Goal: Task Accomplishment & Management: Use online tool/utility

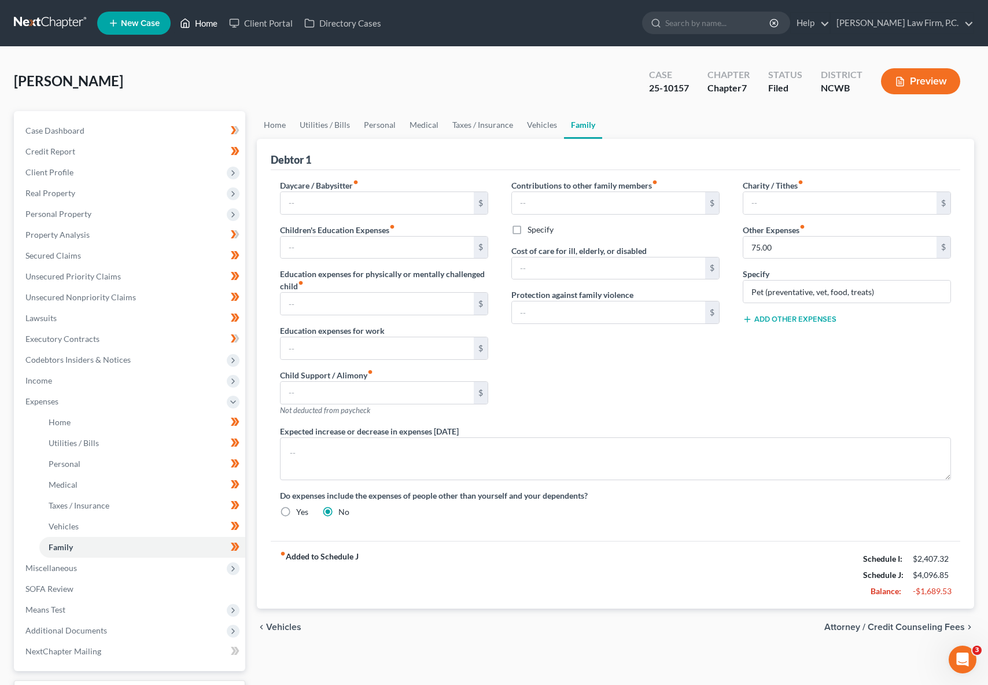
click at [205, 21] on link "Home" at bounding box center [198, 23] width 49 height 21
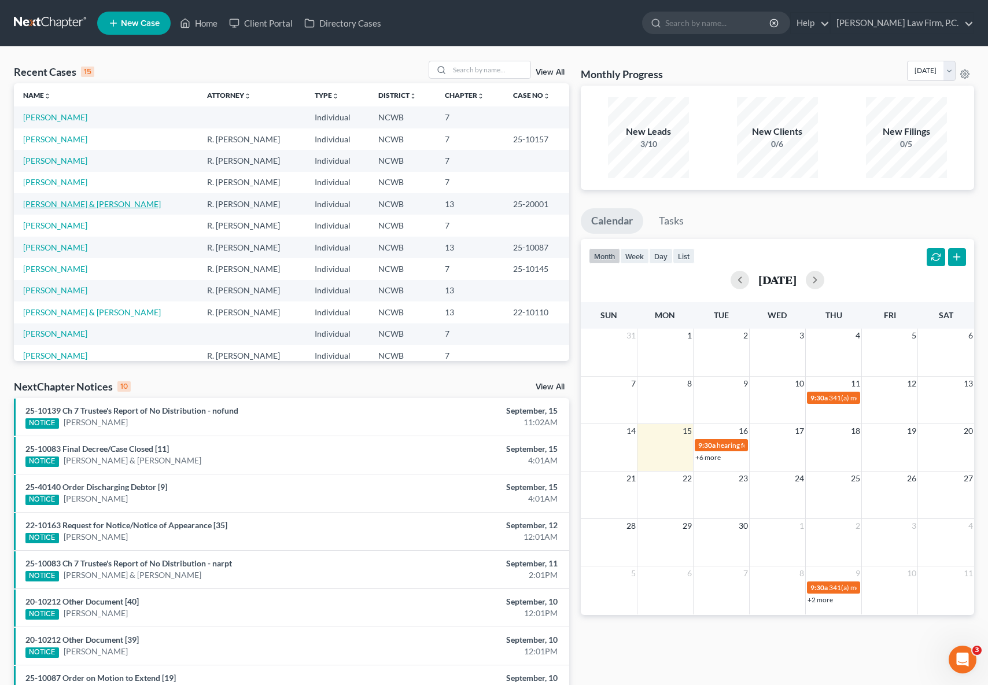
click at [57, 200] on link "[PERSON_NAME] & [PERSON_NAME]" at bounding box center [92, 204] width 138 height 10
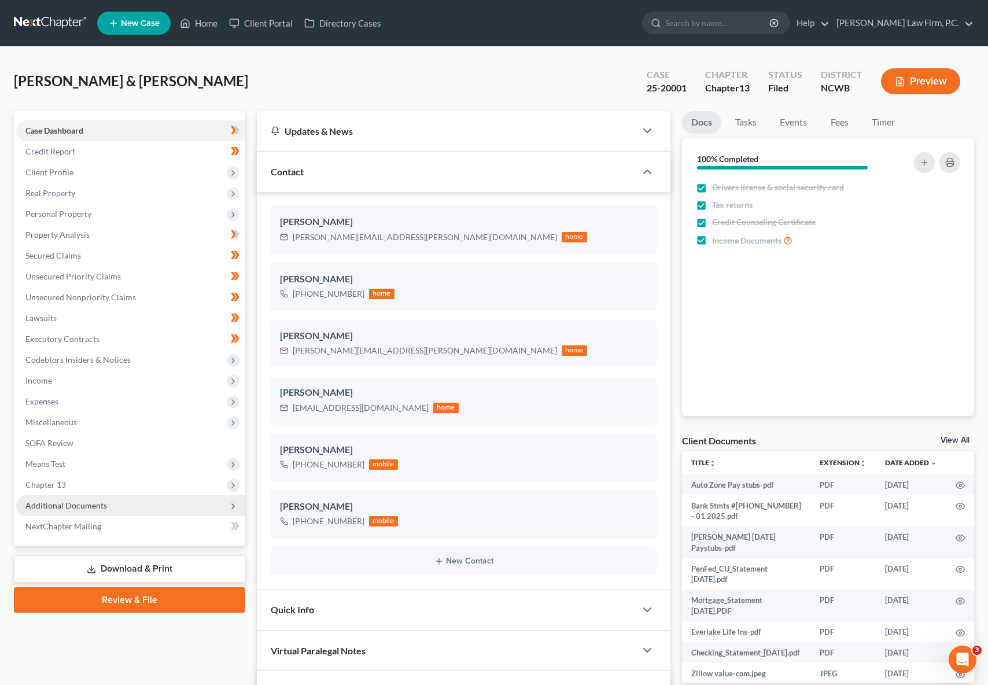
click at [85, 506] on span "Additional Documents" at bounding box center [66, 505] width 82 height 10
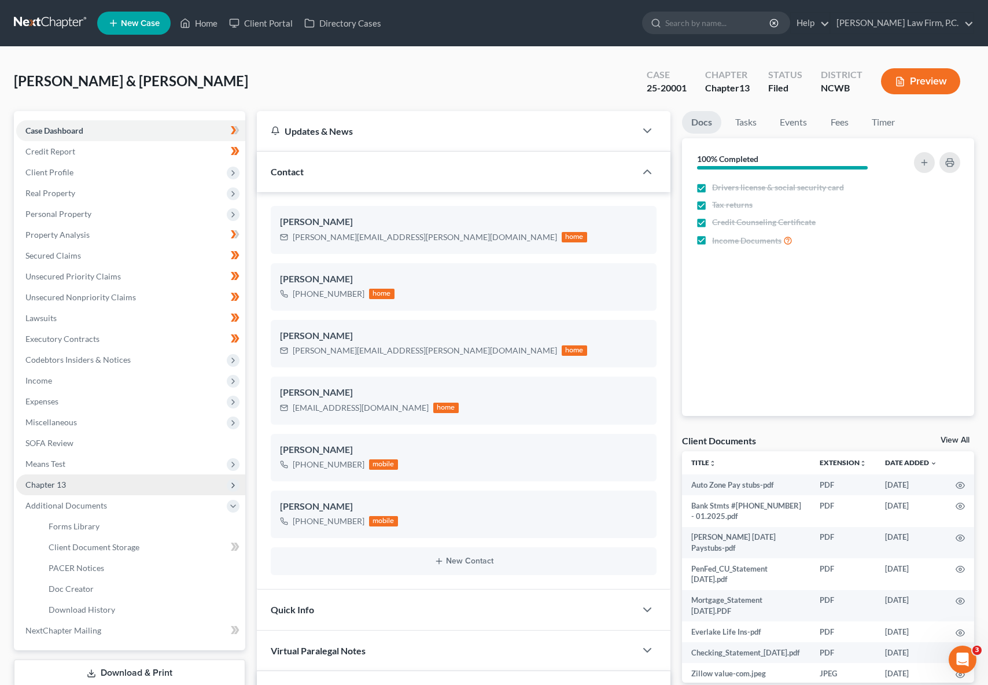
click at [56, 478] on span "Chapter 13" at bounding box center [130, 484] width 229 height 21
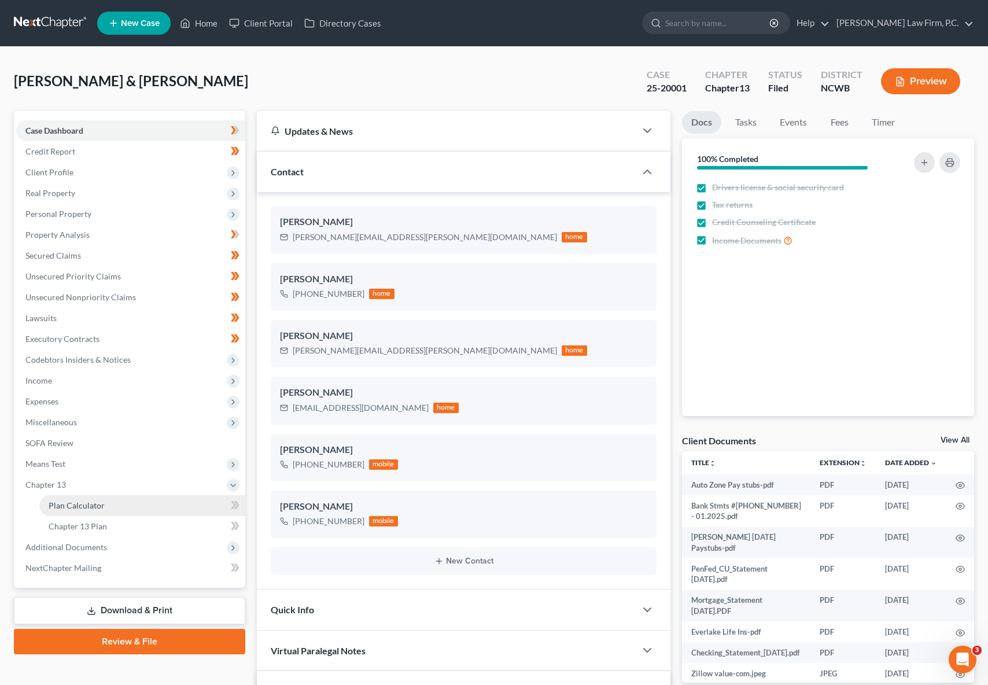
click at [58, 501] on span "Plan Calculator" at bounding box center [77, 505] width 56 height 10
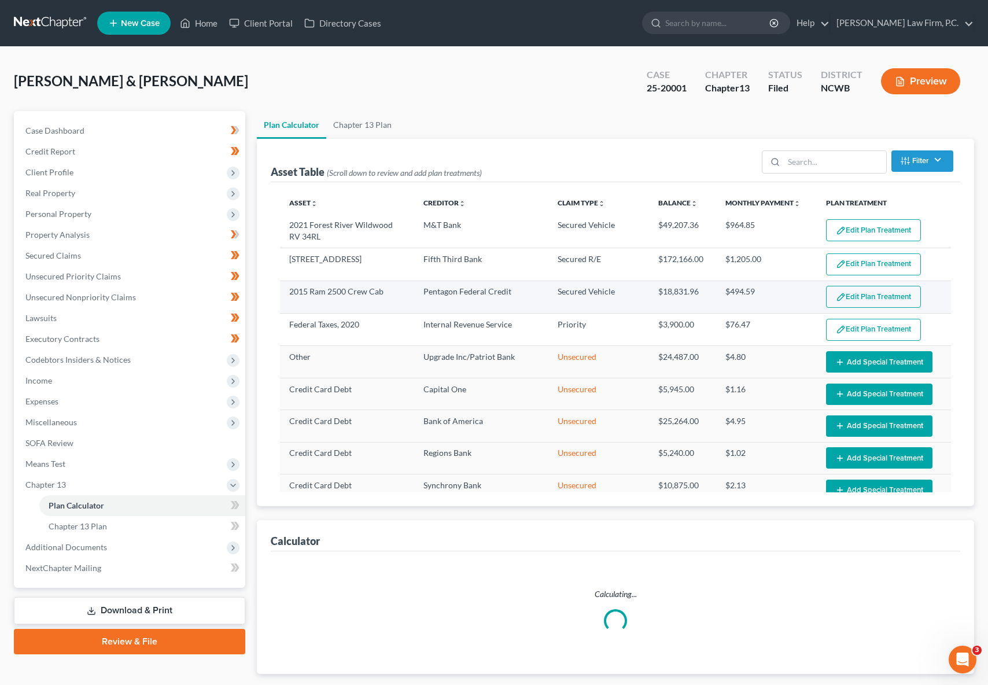
select select "50"
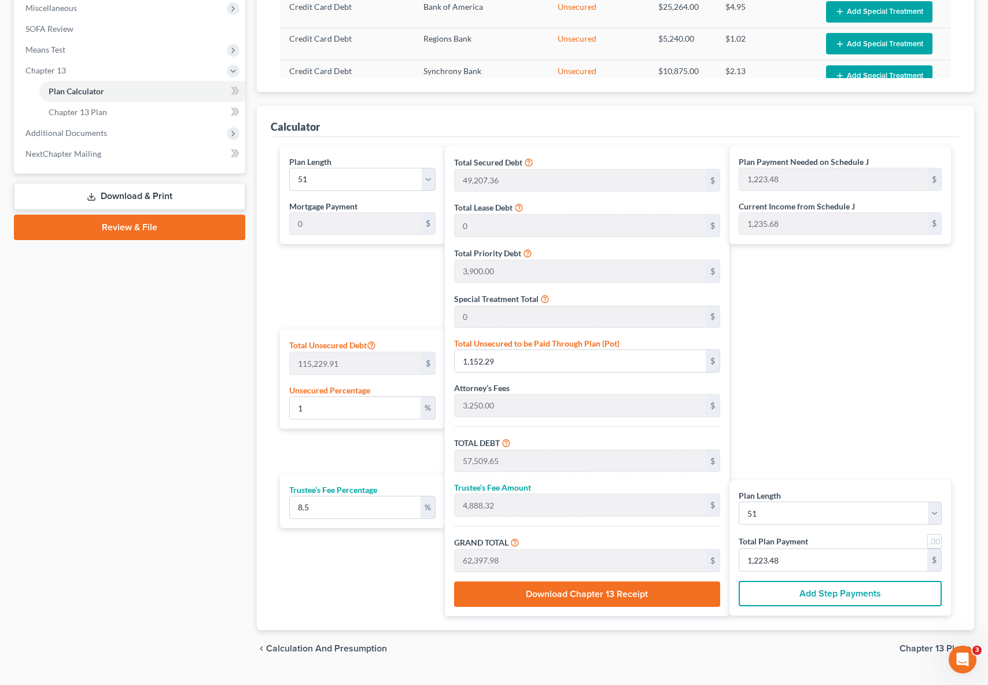
scroll to position [437, 0]
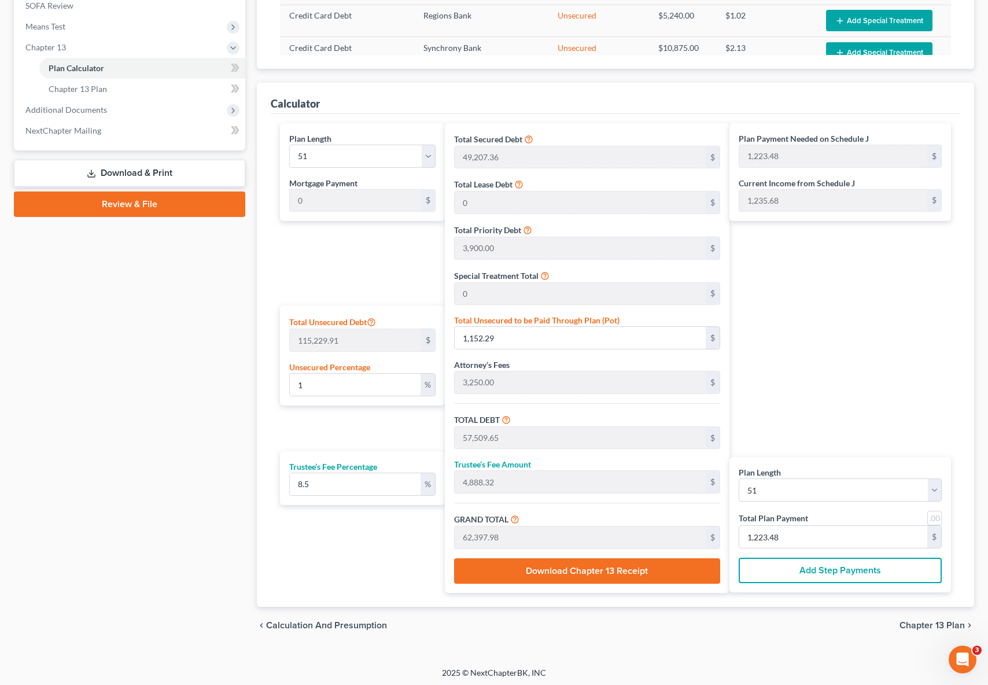
click at [927, 622] on span "Chapter 13 Plan" at bounding box center [931, 624] width 65 height 9
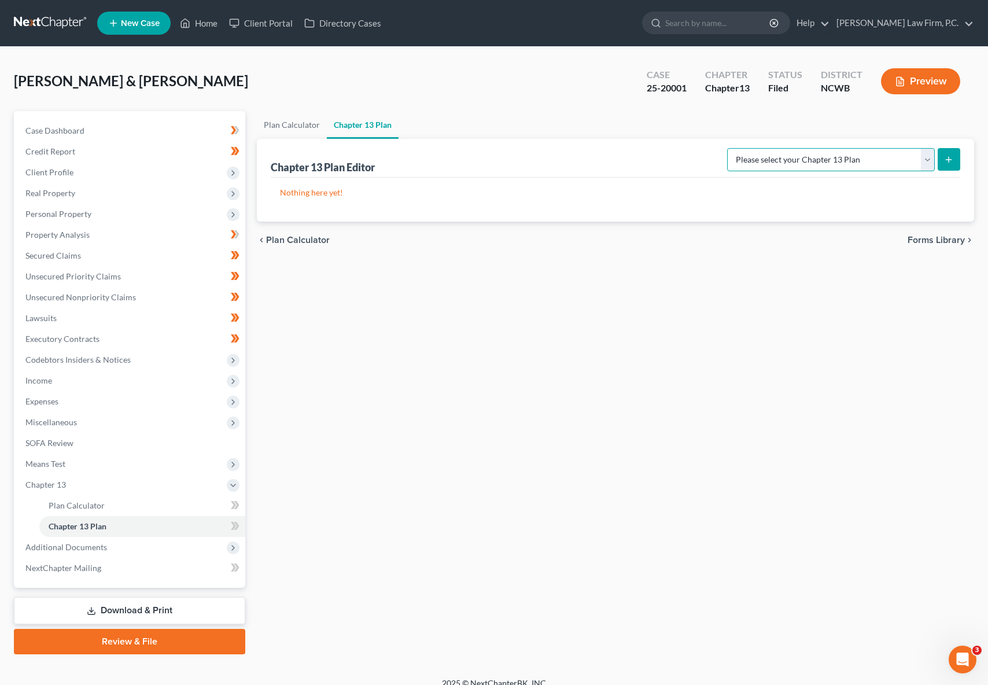
click at [752, 164] on select "Please select your Chapter 13 Plan National Form Plan - Official Form 113 Weste…" at bounding box center [831, 159] width 208 height 23
select select "0"
click at [727, 148] on select "Please select your Chapter 13 Plan National Form Plan - Official Form 113 Weste…" at bounding box center [831, 159] width 208 height 23
click at [952, 156] on icon "submit" at bounding box center [948, 159] width 9 height 9
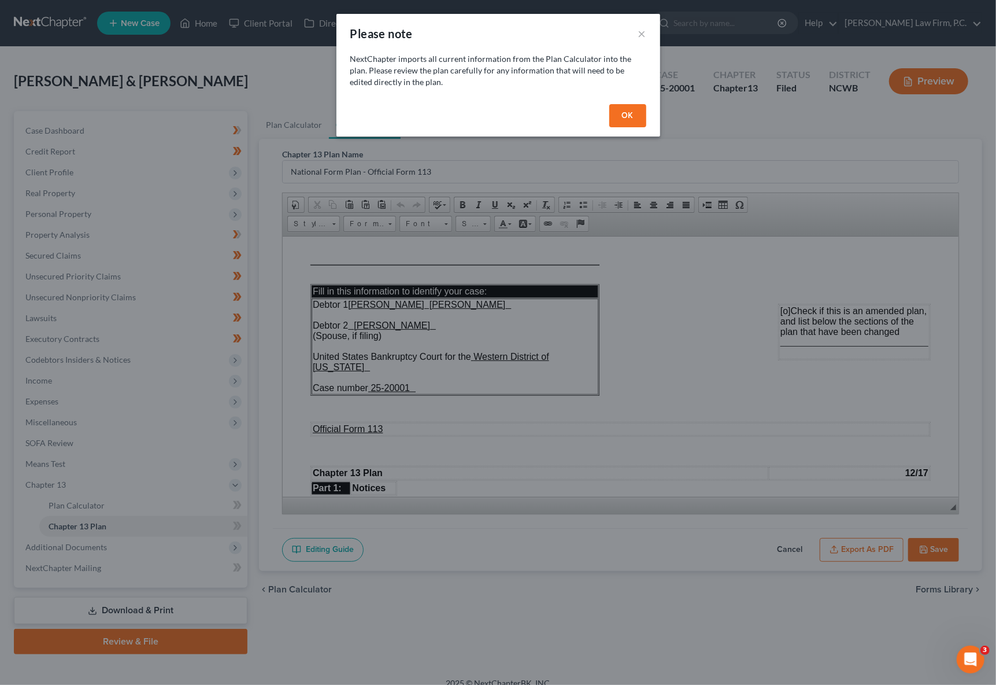
click at [629, 114] on button "OK" at bounding box center [627, 115] width 37 height 23
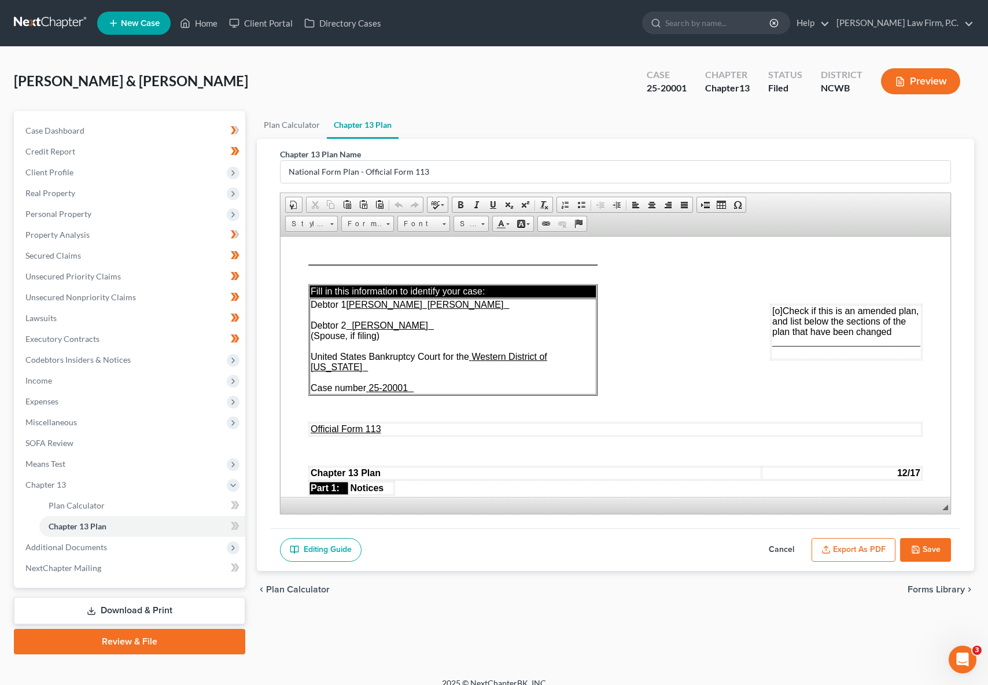
click at [934, 545] on button "Save" at bounding box center [925, 550] width 51 height 24
select select "0"
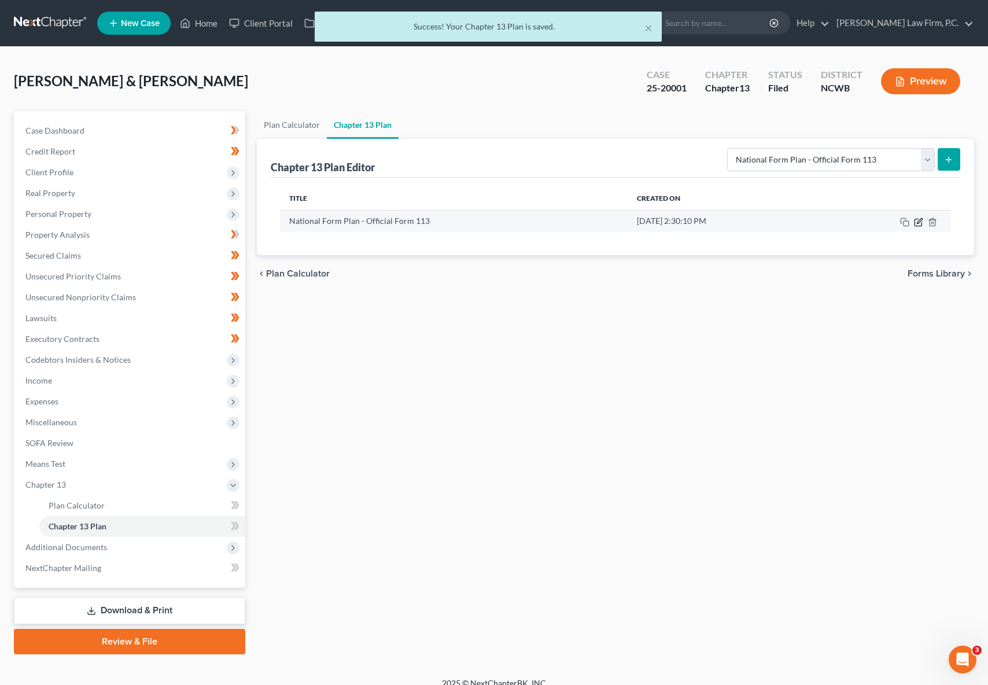
click at [915, 223] on icon "button" at bounding box center [918, 221] width 9 height 9
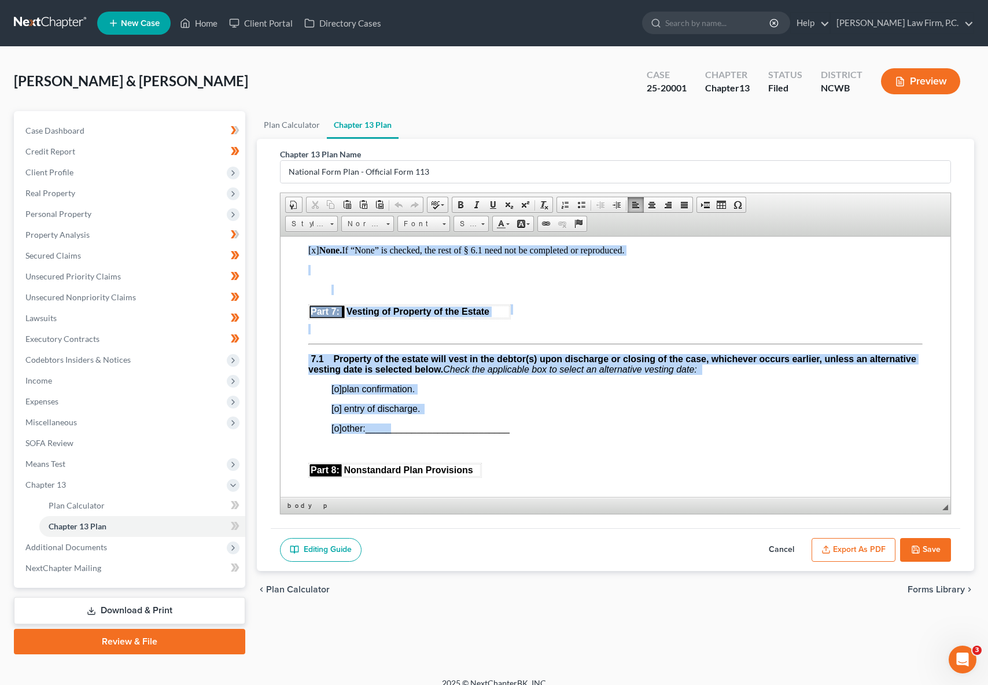
scroll to position [4136, 0]
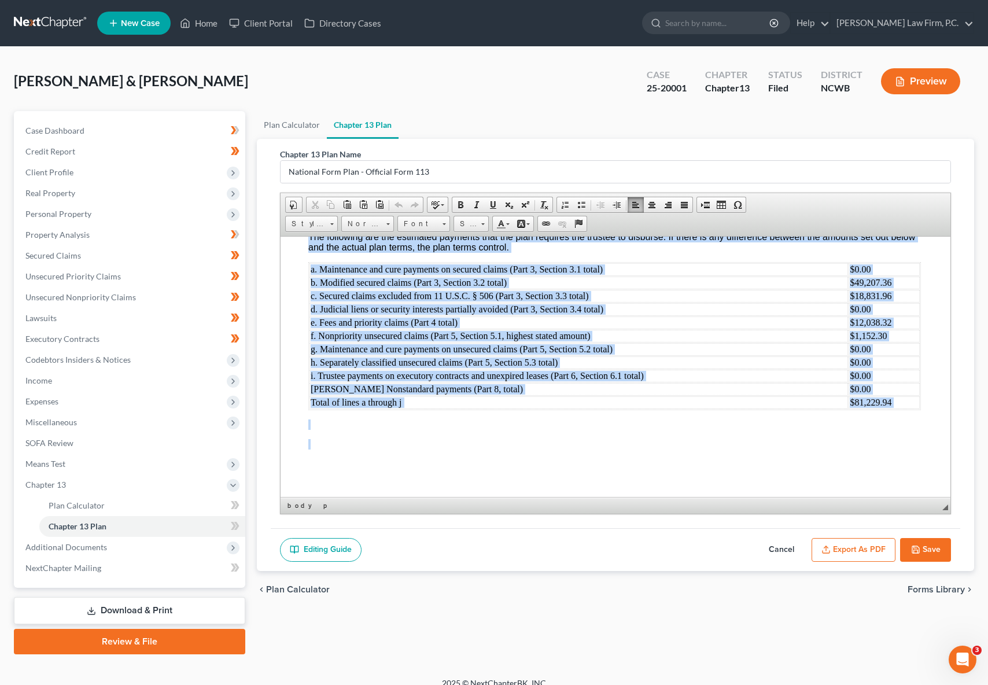
drag, startPoint x: 304, startPoint y: 252, endPoint x: 795, endPoint y: 800, distance: 736.6
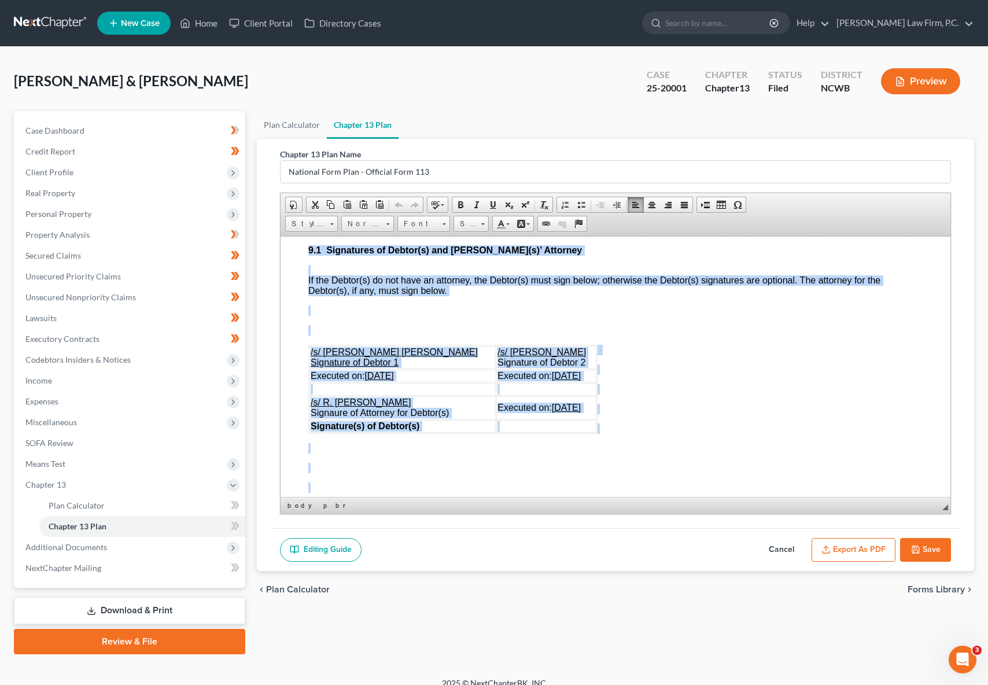
scroll to position [3674, 0]
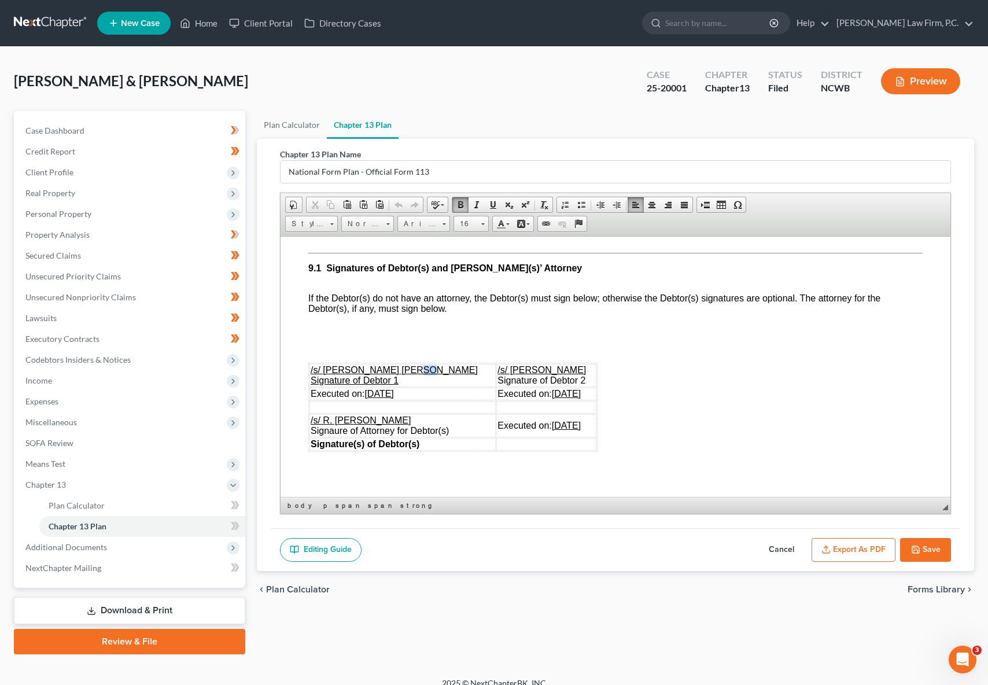
drag, startPoint x: 409, startPoint y: 427, endPoint x: 418, endPoint y: 426, distance: 8.7
click at [418, 386] on td "/s/ [PERSON_NAME] [PERSON_NAME] Signature of Debtor 1" at bounding box center [402, 374] width 186 height 23
drag, startPoint x: 418, startPoint y: 426, endPoint x: 309, endPoint y: 425, distance: 109.3
click at [309, 386] on td "/s/ [PERSON_NAME] [PERSON_NAME] Signature of Debtor 1" at bounding box center [402, 374] width 186 height 23
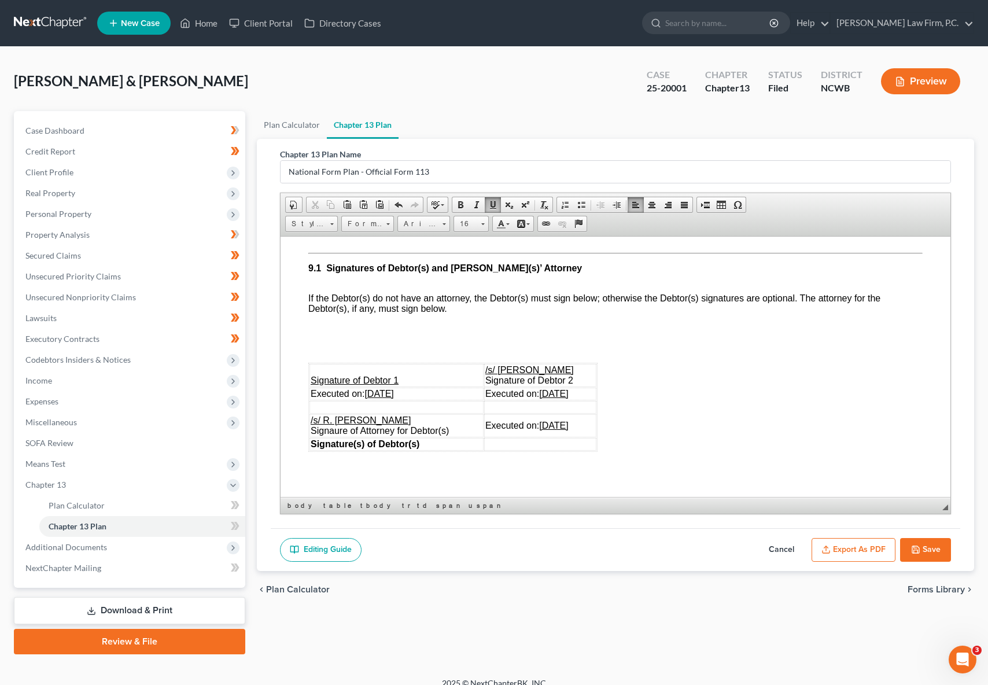
drag, startPoint x: 367, startPoint y: 452, endPoint x: 416, endPoint y: 451, distance: 49.1
click at [416, 400] on td "Executed on: [DATE]" at bounding box center [396, 393] width 174 height 13
drag, startPoint x: 564, startPoint y: 427, endPoint x: 456, endPoint y: 427, distance: 107.5
click at [456, 386] on tr "Signature of Debtor 1 /s/ [PERSON_NAME] Signature of Debtor 2" at bounding box center [452, 374] width 287 height 23
click at [518, 374] on span "/s/ [PERSON_NAME]" at bounding box center [529, 369] width 88 height 10
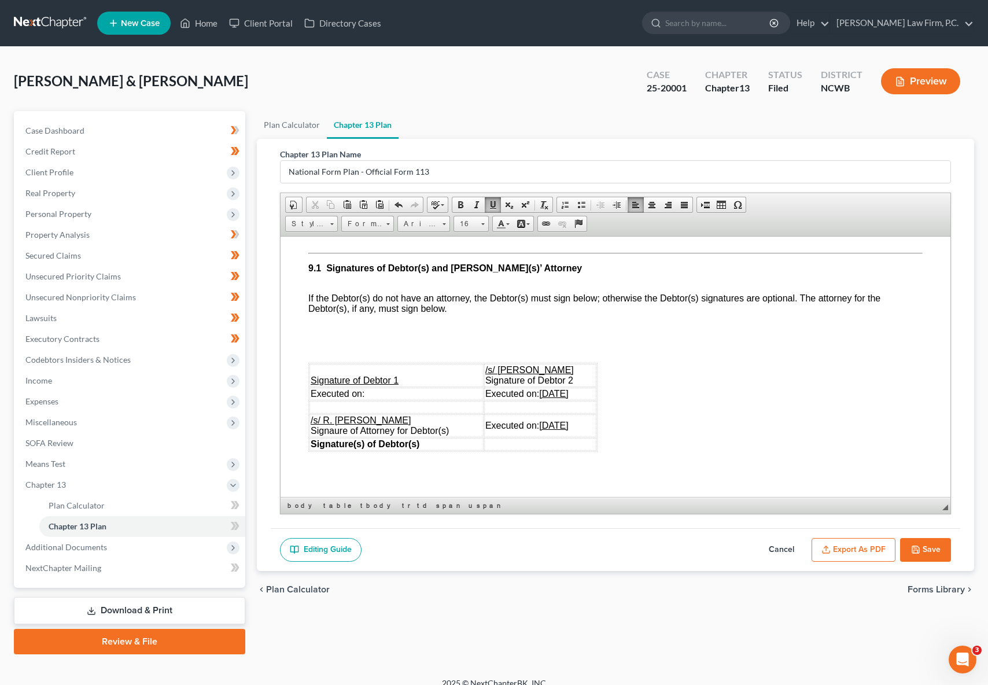
drag, startPoint x: 563, startPoint y: 426, endPoint x: 459, endPoint y: 425, distance: 104.1
click at [459, 386] on tr "Signature of Debtor 1 /s/ [PERSON_NAME] Signature of Debtor 2" at bounding box center [452, 374] width 287 height 23
click at [707, 392] on p at bounding box center [626, 387] width 591 height 10
drag, startPoint x: 570, startPoint y: 425, endPoint x: 475, endPoint y: 423, distance: 94.9
click at [484, 386] on td "/s/ [PERSON_NAME] Signature of Debtor 2" at bounding box center [540, 374] width 112 height 23
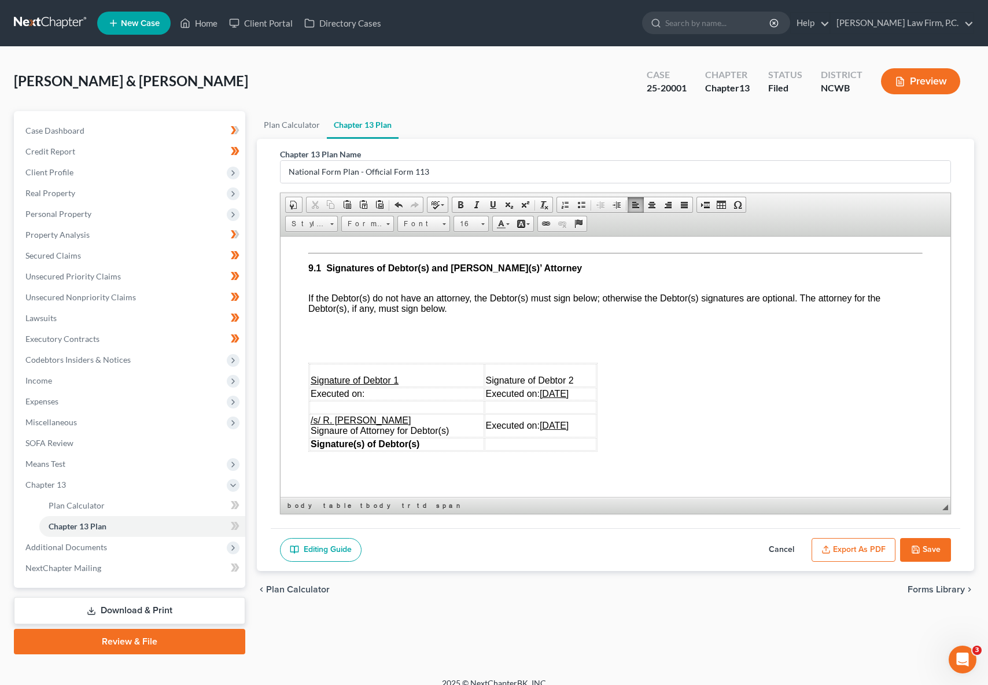
drag, startPoint x: 582, startPoint y: 452, endPoint x: 532, endPoint y: 452, distance: 50.3
click at [532, 400] on td "Executed on: [DATE]" at bounding box center [541, 393] width 112 height 13
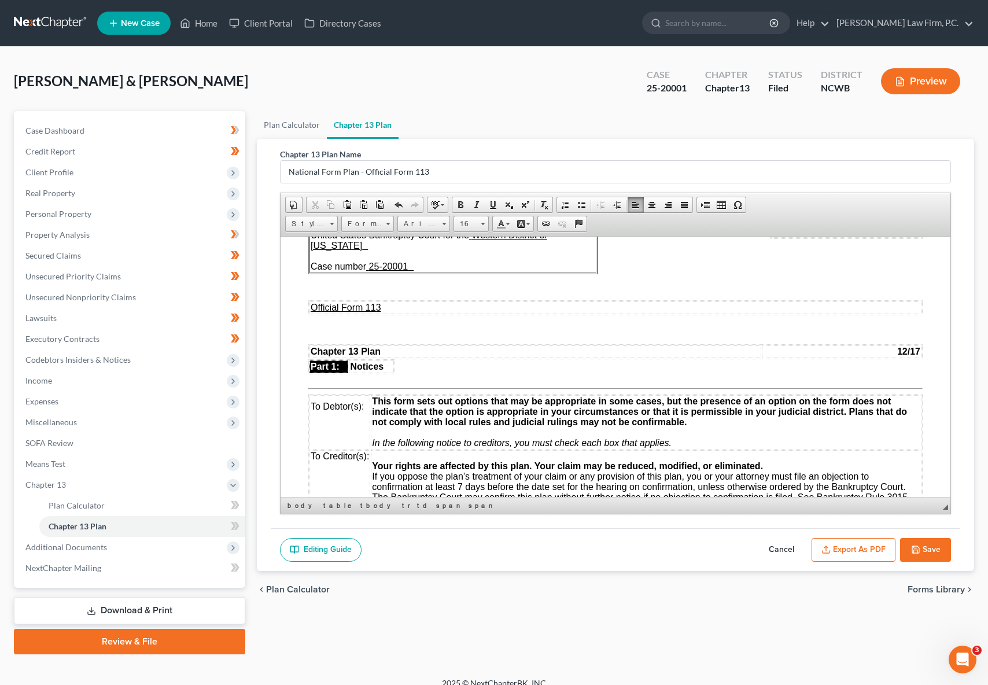
scroll to position [0, 0]
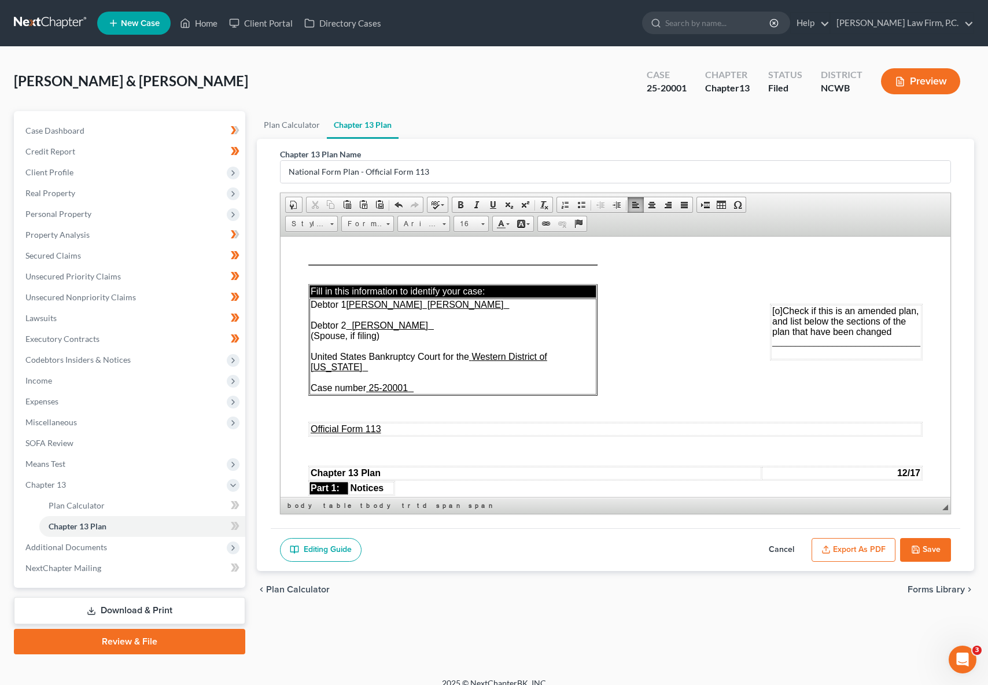
drag, startPoint x: 945, startPoint y: 452, endPoint x: 1256, endPoint y: 474, distance: 311.9
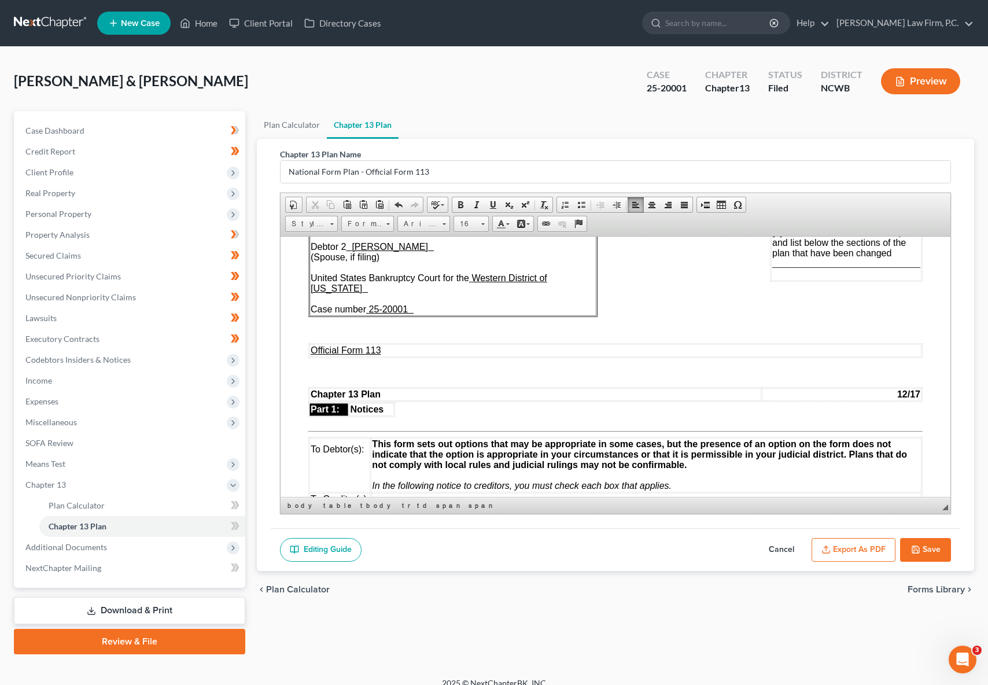
scroll to position [116, 0]
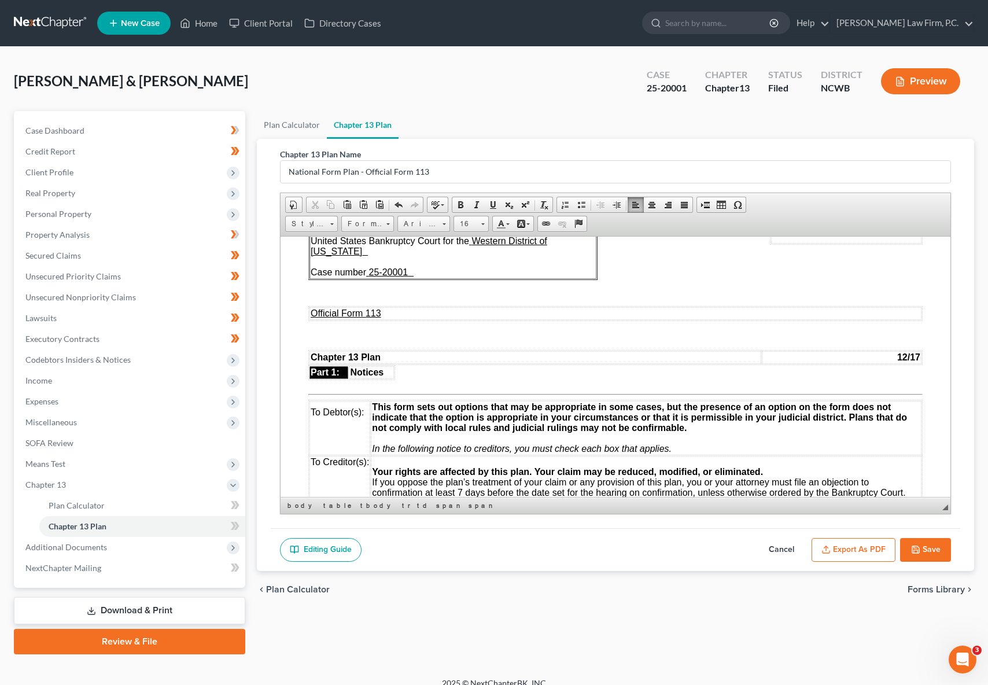
click at [946, 508] on span "◢ Elements path body table tbody tr td span span" at bounding box center [615, 505] width 670 height 17
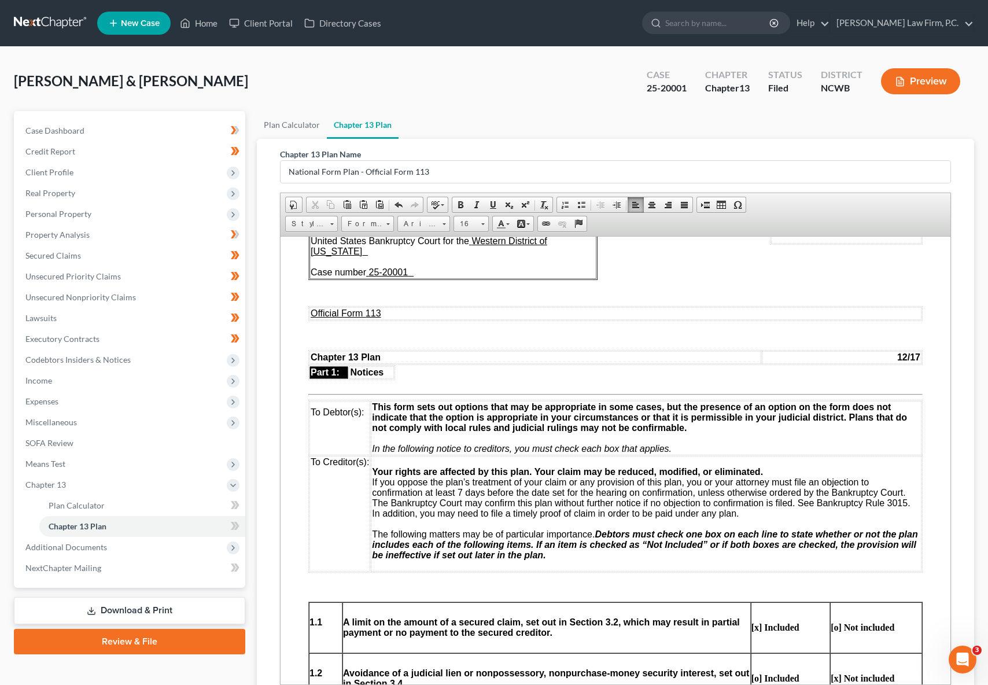
drag, startPoint x: 942, startPoint y: 506, endPoint x: 882, endPoint y: 693, distance: 196.7
click at [882, 684] on html "Home New Case Client Portal Directory Cases [PERSON_NAME] Law Firm, [PERSON_NAM…" at bounding box center [494, 419] width 988 height 839
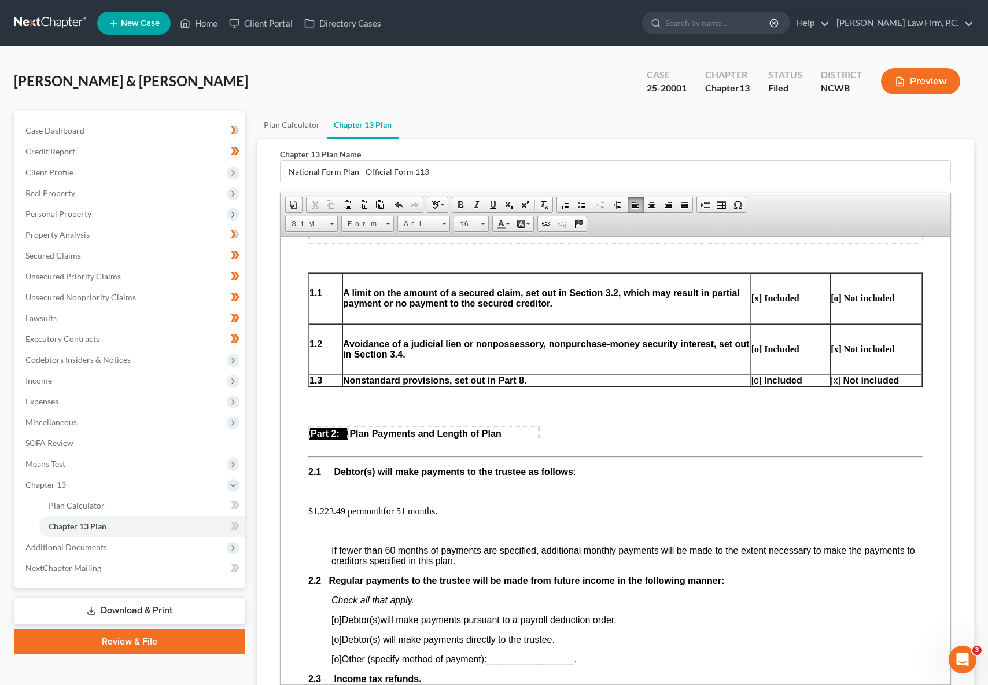
scroll to position [463, 0]
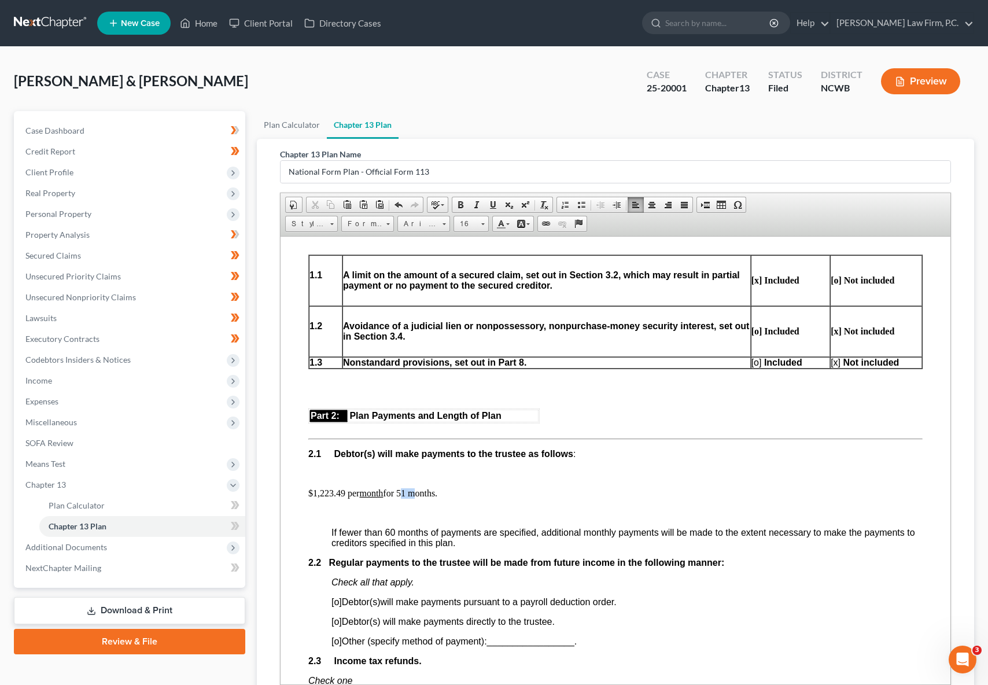
drag, startPoint x: 411, startPoint y: 487, endPoint x: 400, endPoint y: 487, distance: 11.0
click at [400, 487] on p "$1,223.49 per month for 51 months." at bounding box center [615, 492] width 614 height 10
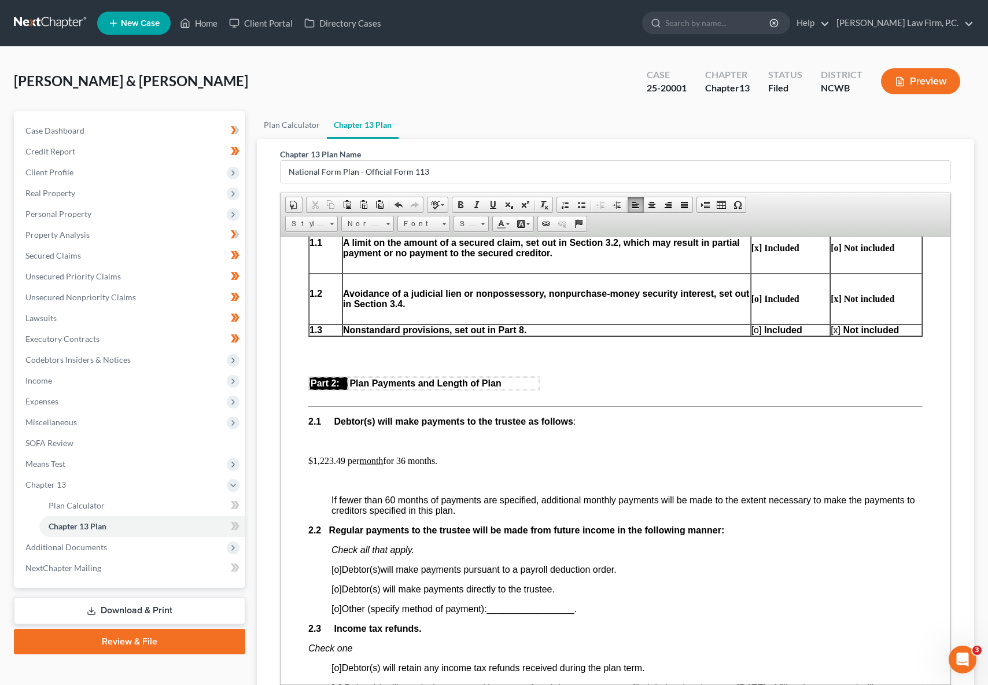
scroll to position [520, 0]
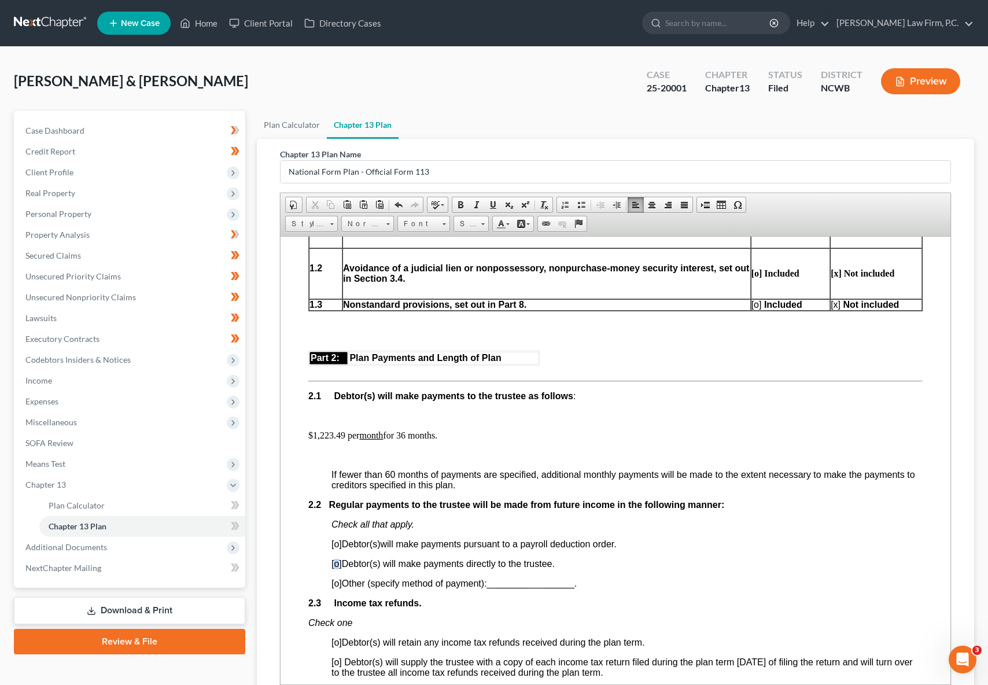
click at [338, 561] on span "[o]" at bounding box center [336, 563] width 10 height 10
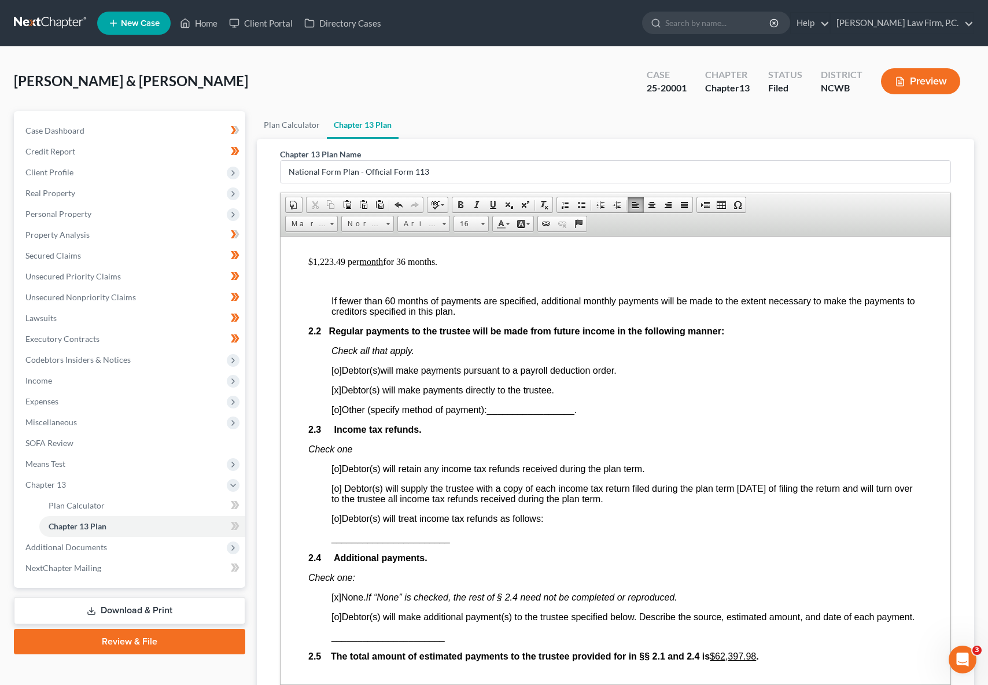
scroll to position [752, 0]
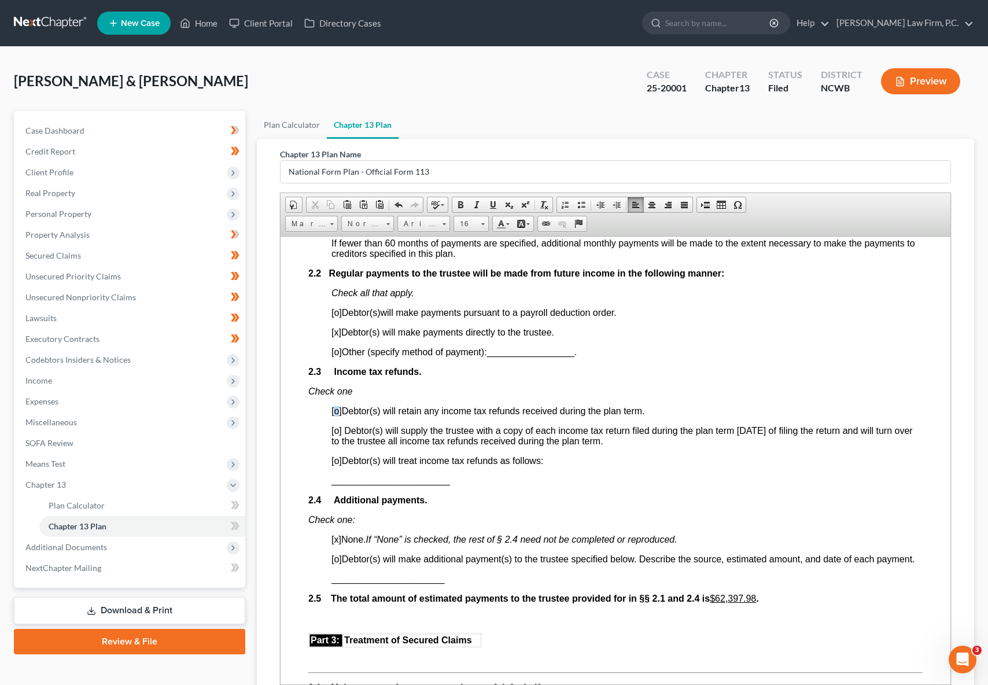
click at [337, 411] on span "[o]" at bounding box center [336, 410] width 10 height 10
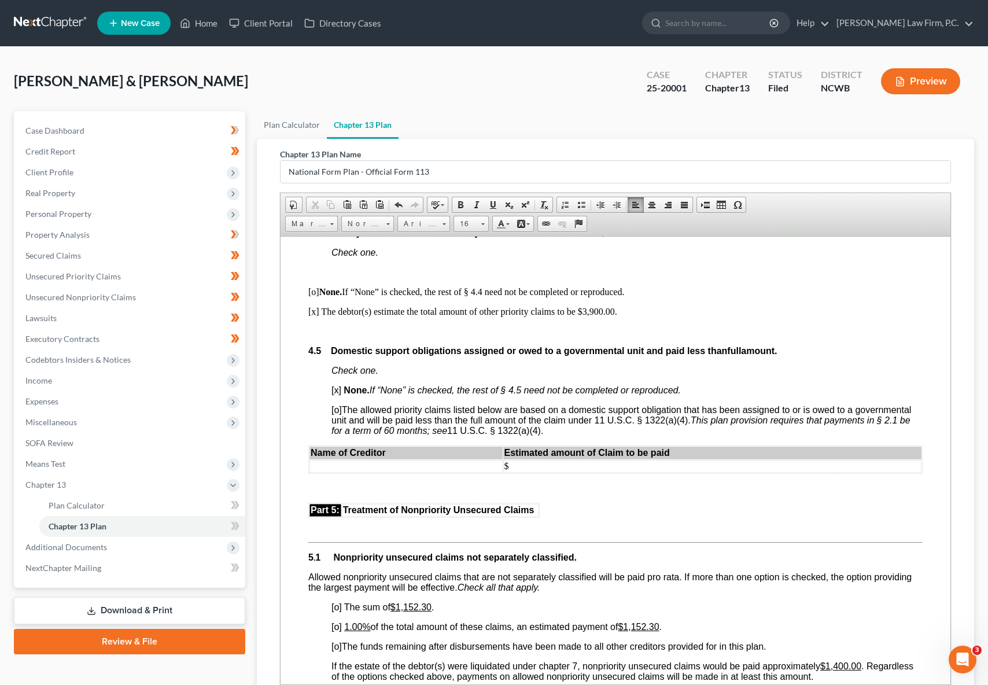
scroll to position [2544, 0]
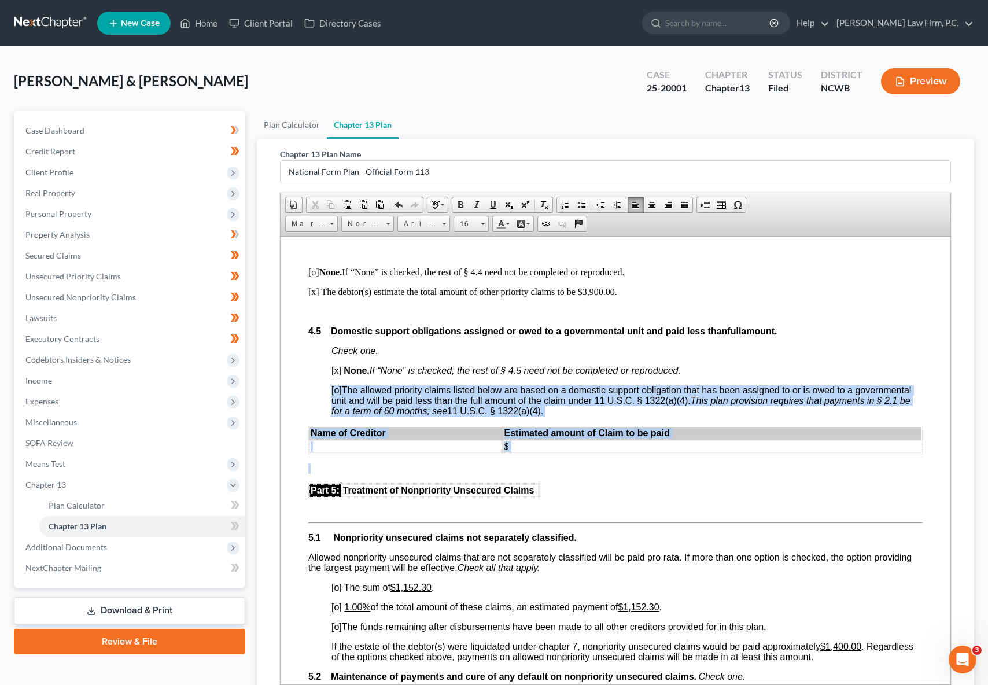
drag, startPoint x: 320, startPoint y: 430, endPoint x: 443, endPoint y: 508, distance: 145.8
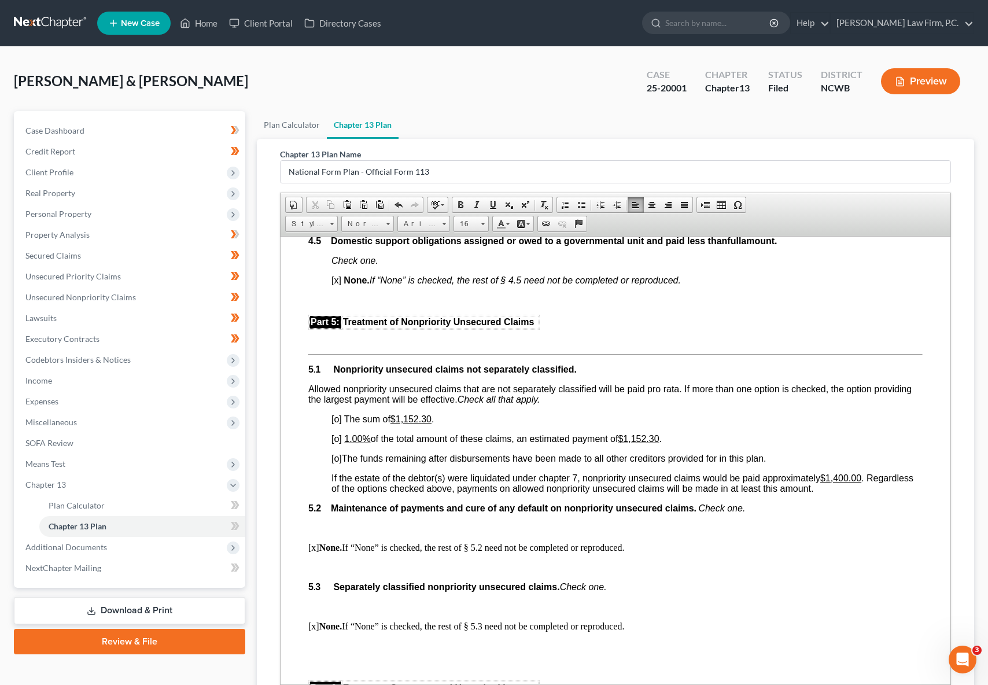
scroll to position [2660, 0]
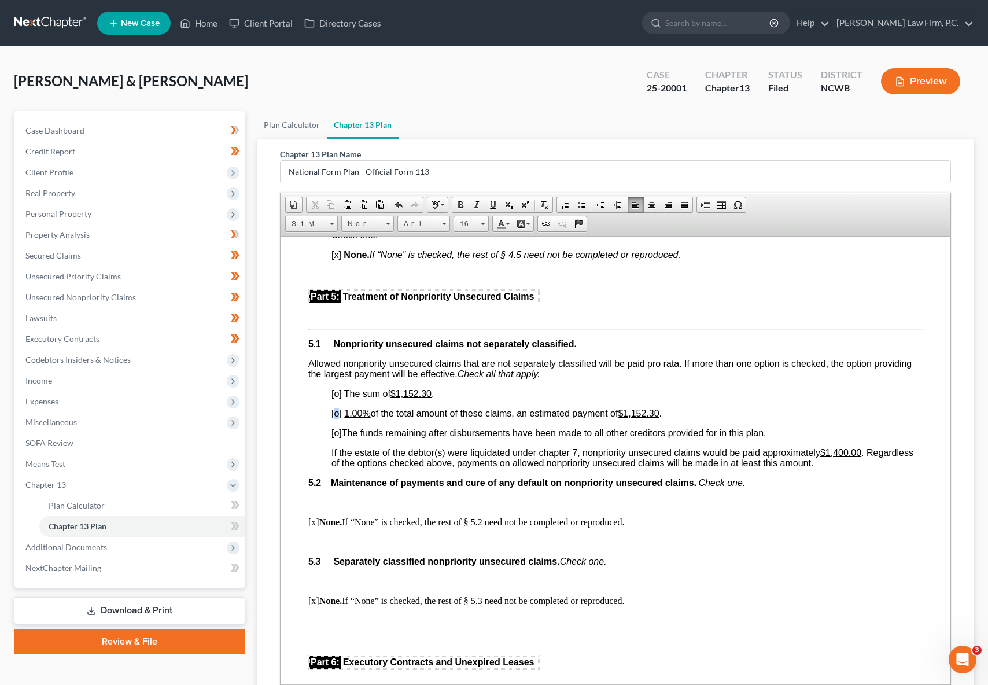
click at [337, 417] on span "[o]" at bounding box center [336, 413] width 10 height 10
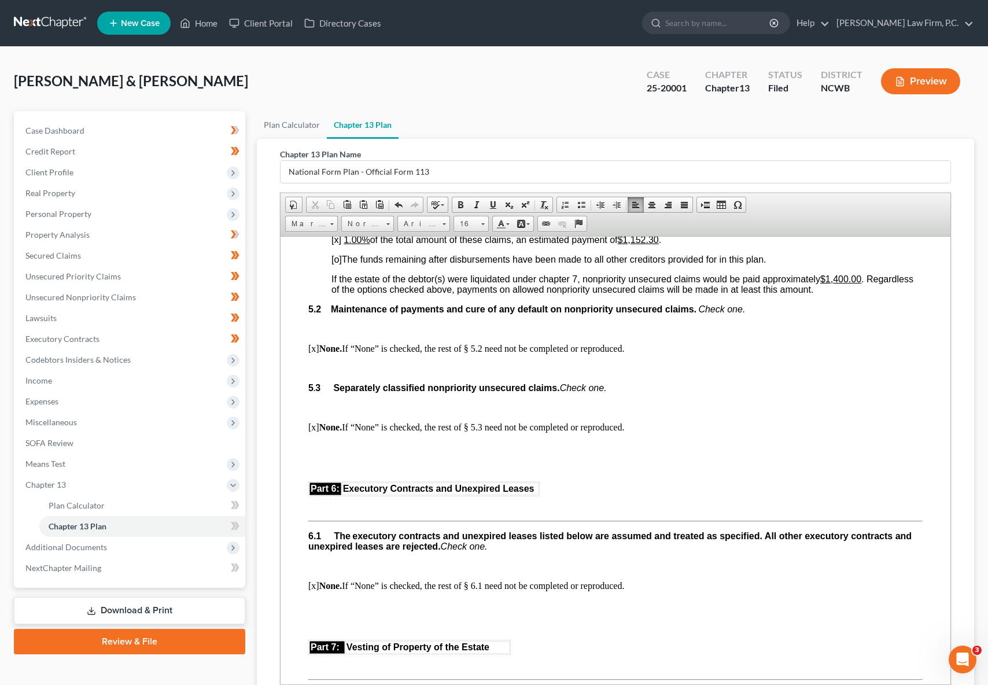
scroll to position [2775, 0]
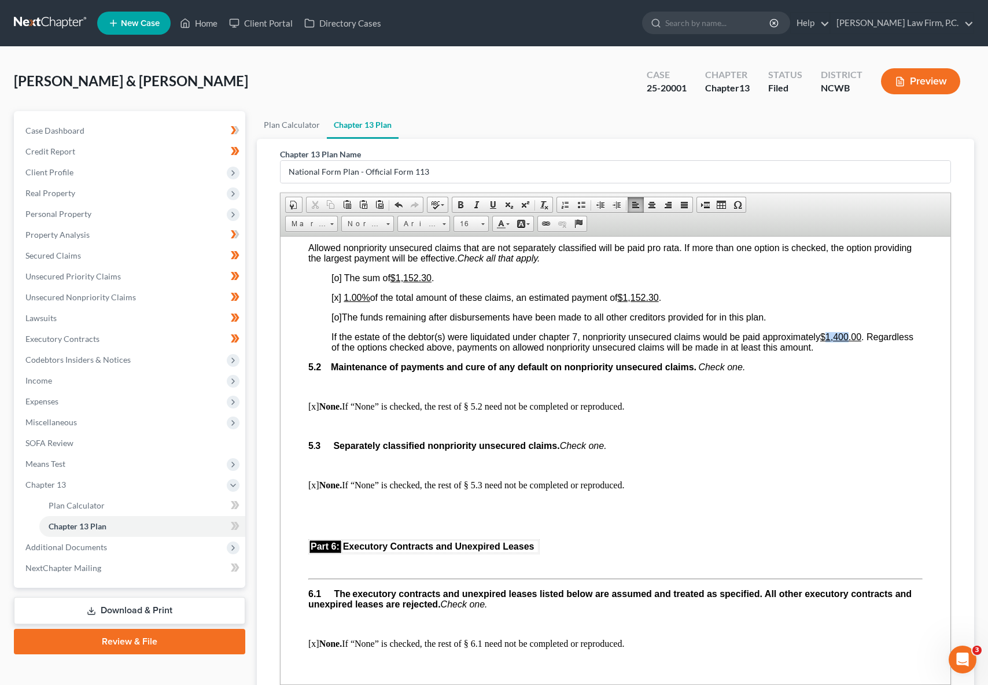
drag, startPoint x: 401, startPoint y: 391, endPoint x: 420, endPoint y: 389, distance: 19.9
click at [820, 341] on u "$1,400.00" at bounding box center [840, 336] width 41 height 10
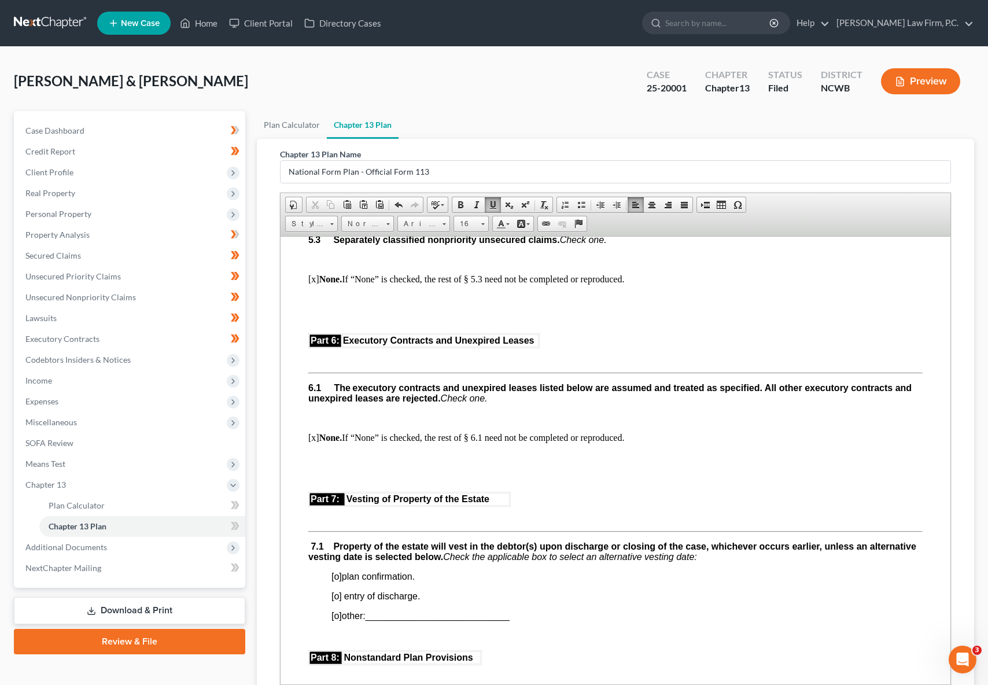
scroll to position [3006, 0]
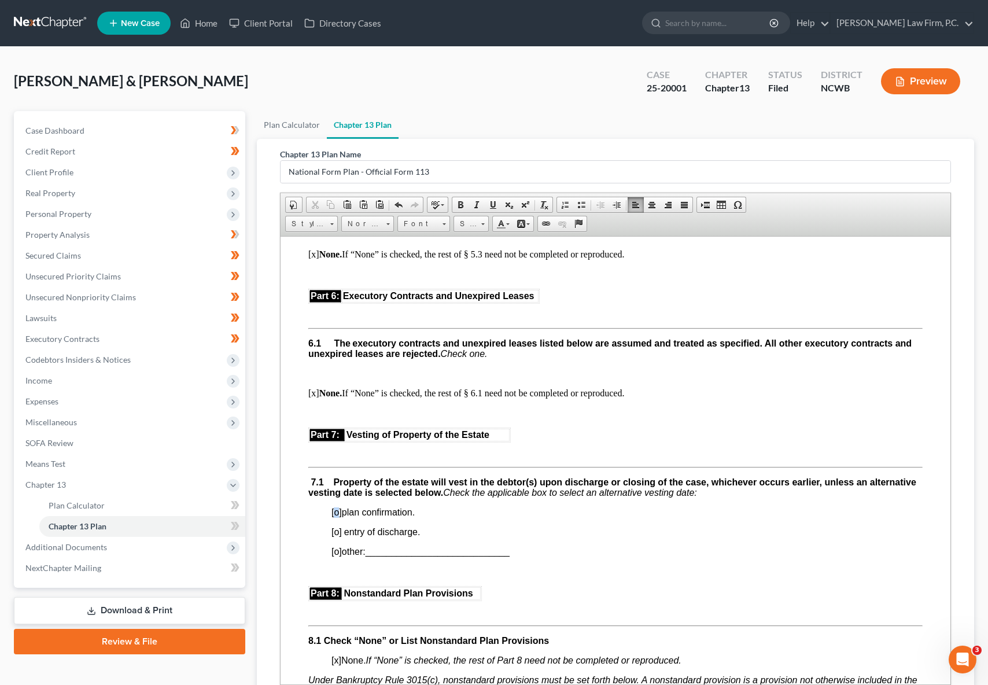
click at [339, 516] on span "[o]" at bounding box center [336, 511] width 10 height 10
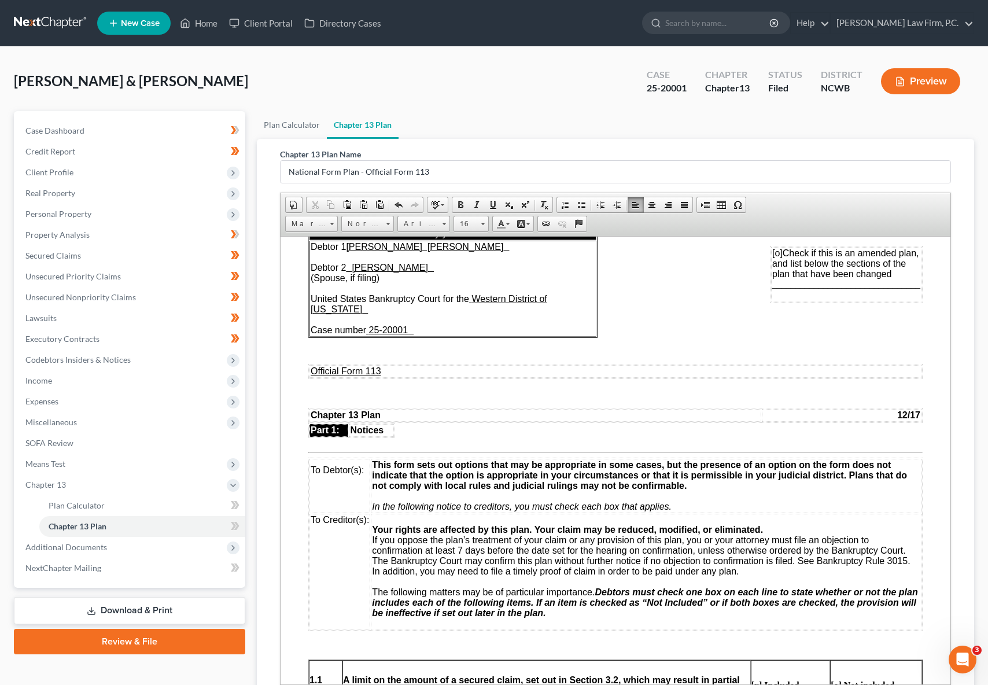
scroll to position [0, 0]
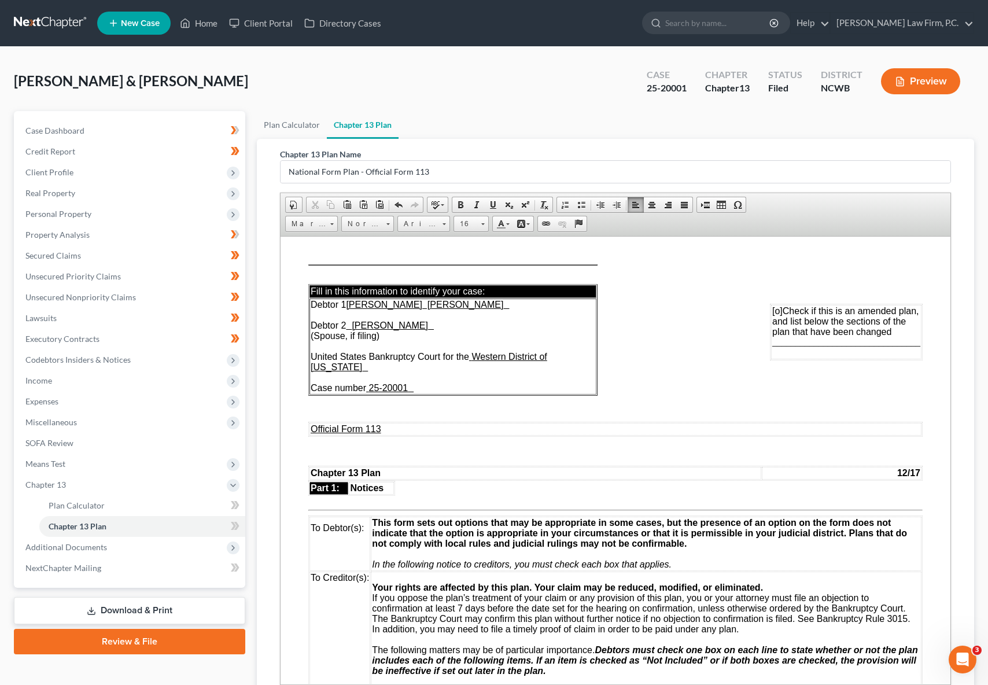
drag, startPoint x: 943, startPoint y: 613, endPoint x: 1174, endPoint y: 467, distance: 273.7
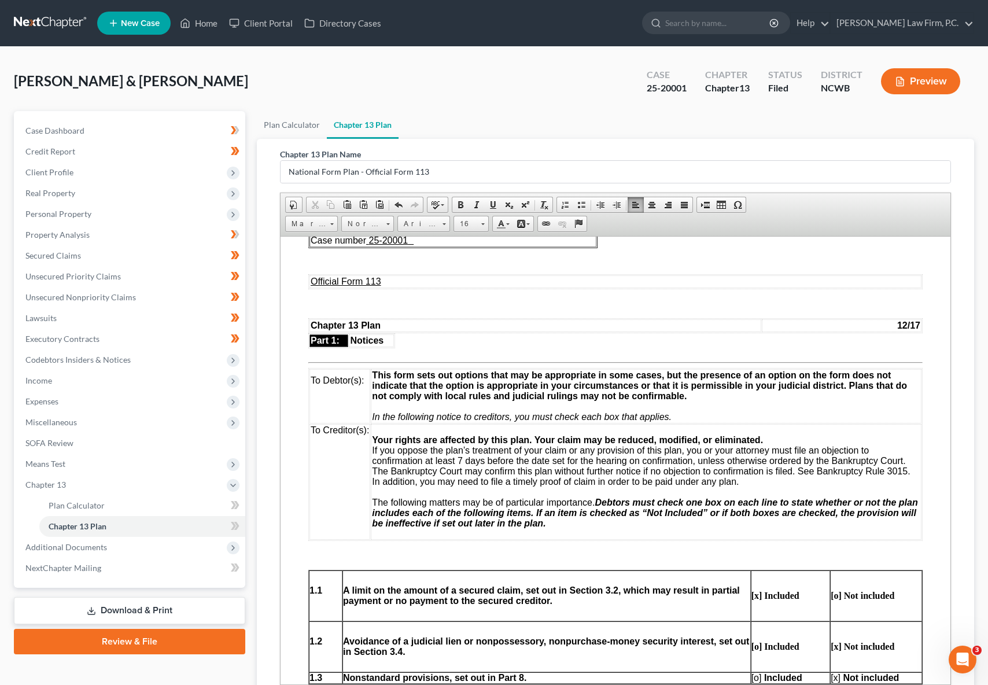
scroll to position [231, 0]
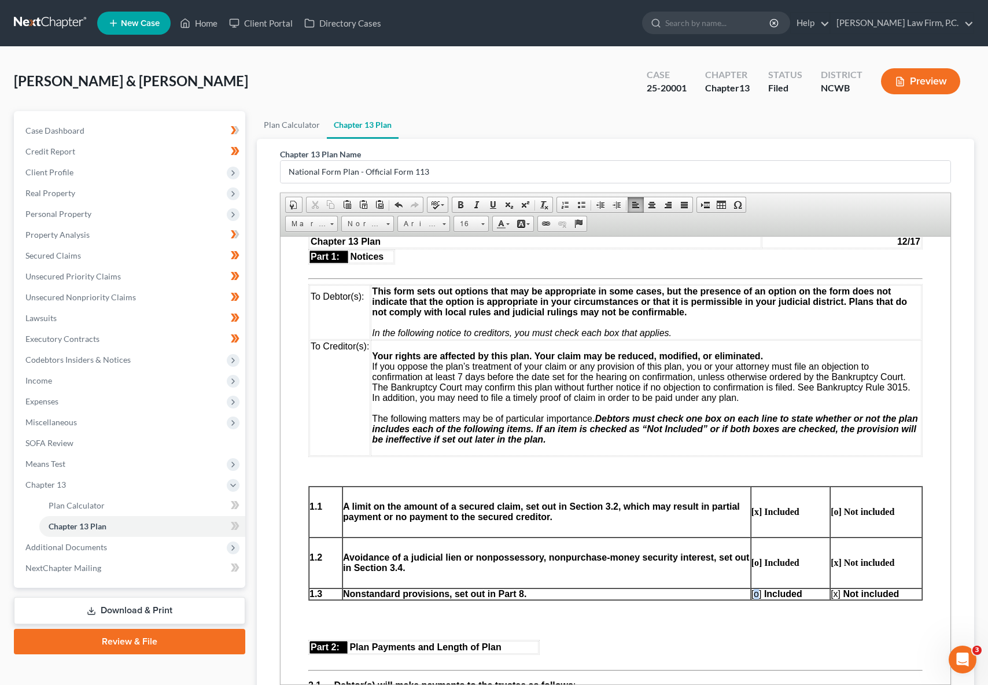
click at [753, 588] on span "[o]" at bounding box center [756, 593] width 10 height 10
click at [830, 589] on span "[x]" at bounding box center [835, 593] width 10 height 10
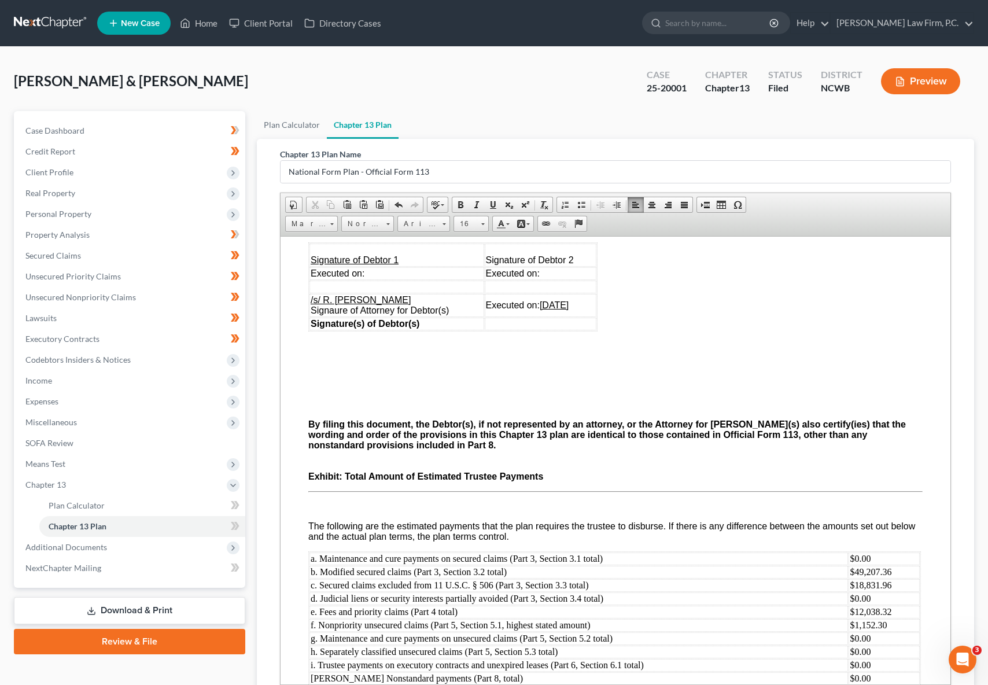
scroll to position [3754, 0]
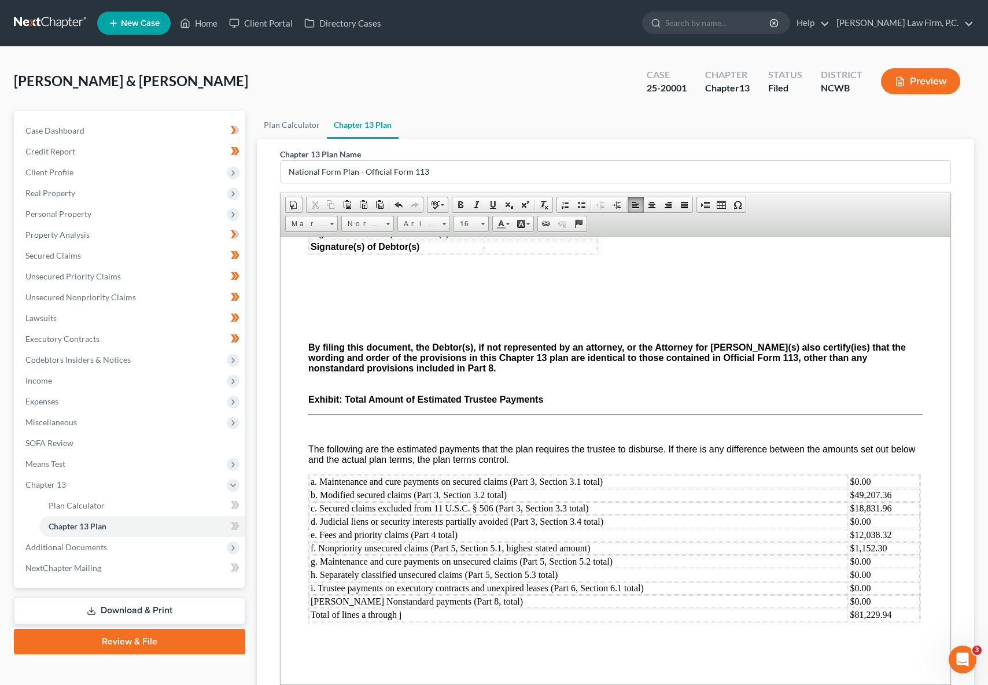
drag, startPoint x: 946, startPoint y: 282, endPoint x: 1244, endPoint y: 869, distance: 657.8
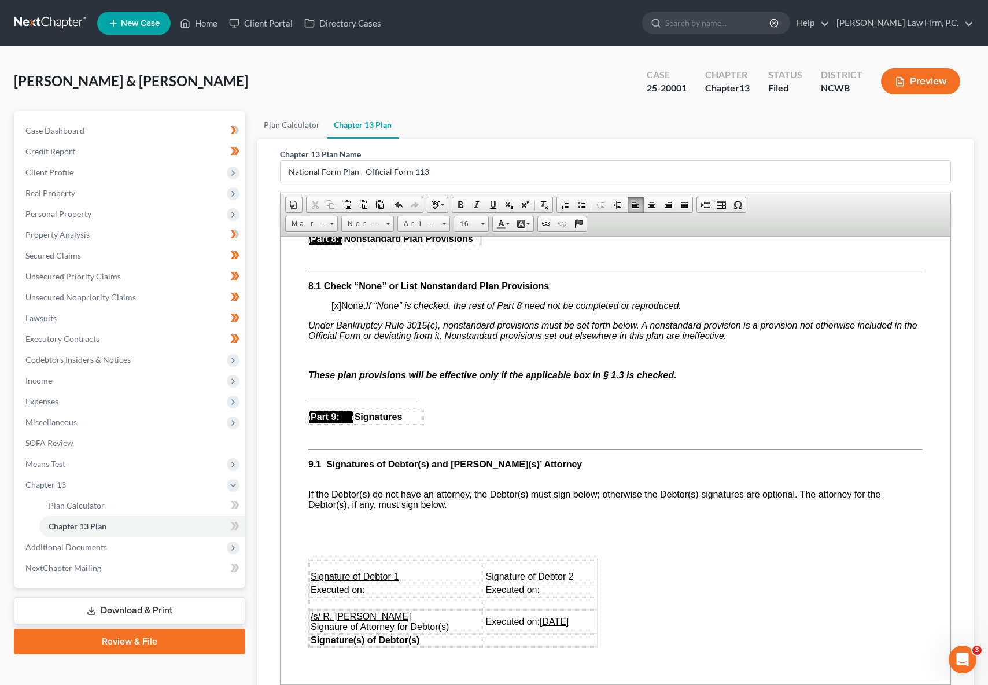
scroll to position [3349, 0]
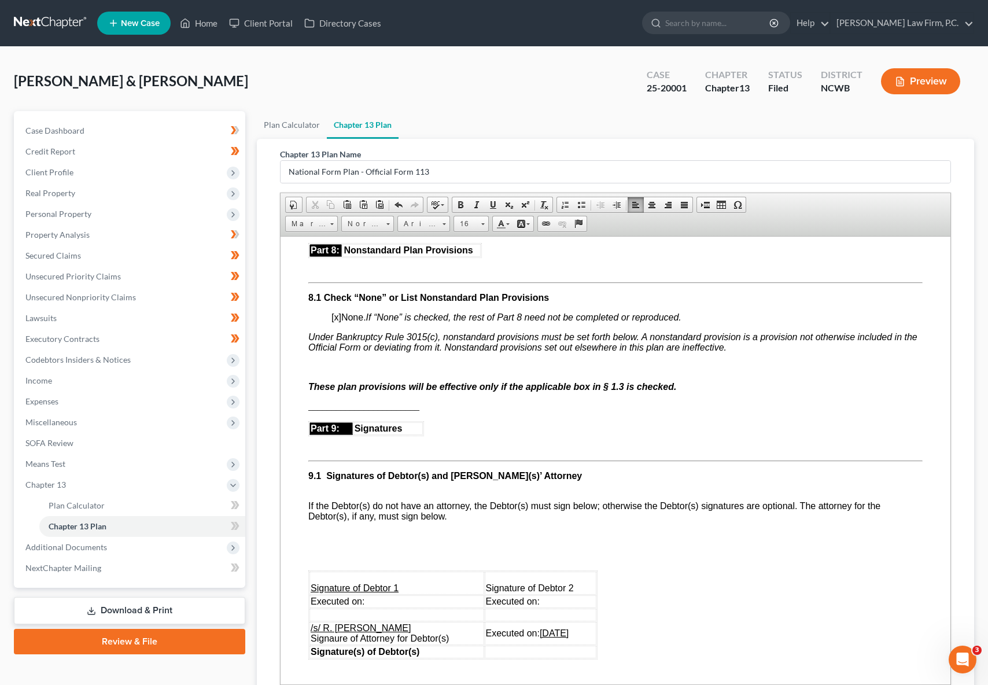
click at [323, 372] on p "a." at bounding box center [615, 366] width 614 height 10
click at [350, 420] on span "Paste" at bounding box center [374, 420] width 61 height 14
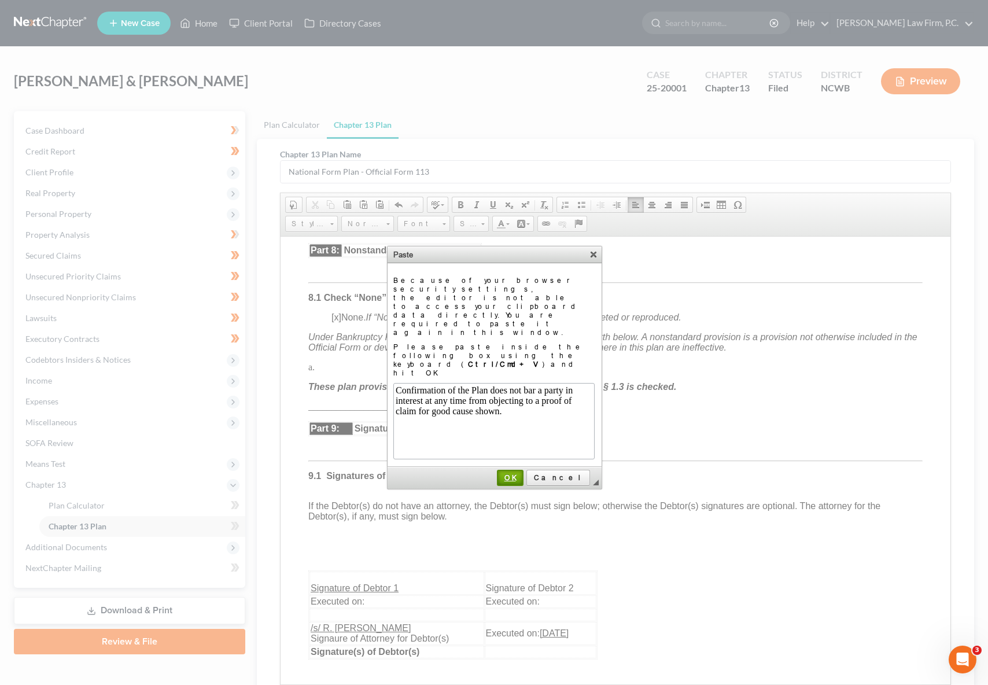
click at [522, 473] on span "OK" at bounding box center [510, 477] width 24 height 9
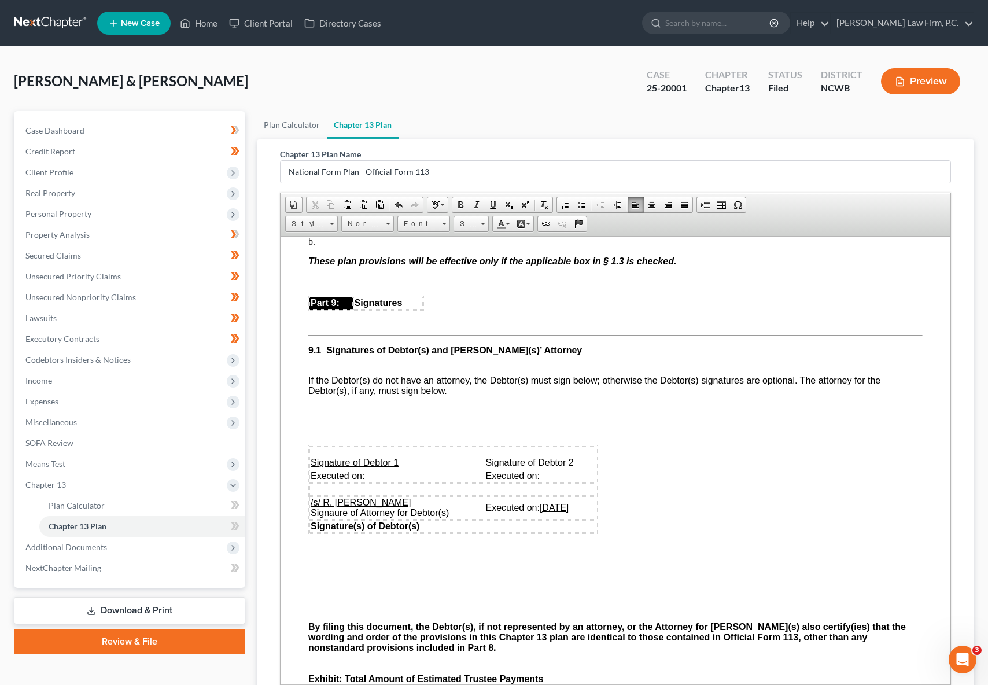
scroll to position [3465, 0]
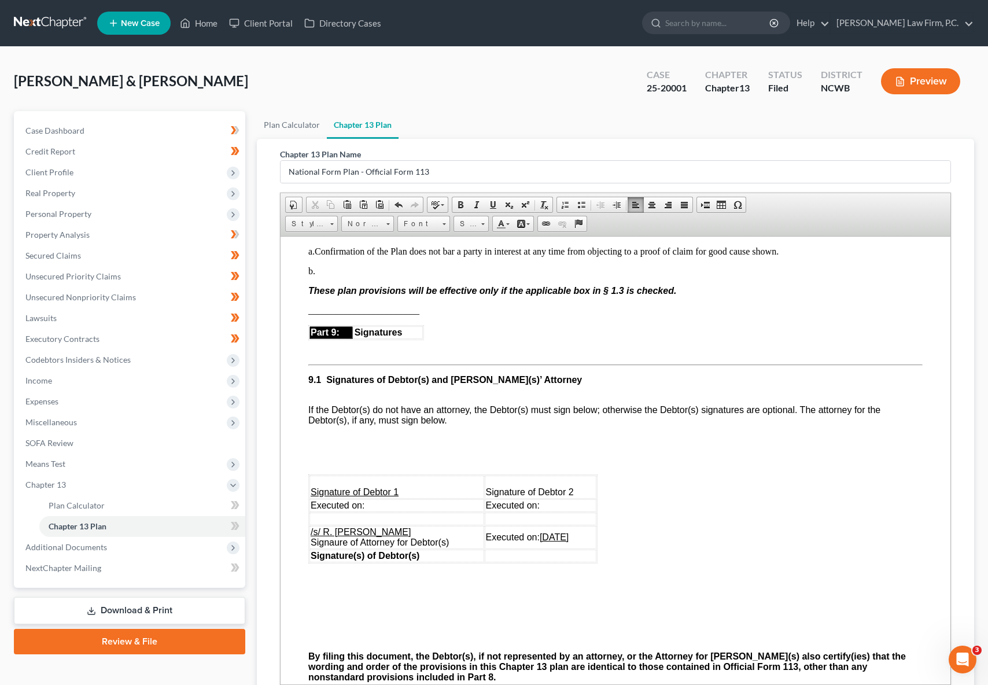
click at [337, 276] on p "b." at bounding box center [615, 270] width 614 height 10
click at [706, 276] on p "b. The amount indicated on a timely-filed proof of claim controls over amounts …" at bounding box center [615, 270] width 614 height 10
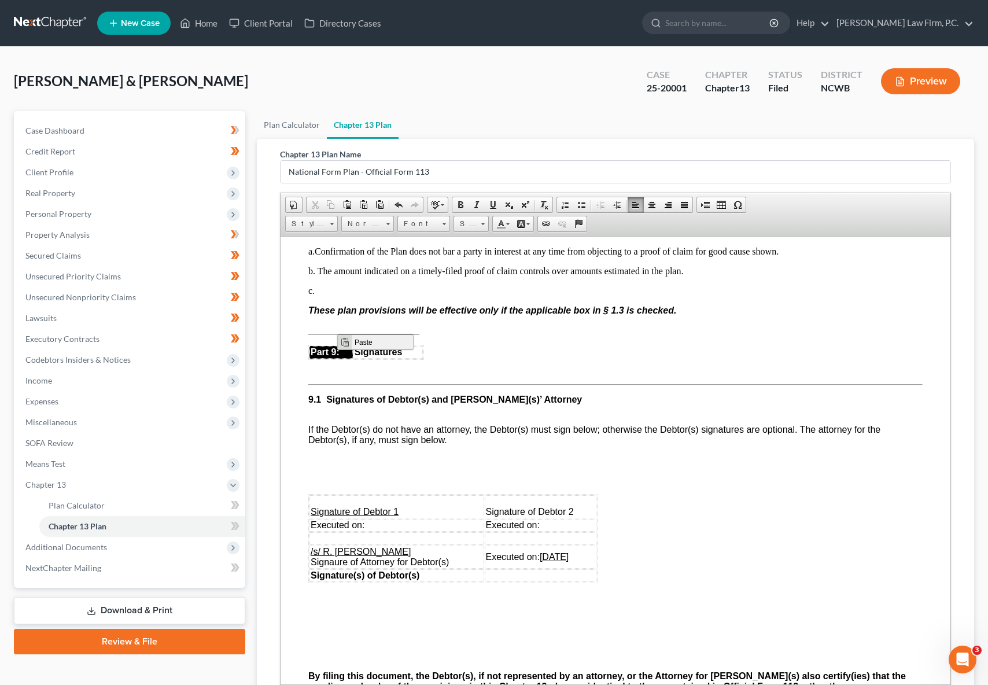
click at [353, 343] on span "Paste" at bounding box center [381, 342] width 61 height 14
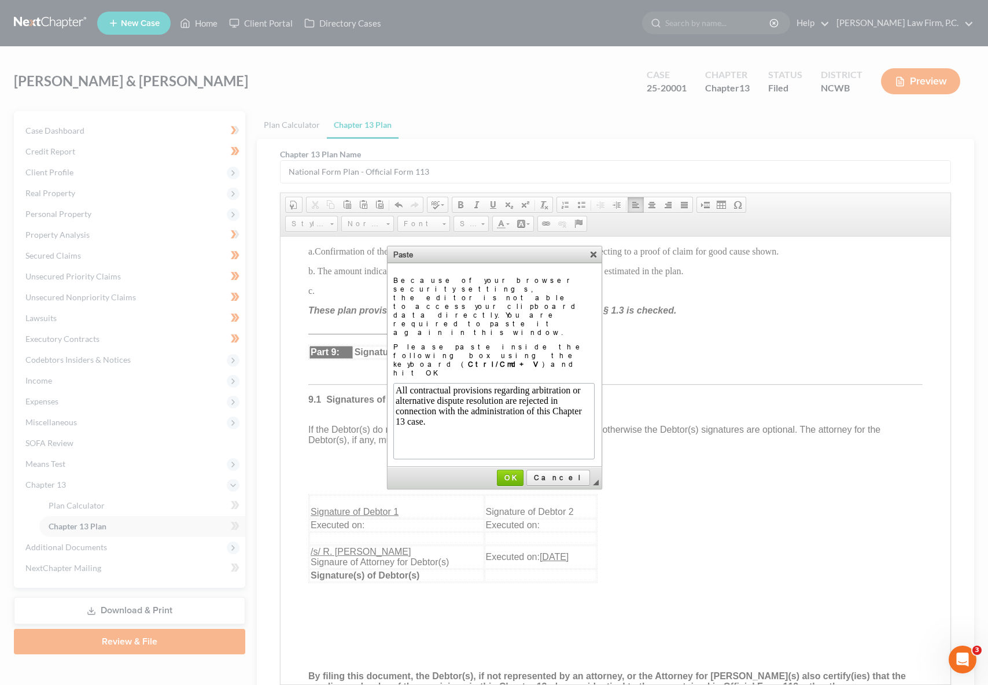
scroll to position [0, 0]
click at [522, 473] on span "OK" at bounding box center [510, 477] width 24 height 9
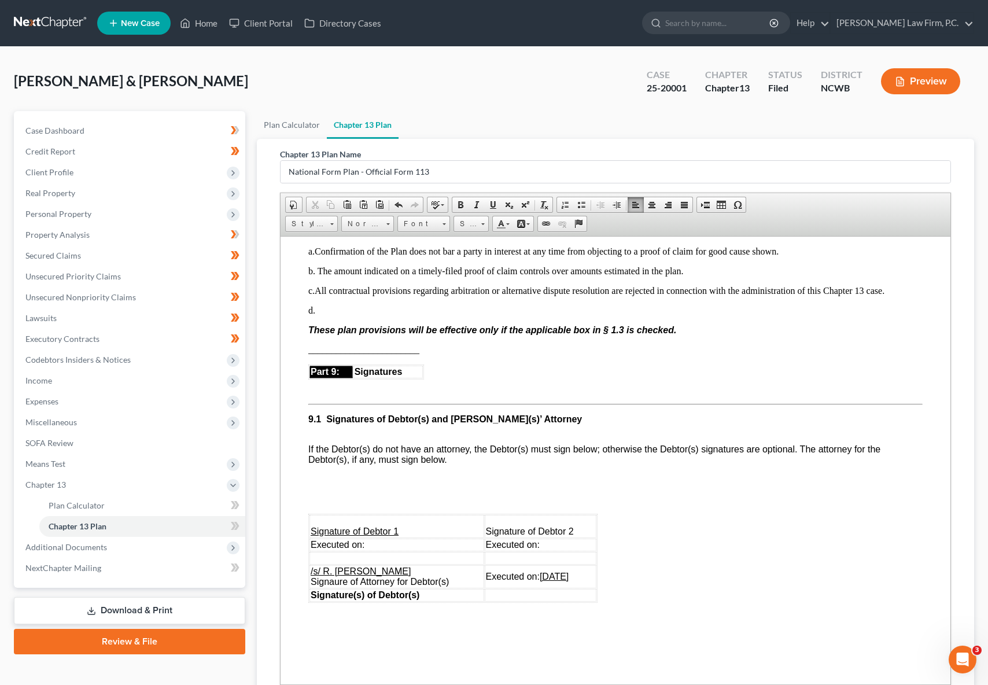
click at [342, 315] on p "d." at bounding box center [615, 310] width 614 height 10
click at [371, 364] on span "Paste" at bounding box center [386, 361] width 61 height 14
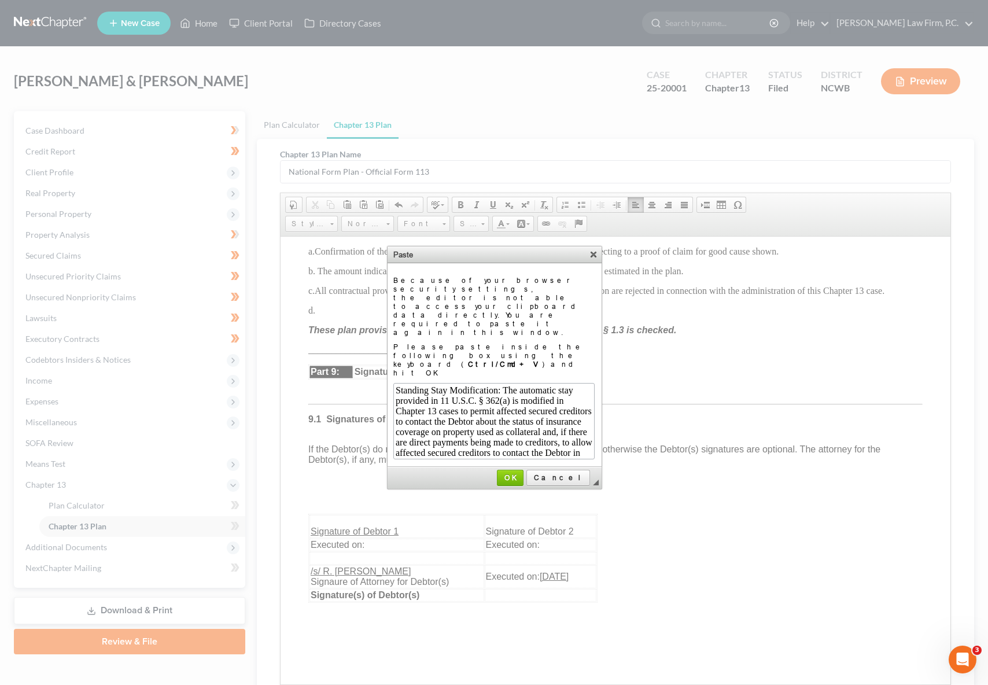
scroll to position [72, 0]
click at [522, 473] on span "OK" at bounding box center [510, 477] width 24 height 9
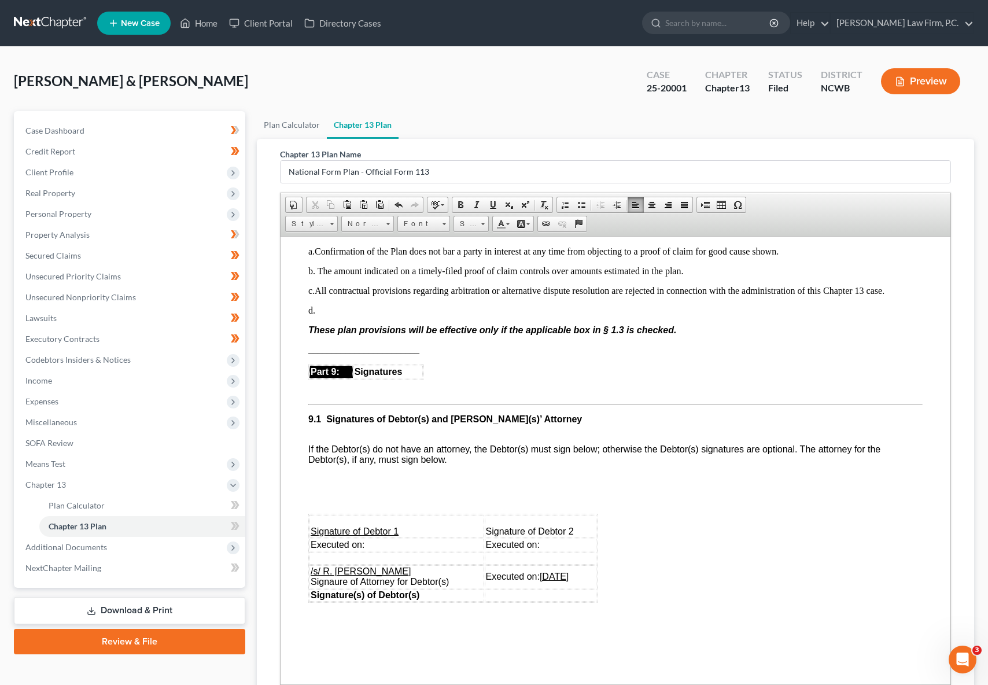
scroll to position [0, 0]
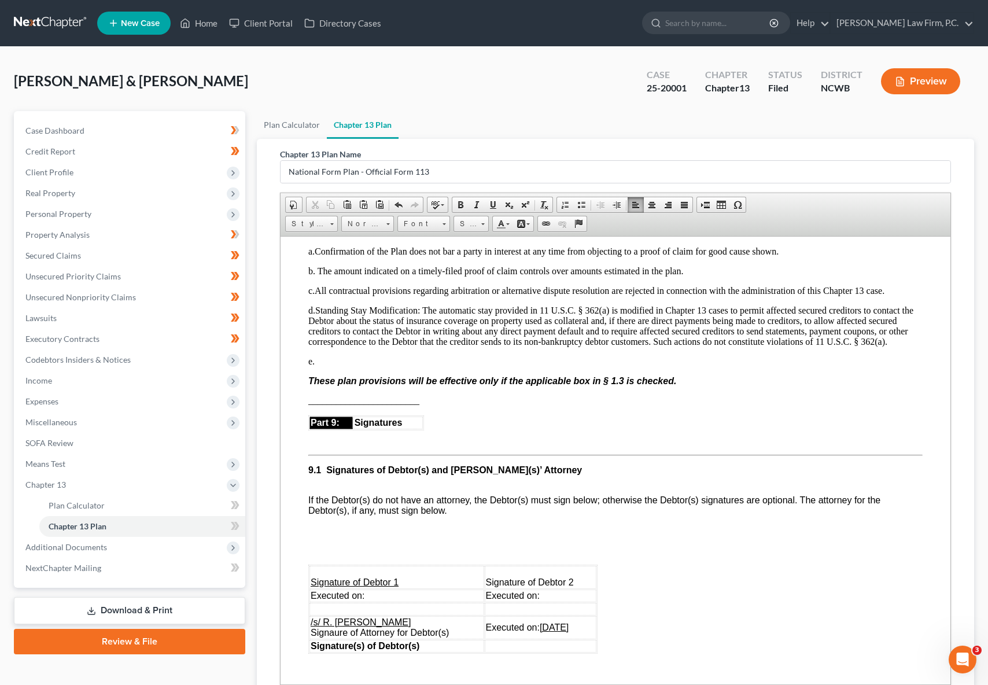
click at [386, 366] on p "e." at bounding box center [615, 361] width 614 height 10
click at [441, 366] on p "e. Order of distribution:" at bounding box center [615, 361] width 614 height 10
drag, startPoint x: 411, startPoint y: 409, endPoint x: 320, endPoint y: 405, distance: 91.5
click at [320, 366] on p "e. Order of distribution:" at bounding box center [615, 361] width 614 height 10
click at [346, 437] on span "Paste" at bounding box center [364, 439] width 61 height 14
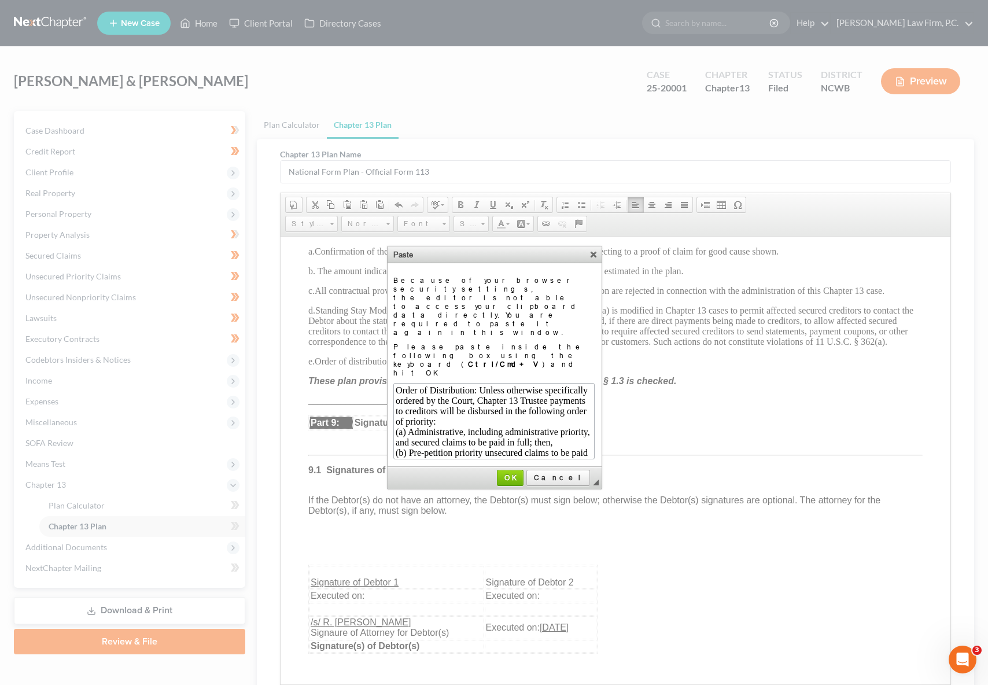
scroll to position [61, 0]
click at [522, 473] on span "OK" at bounding box center [510, 477] width 24 height 9
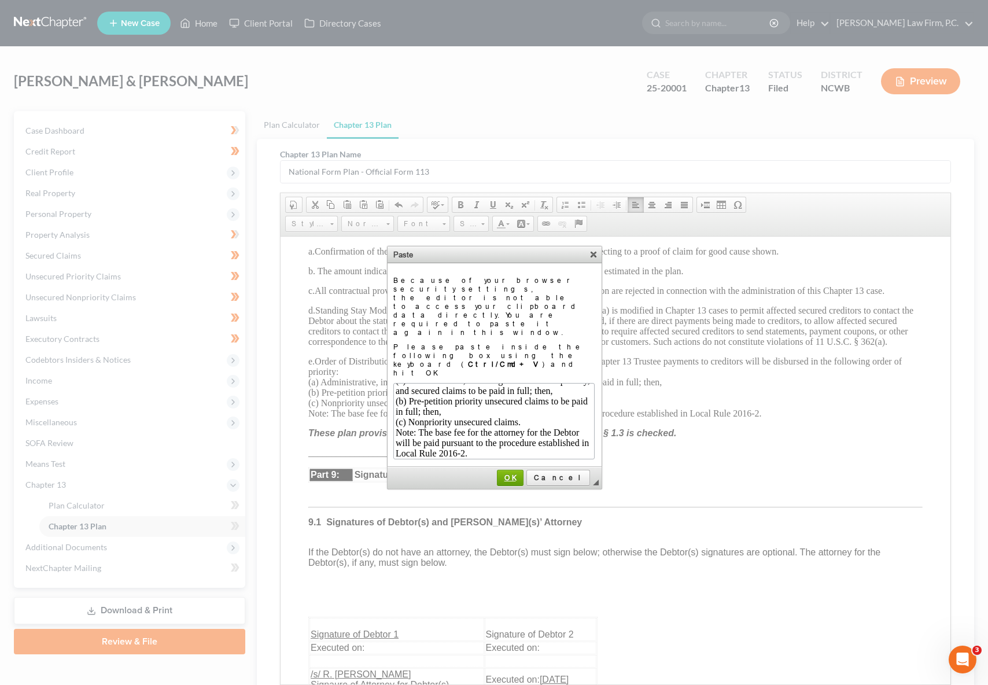
scroll to position [0, 0]
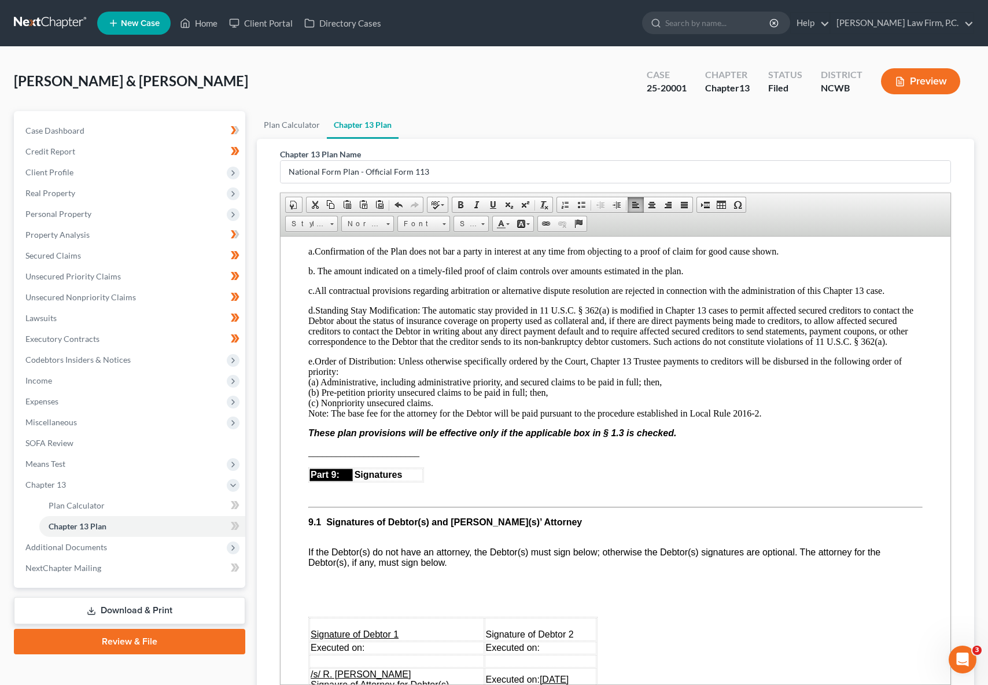
click at [309, 418] on p "e. Order of Distribution: Unless otherwise specifically ordered by the Court, C…" at bounding box center [615, 387] width 614 height 62
click at [316, 418] on p "e. Order of Distribution: Unless otherwise specifically ordered by the Court, C…" at bounding box center [615, 387] width 614 height 62
click at [315, 418] on p "e. Order of Distribution: Unless otherwise specifically ordered by the Court, C…" at bounding box center [615, 387] width 614 height 62
drag, startPoint x: 770, startPoint y: 460, endPoint x: 307, endPoint y: 456, distance: 462.6
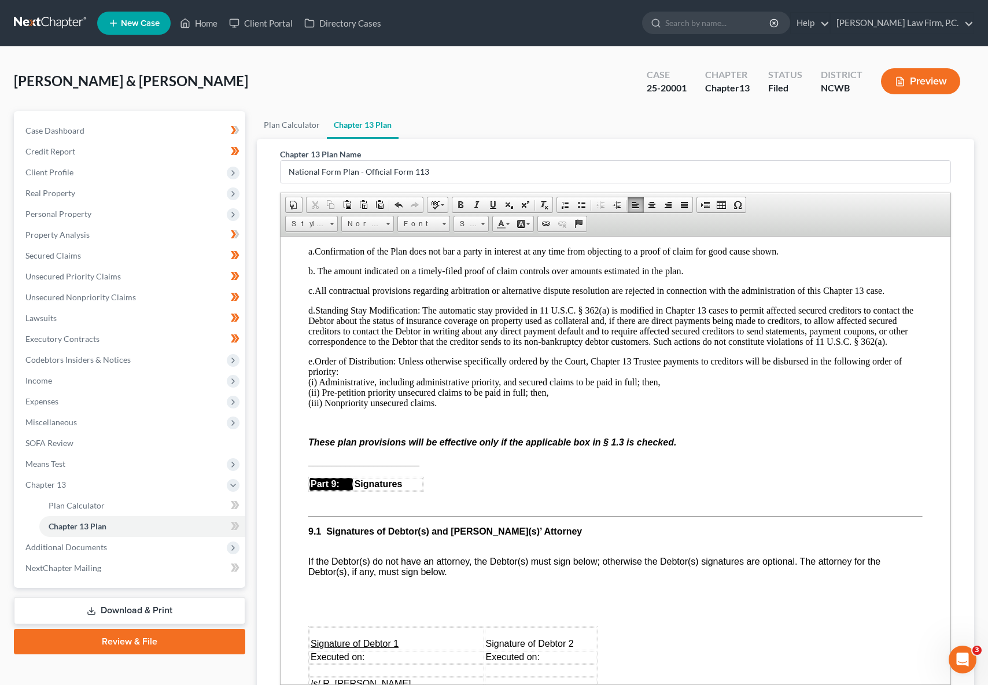
click at [310, 408] on p "e. Order of Distribution: Unless otherwise specifically ordered by the Court, C…" at bounding box center [615, 382] width 614 height 52
click at [459, 408] on p "e. Order of Distribution: Unless otherwise specifically ordered by the Court, C…" at bounding box center [615, 382] width 614 height 52
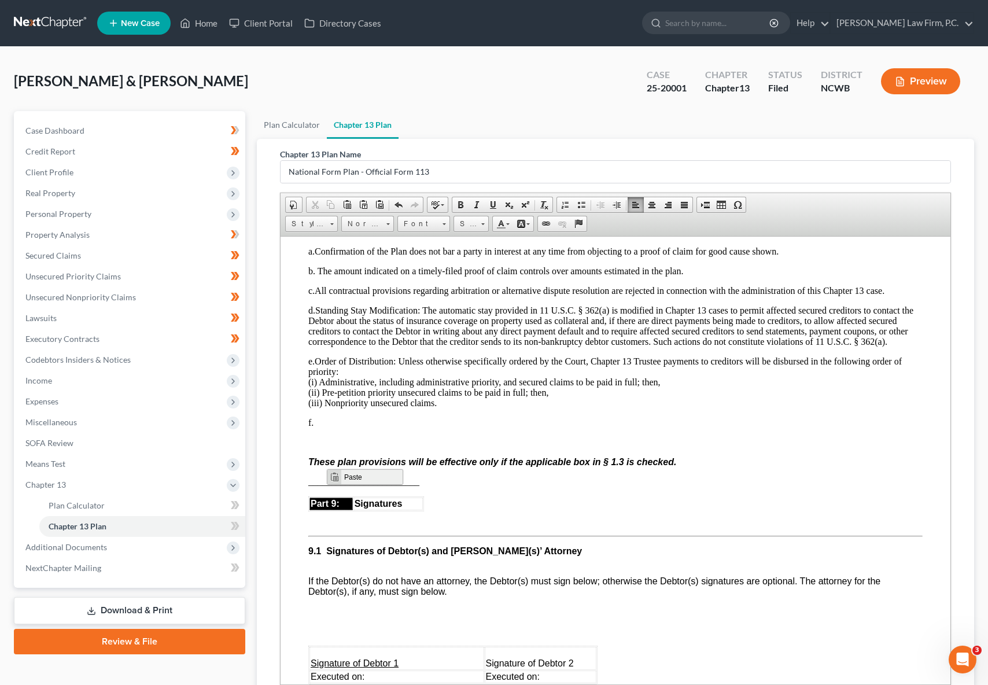
click at [344, 474] on span "Paste" at bounding box center [371, 476] width 61 height 14
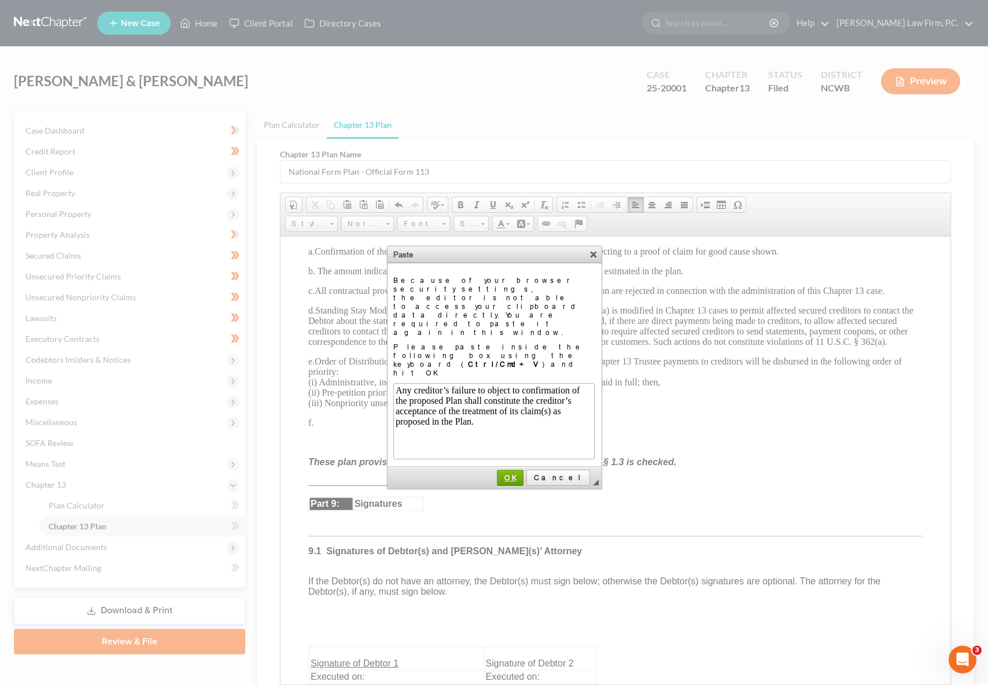
click at [523, 469] on link "OK" at bounding box center [510, 477] width 27 height 16
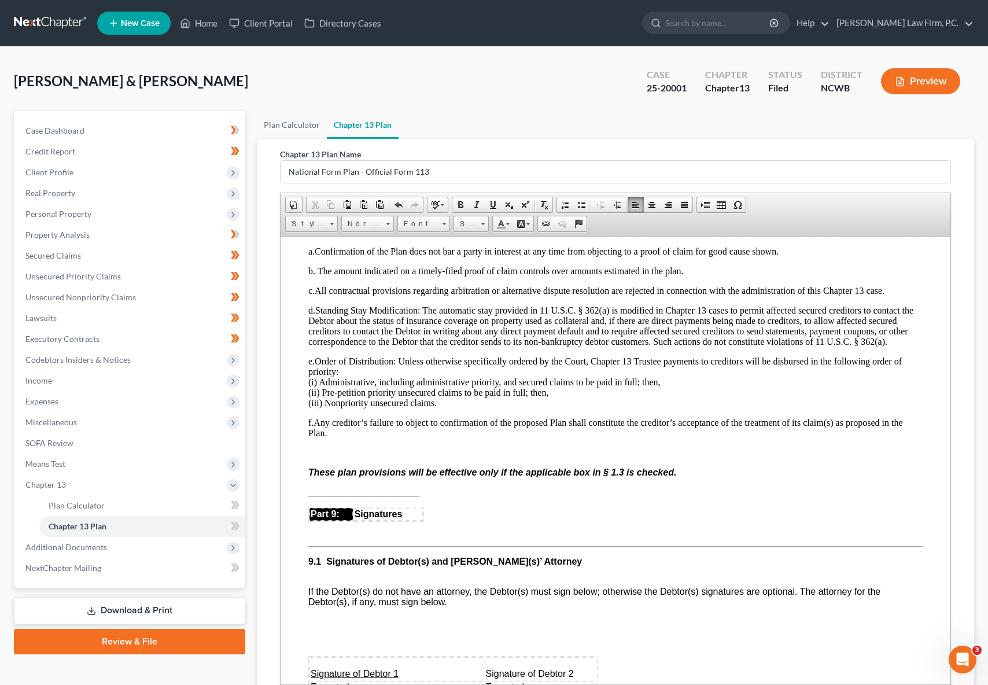
click at [339, 438] on p "f. Any creditor’s failure to object to confirmation of the proposed Plan shall …" at bounding box center [615, 427] width 614 height 21
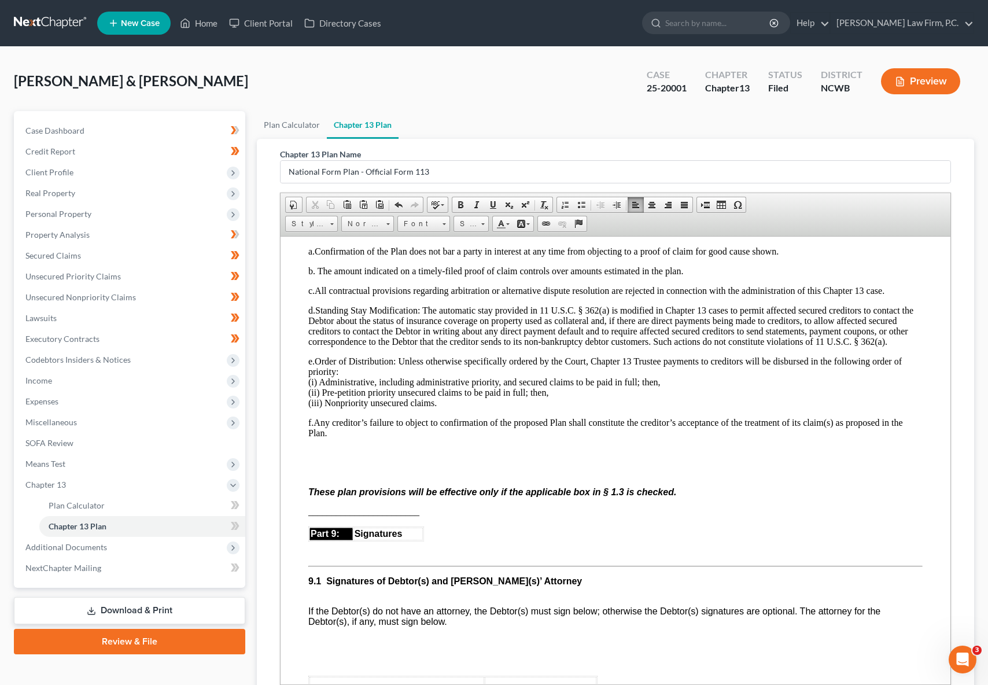
click at [356, 438] on p "f. Any creditor’s failure to object to confirmation of the proposed Plan shall …" at bounding box center [615, 427] width 614 height 21
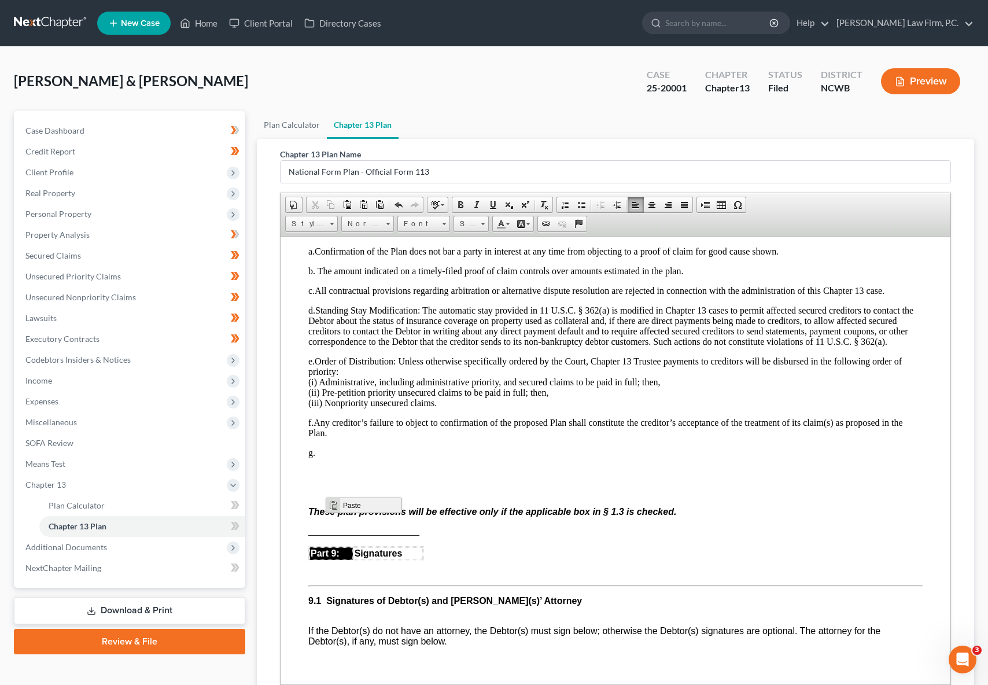
click at [351, 505] on span "Paste" at bounding box center [369, 505] width 61 height 14
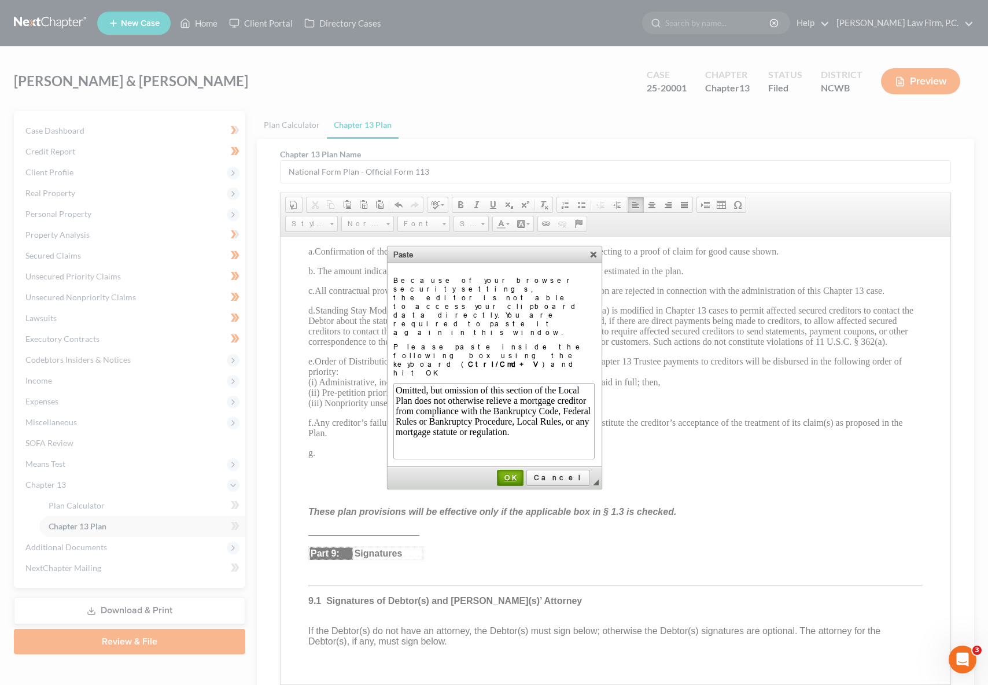
click at [522, 473] on span "OK" at bounding box center [510, 477] width 24 height 9
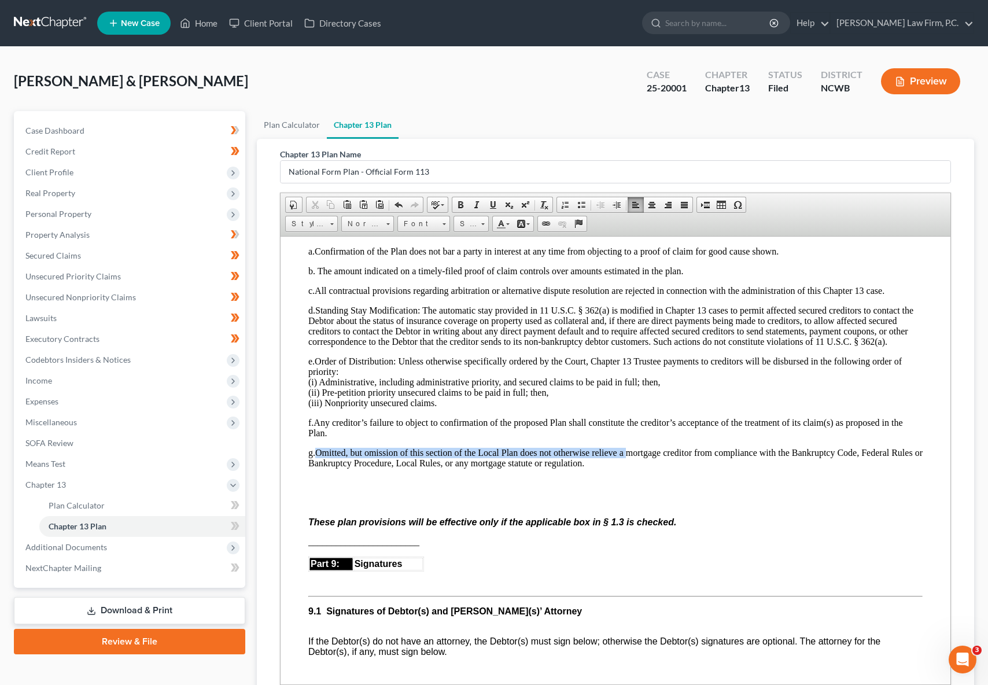
drag, startPoint x: 629, startPoint y: 497, endPoint x: 320, endPoint y: 492, distance: 309.4
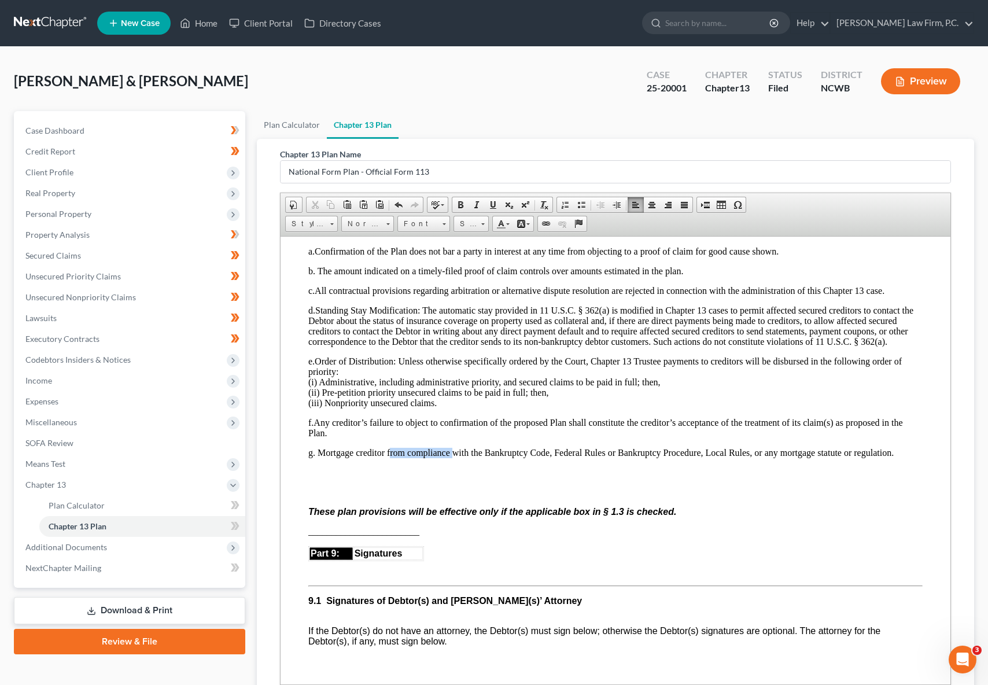
drag, startPoint x: 389, startPoint y: 500, endPoint x: 452, endPoint y: 498, distance: 63.6
click at [452, 457] on p "g. M ortgage creditor from compliance with the Bankruptcy Code, Federal Rules o…" at bounding box center [615, 452] width 614 height 10
click at [383, 457] on p "g. M ortgage creditor from compliance with the Bankruptcy Code, Federal Rules o…" at bounding box center [615, 452] width 614 height 10
click at [395, 457] on p "g. M ortgage creditors from compliance with the Bankruptcy Code, Federal Rules …" at bounding box center [615, 452] width 614 height 10
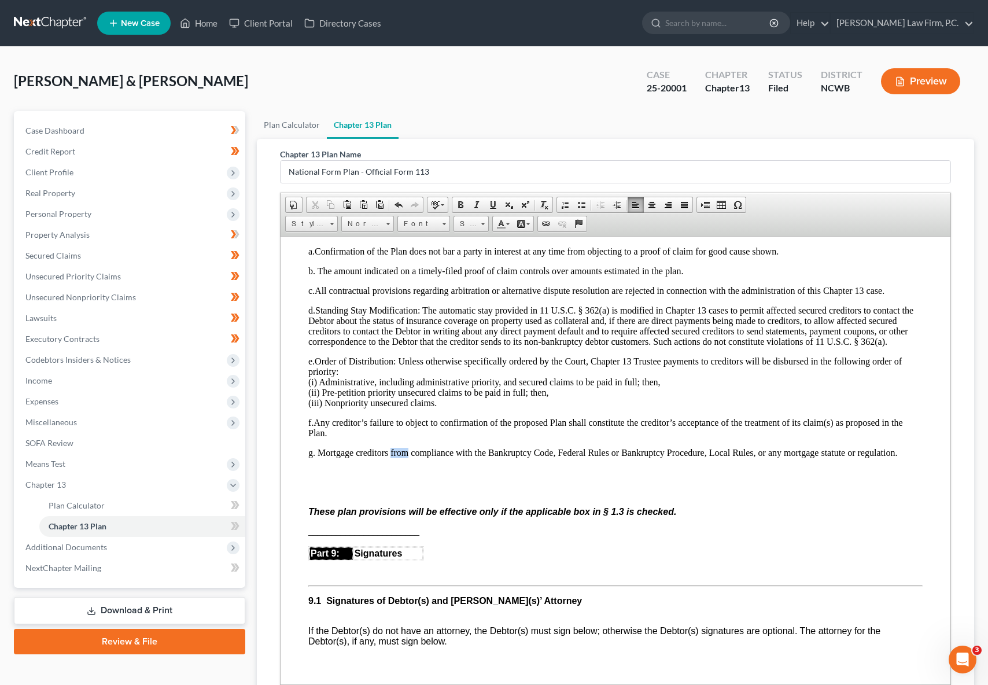
drag, startPoint x: 391, startPoint y: 500, endPoint x: 406, endPoint y: 498, distance: 15.2
click at [406, 457] on p "g. M ortgage creditors from compliance with the Bankruptcy Code, Federal Rules …" at bounding box center [615, 452] width 614 height 10
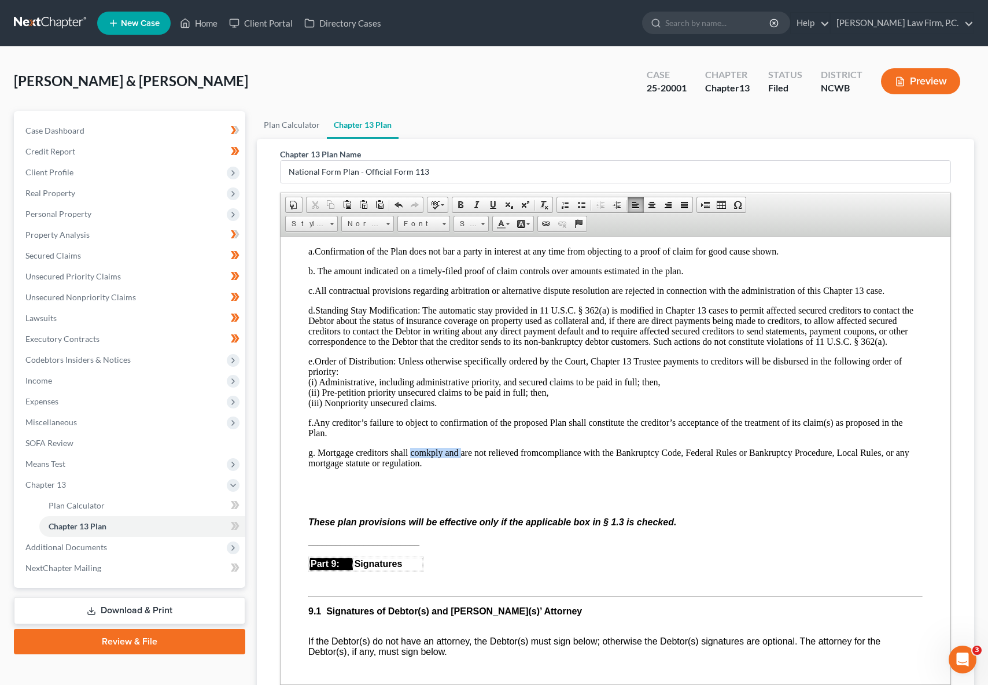
drag, startPoint x: 411, startPoint y: 498, endPoint x: 460, endPoint y: 496, distance: 49.2
click at [460, 468] on p "g. M ortgage creditors shall comkply and are not relieved from compliance with …" at bounding box center [615, 457] width 614 height 21
drag, startPoint x: 567, startPoint y: 497, endPoint x: 638, endPoint y: 498, distance: 70.5
click at [638, 468] on p "g. M ortgage creditors shall are not relieved from compliance with the Bankrupt…" at bounding box center [615, 457] width 614 height 21
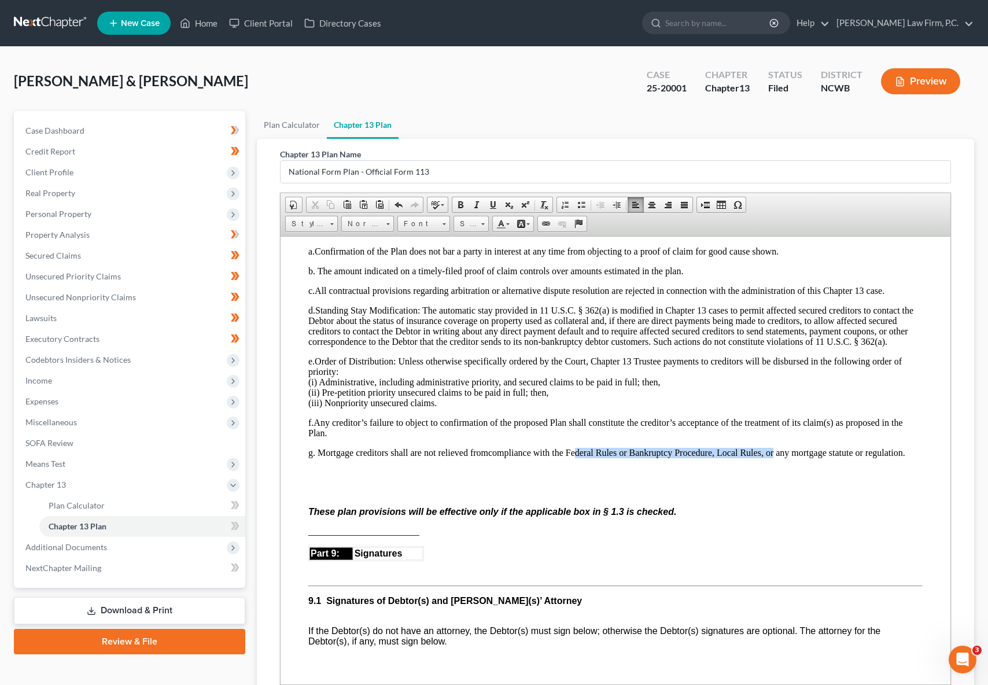
drag, startPoint x: 775, startPoint y: 497, endPoint x: 575, endPoint y: 494, distance: 200.1
click at [575, 457] on p "g. M ortgage creditors shall are not relieved from compliance with the Federal …" at bounding box center [615, 452] width 614 height 10
click at [723, 497] on p at bounding box center [615, 491] width 614 height 10
drag, startPoint x: 718, startPoint y: 500, endPoint x: 554, endPoint y: 498, distance: 163.1
click at [554, 457] on p "g. M ortgage creditors shall are not relieved from compliance with the Federal …" at bounding box center [615, 452] width 614 height 10
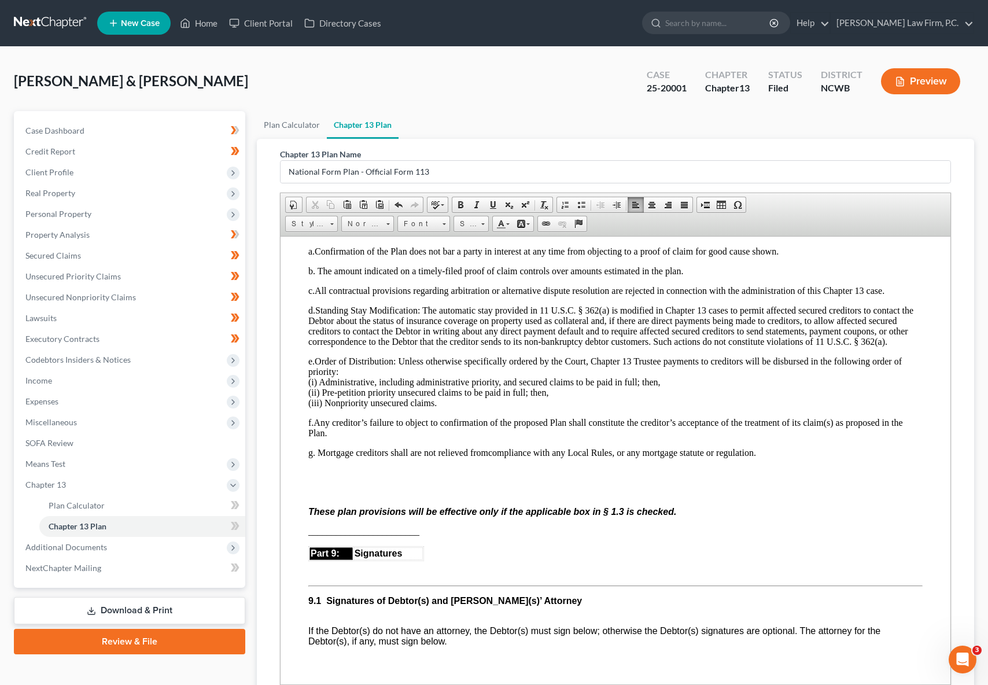
click at [613, 457] on p "g. M ortgage creditors shall are not relieved from compliance with any Local Ru…" at bounding box center [615, 452] width 614 height 10
click at [677, 457] on p "g. M ortgage creditors shall are not relieved from compliance with any Local Ru…" at bounding box center [615, 452] width 614 height 10
click at [727, 457] on p "g. M ortgage creditors shall are not relieved from compliance with any Local Ru…" at bounding box center [615, 452] width 614 height 10
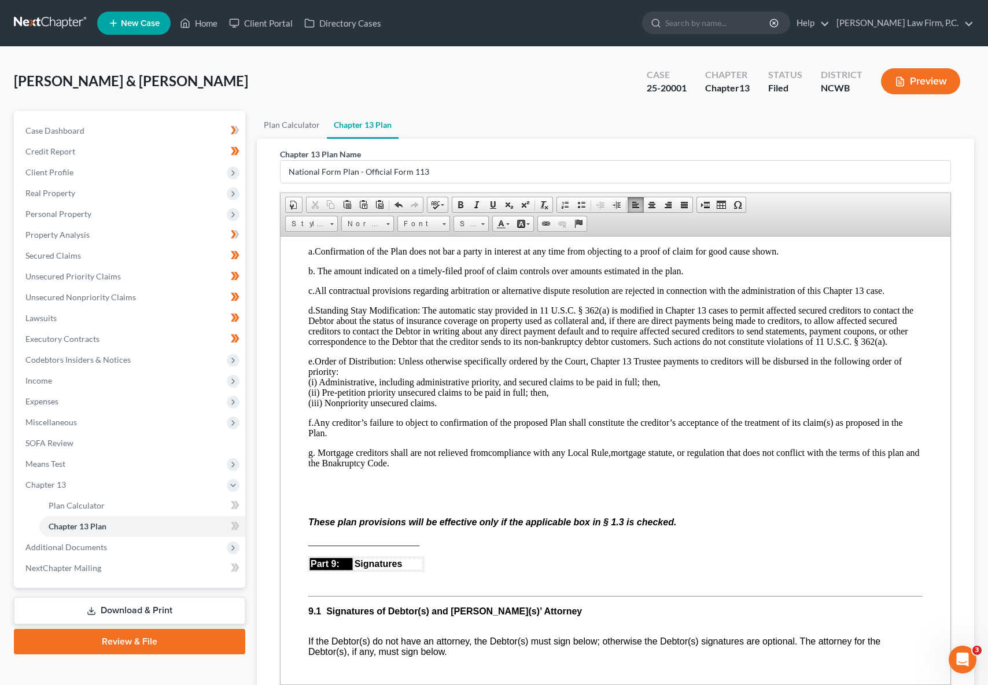
click at [424, 468] on p "g. M ortgage creditors shall are not relieved from compliance with any Local Ru…" at bounding box center [615, 457] width 614 height 21
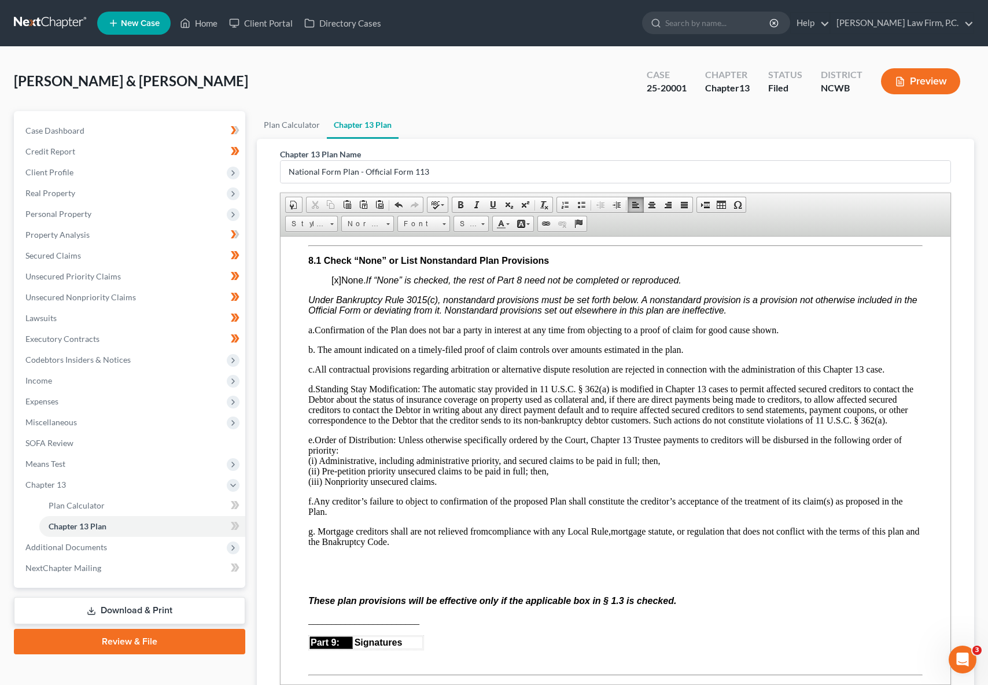
scroll to position [3465, 0]
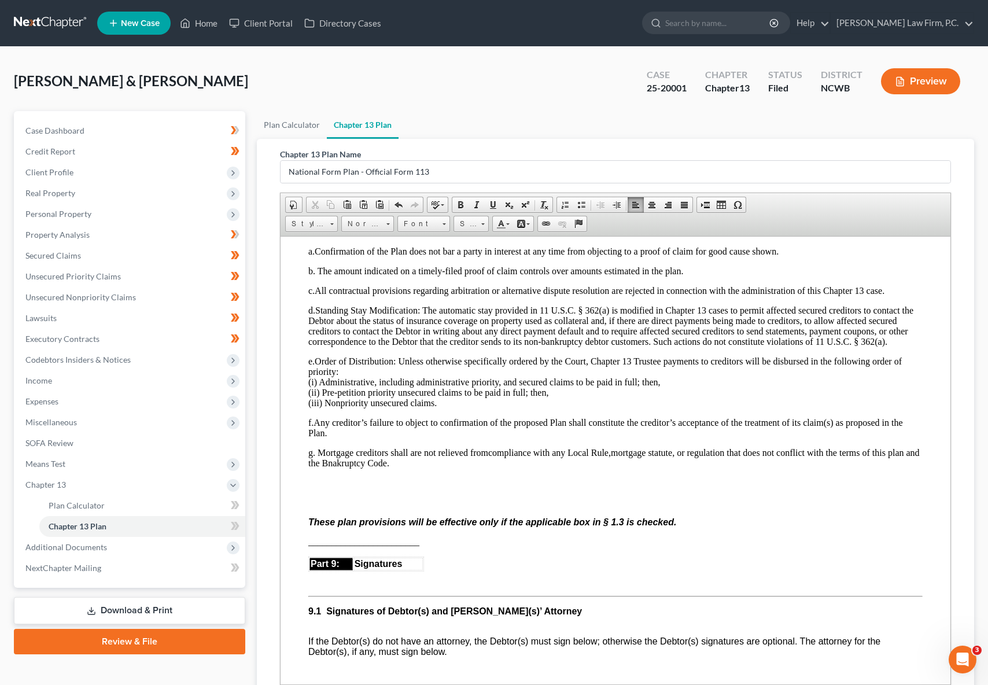
click at [426, 468] on p "g. M ortgage creditors shall are not relieved from compliance with any Local Ru…" at bounding box center [615, 457] width 614 height 21
drag, startPoint x: 631, startPoint y: 512, endPoint x: 412, endPoint y: 507, distance: 218.6
click at [412, 468] on p "g. M ortgage creditors shall are not relieved from compliance with any Local Ru…" at bounding box center [615, 457] width 614 height 21
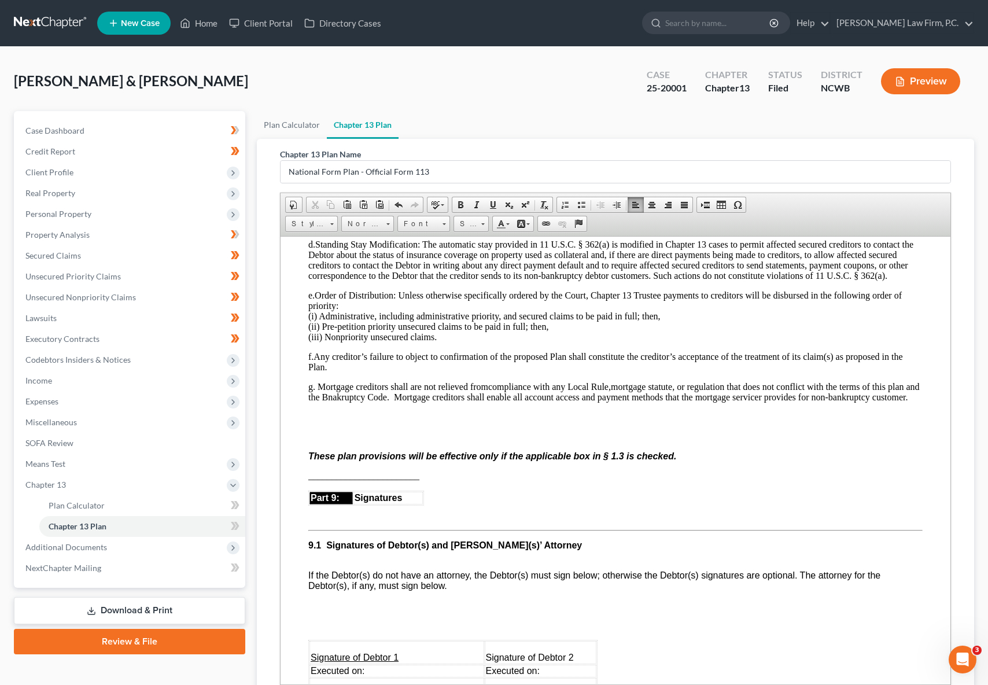
scroll to position [3638, 0]
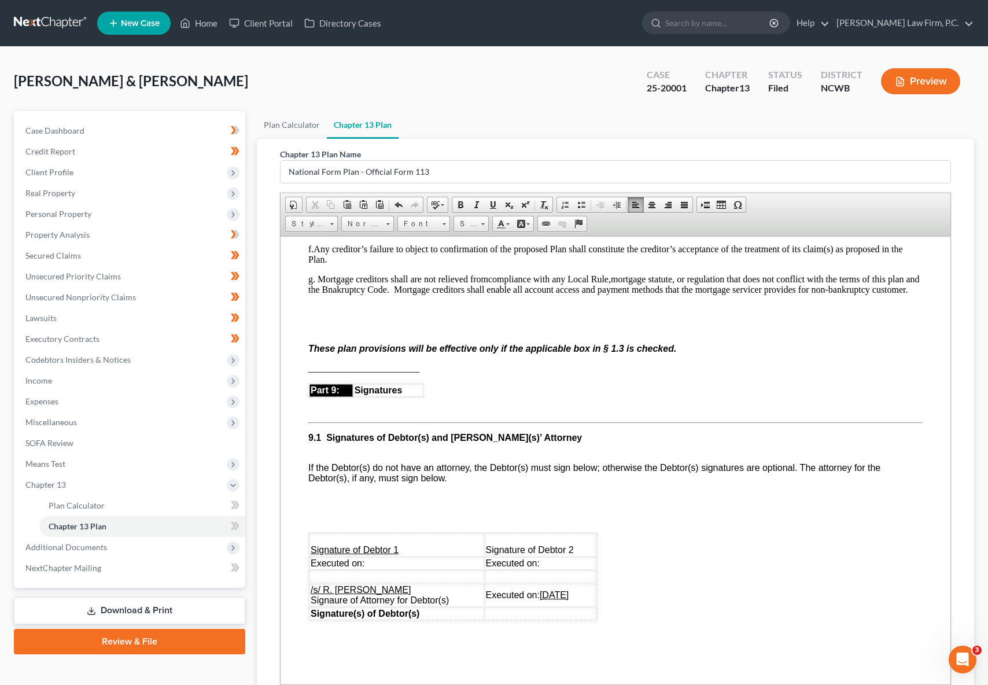
click at [310, 334] on p at bounding box center [615, 328] width 614 height 10
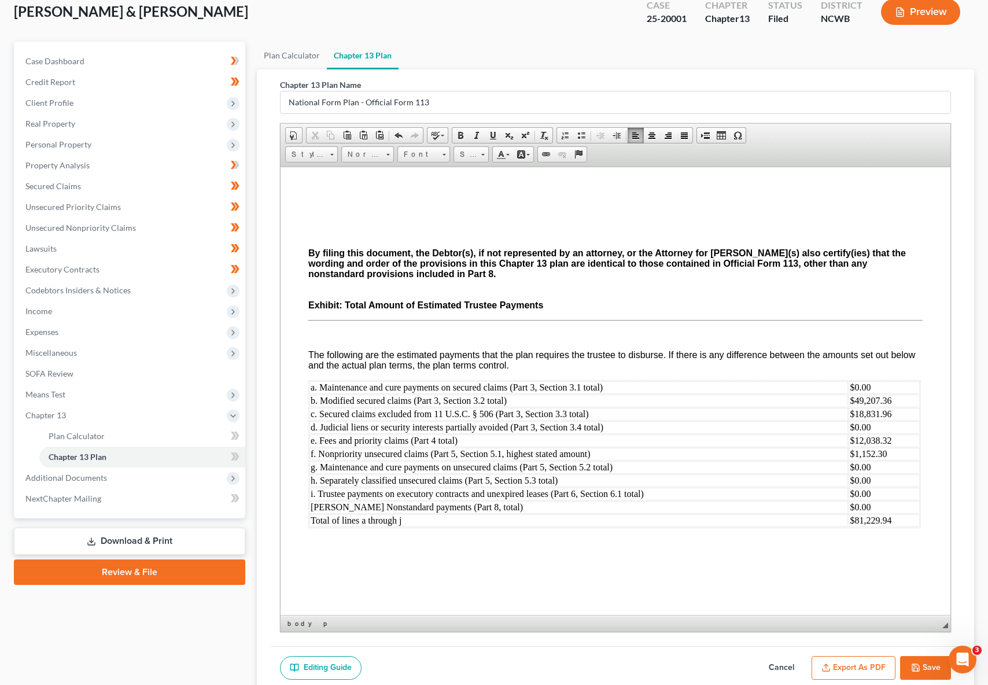
scroll to position [151, 0]
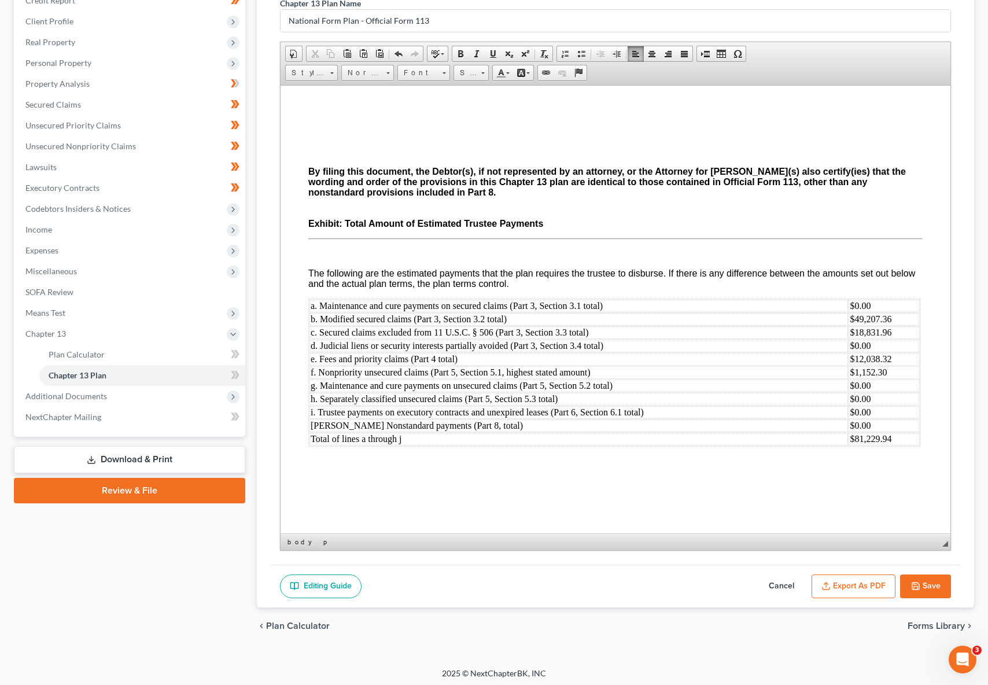
click at [933, 579] on button "Save" at bounding box center [925, 586] width 51 height 24
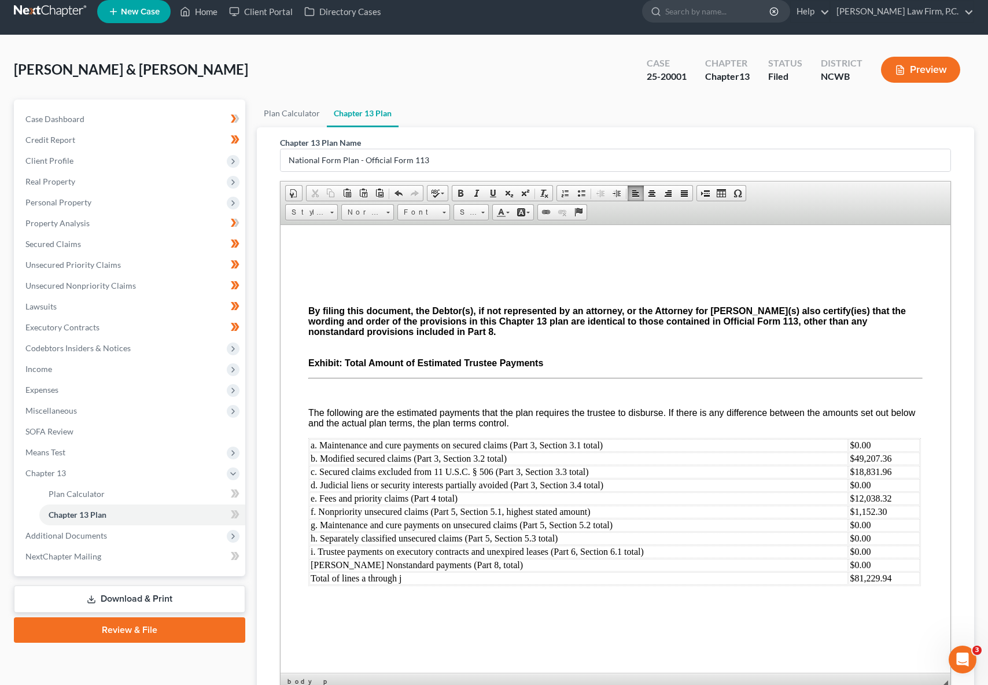
select select "0"
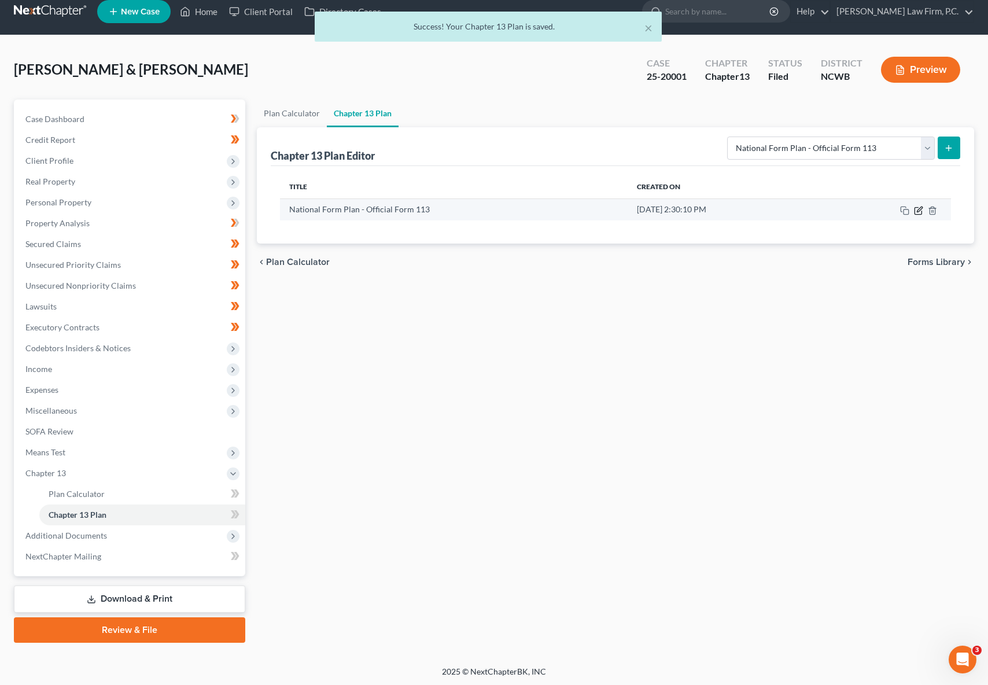
click at [919, 210] on icon "button" at bounding box center [918, 208] width 5 height 5
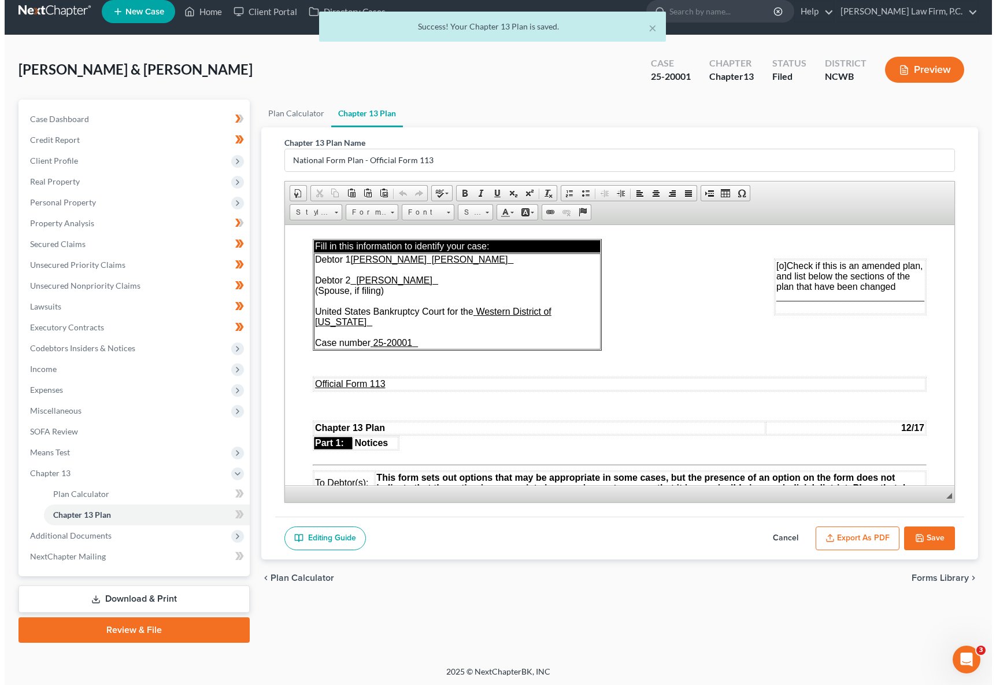
scroll to position [58, 0]
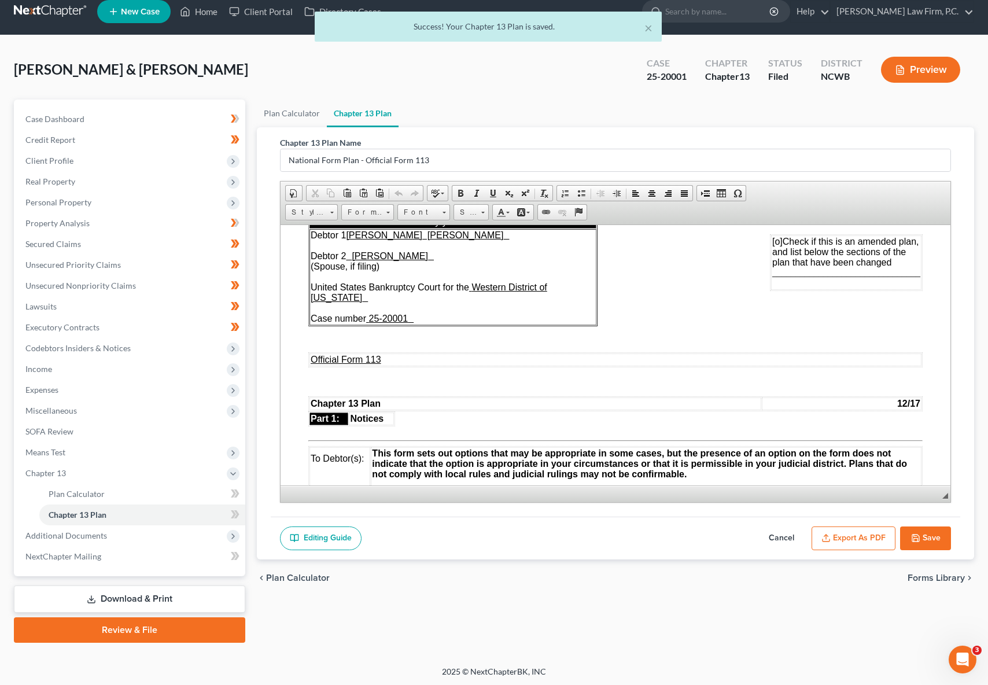
click at [842, 538] on button "Export as PDF" at bounding box center [853, 538] width 84 height 24
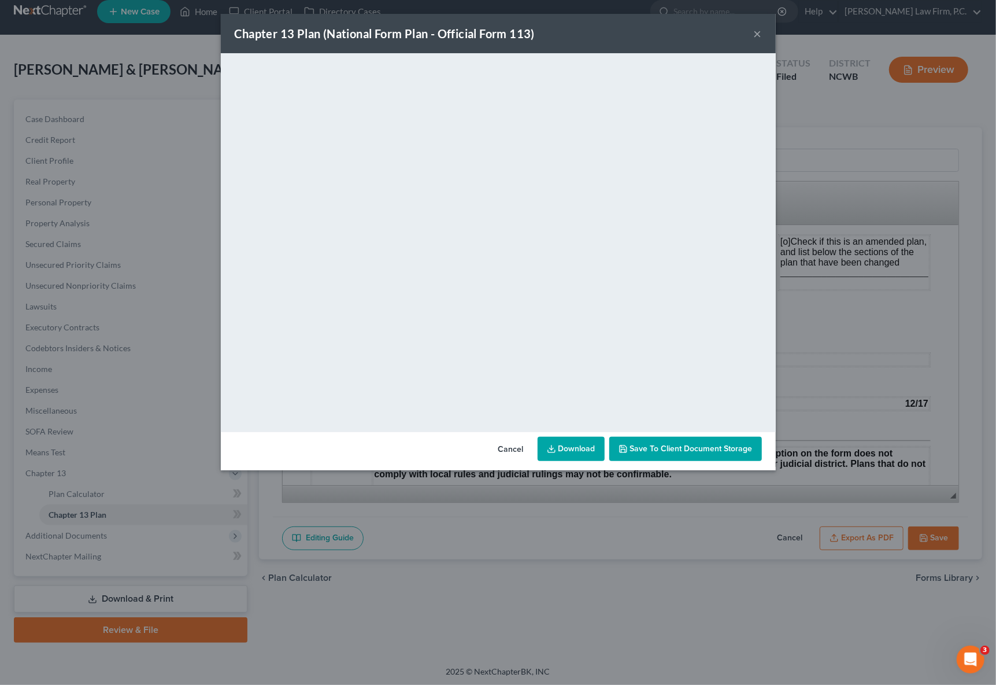
click at [570, 454] on link "Download" at bounding box center [571, 449] width 67 height 24
click at [752, 35] on div "Chapter 13 Plan (National Form Plan - Official Form 113) ×" at bounding box center [498, 33] width 555 height 39
click at [756, 33] on button "×" at bounding box center [758, 34] width 8 height 14
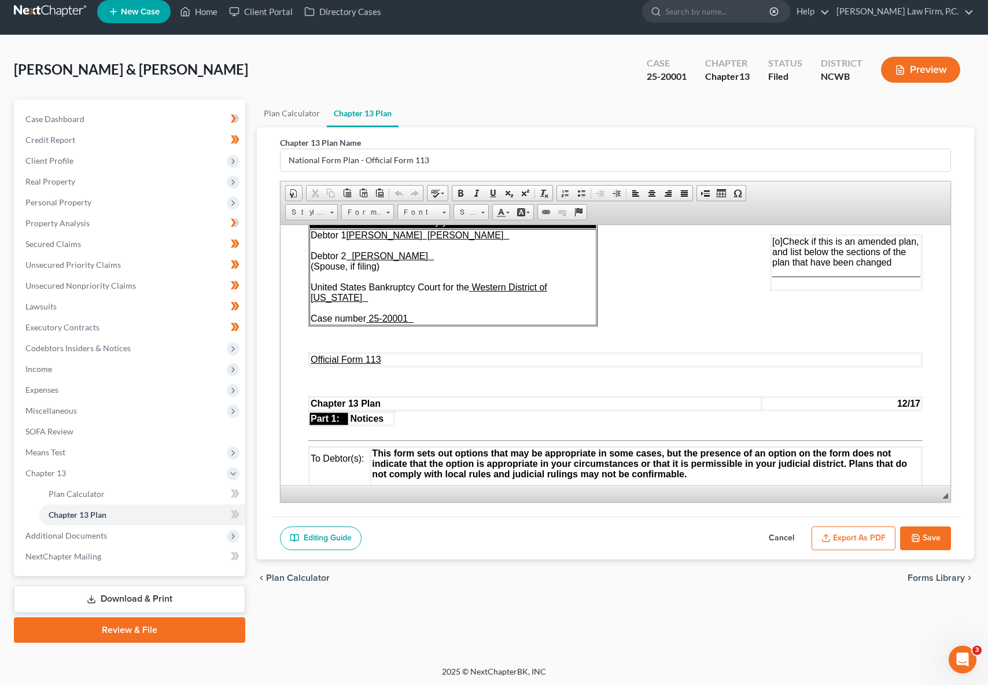
click at [785, 534] on button "Cancel" at bounding box center [781, 538] width 51 height 24
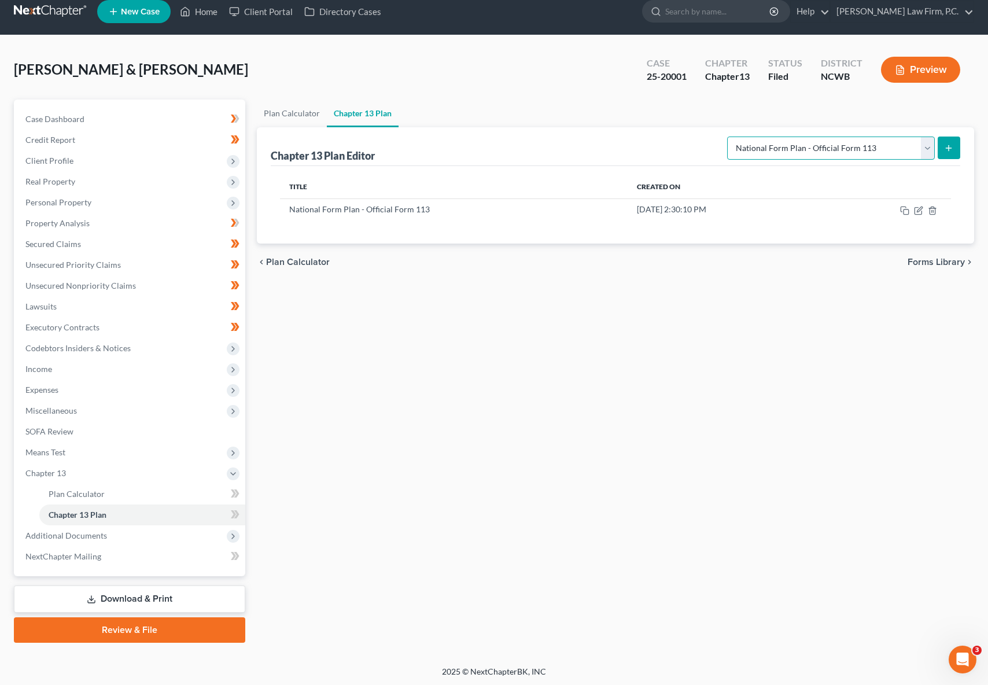
click at [813, 146] on select "Please select your Chapter 13 Plan National Form Plan - Official Form 113 Weste…" at bounding box center [831, 147] width 208 height 23
select select "1"
click at [727, 136] on select "Please select your Chapter 13 Plan National Form Plan - Official Form 113 Weste…" at bounding box center [831, 147] width 208 height 23
click at [953, 152] on button "submit" at bounding box center [948, 147] width 23 height 23
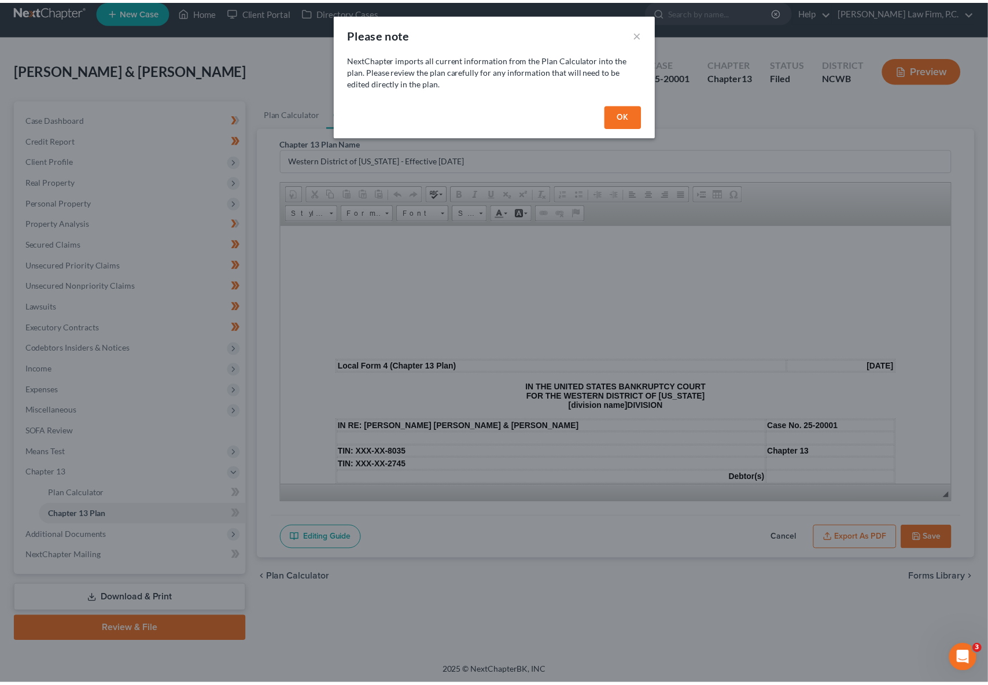
scroll to position [0, 0]
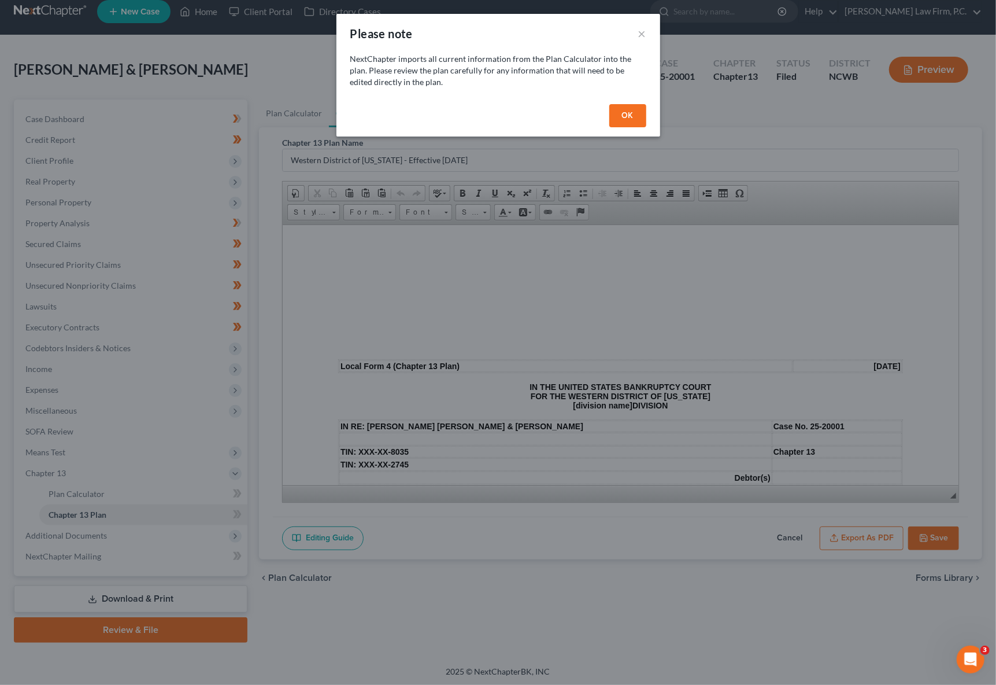
click at [627, 115] on button "OK" at bounding box center [627, 115] width 37 height 23
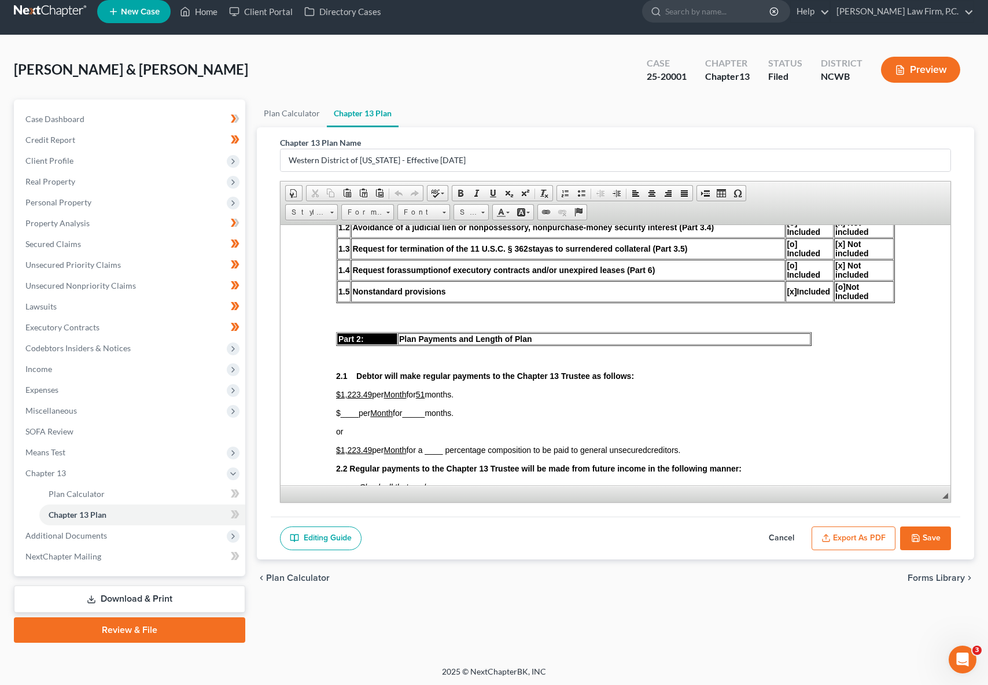
scroll to position [809, 0]
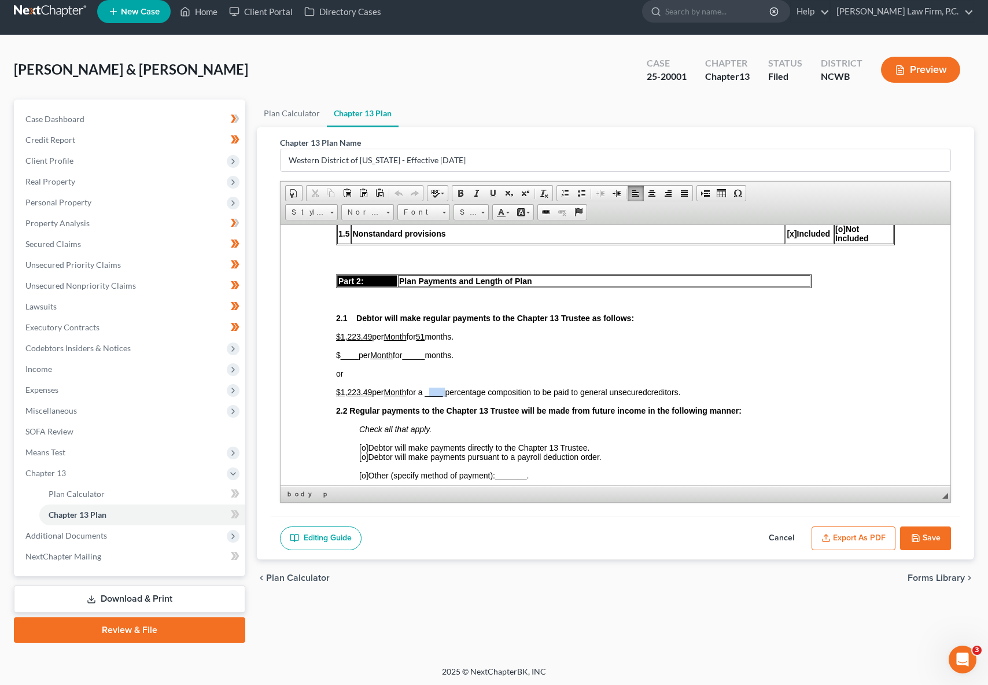
drag, startPoint x: 431, startPoint y: 393, endPoint x: 448, endPoint y: 389, distance: 17.1
click at [448, 389] on span "$1,223.49 per Month for a ____ percentage composition to be paid to general uns…" at bounding box center [491, 391] width 311 height 9
click at [425, 335] on u "51" at bounding box center [420, 335] width 9 height 9
drag, startPoint x: 425, startPoint y: 336, endPoint x: 432, endPoint y: 336, distance: 7.5
click at [425, 336] on u "51" at bounding box center [420, 335] width 9 height 9
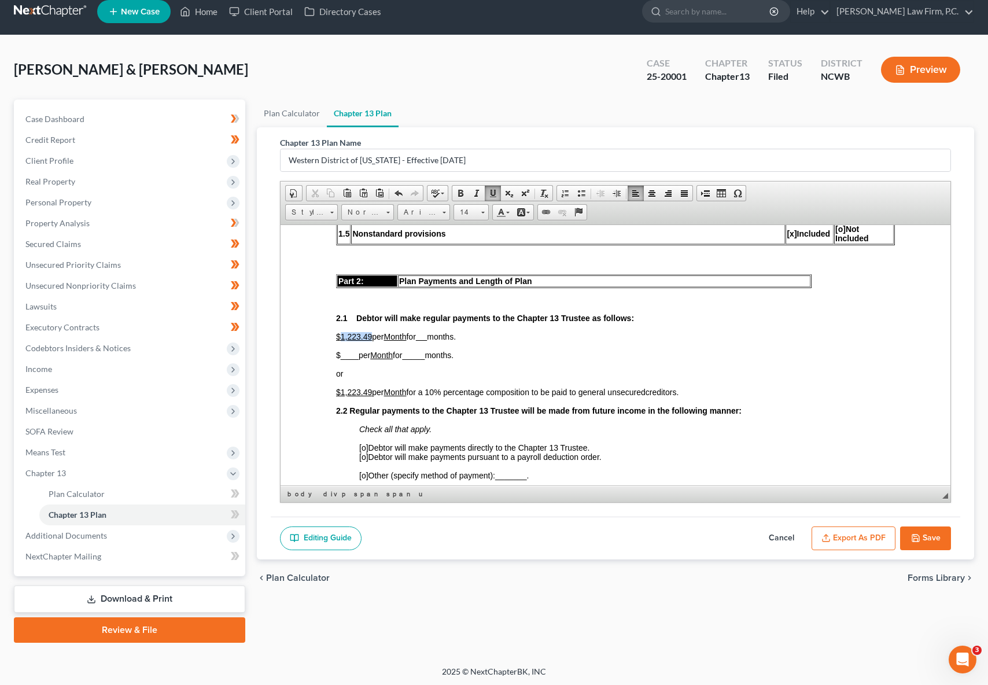
drag, startPoint x: 341, startPoint y: 335, endPoint x: 371, endPoint y: 333, distance: 30.7
click at [371, 333] on u "$1,223.49" at bounding box center [354, 335] width 36 height 9
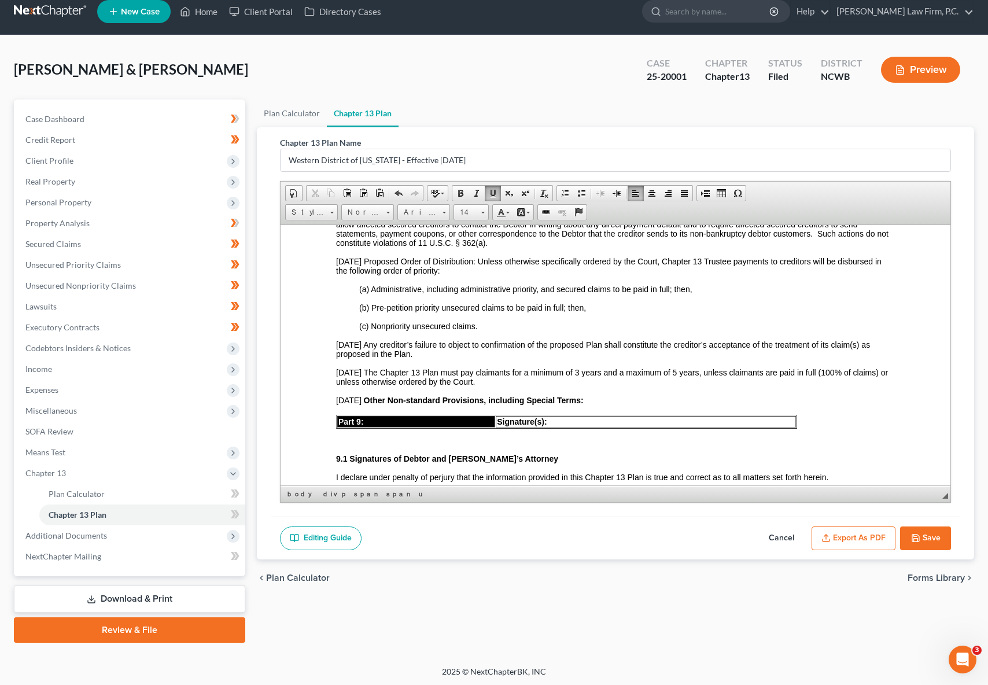
scroll to position [4478, 0]
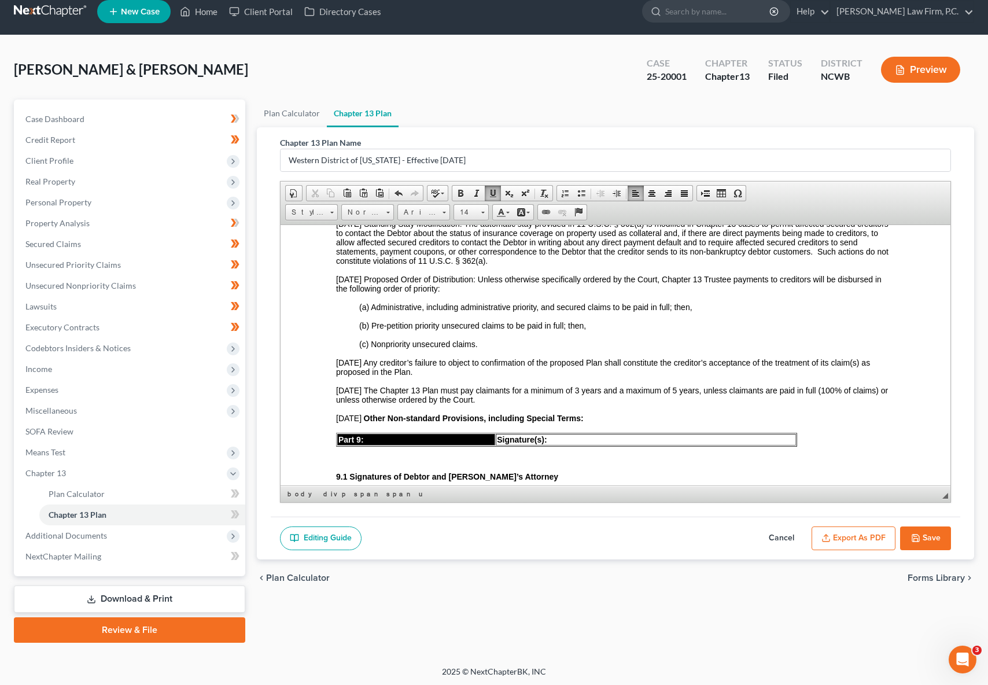
click at [612, 423] on p "[DATE] Other Non-standard Provisions, including Special Terms:" at bounding box center [615, 418] width 559 height 10
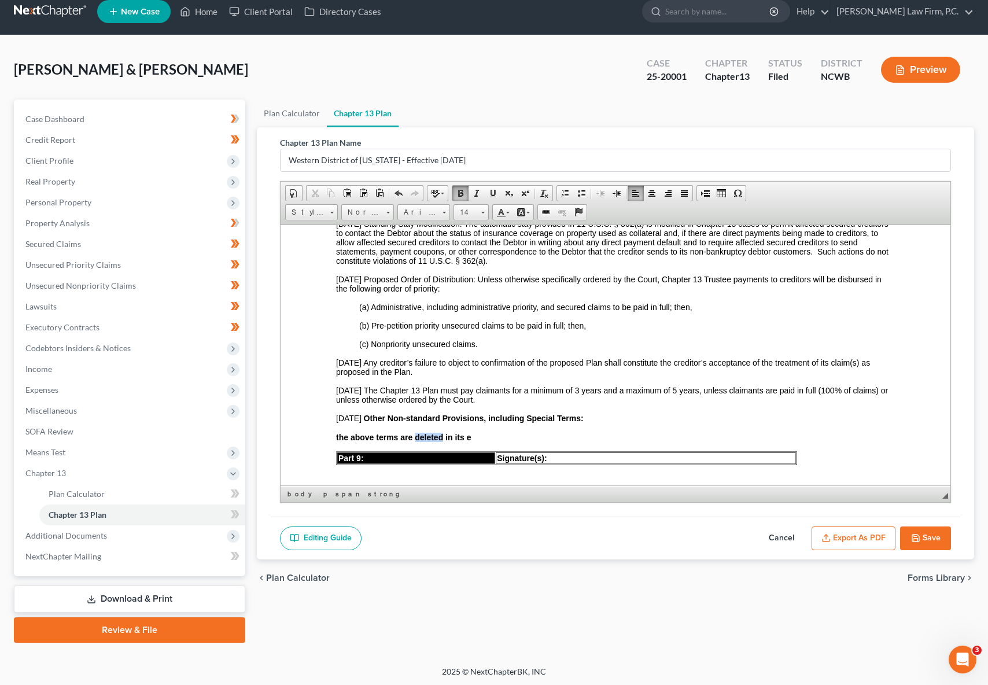
drag, startPoint x: 415, startPoint y: 447, endPoint x: 442, endPoint y: 444, distance: 27.9
click at [442, 441] on strong "the above terms are deleted in its e" at bounding box center [403, 436] width 135 height 9
drag, startPoint x: 514, startPoint y: 446, endPoint x: 520, endPoint y: 445, distance: 5.9
click at [520, 441] on strong "the above terms are plan terms are omitted in its entirety and subsitituted wit…" at bounding box center [536, 436] width 400 height 9
drag, startPoint x: 522, startPoint y: 443, endPoint x: 513, endPoint y: 444, distance: 8.7
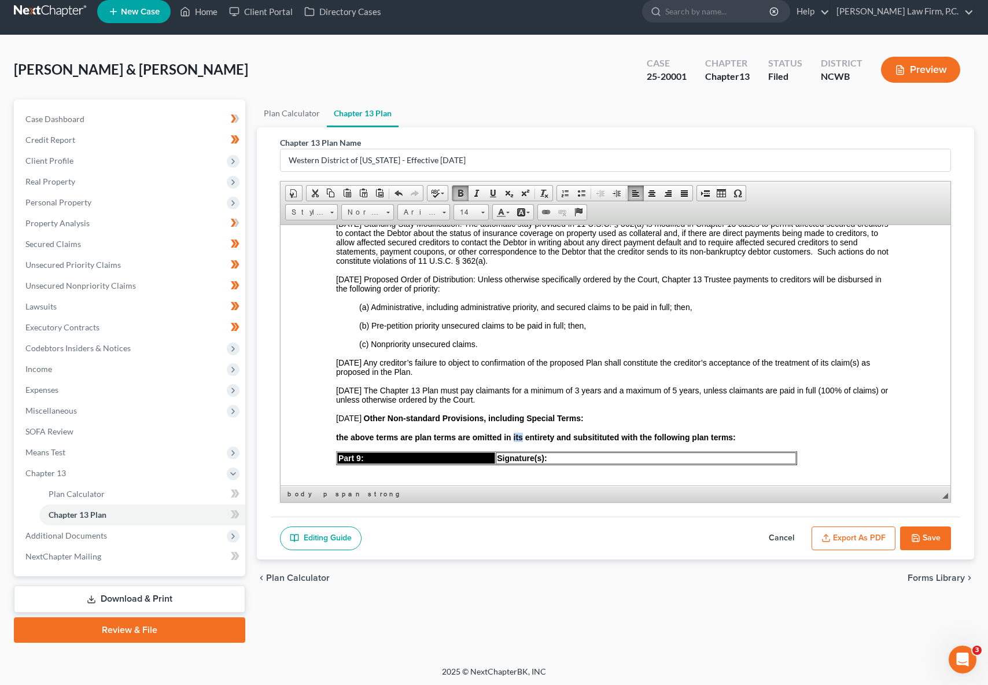
click at [513, 441] on strong "the above terms are plan terms are omitted in its entirety and subsitituted wit…" at bounding box center [536, 436] width 400 height 9
drag, startPoint x: 502, startPoint y: 446, endPoint x: 557, endPoint y: 446, distance: 54.9
click at [557, 441] on strong "the above terms are plan terms are omitted in the entirety and subsitituted wit…" at bounding box center [537, 436] width 402 height 9
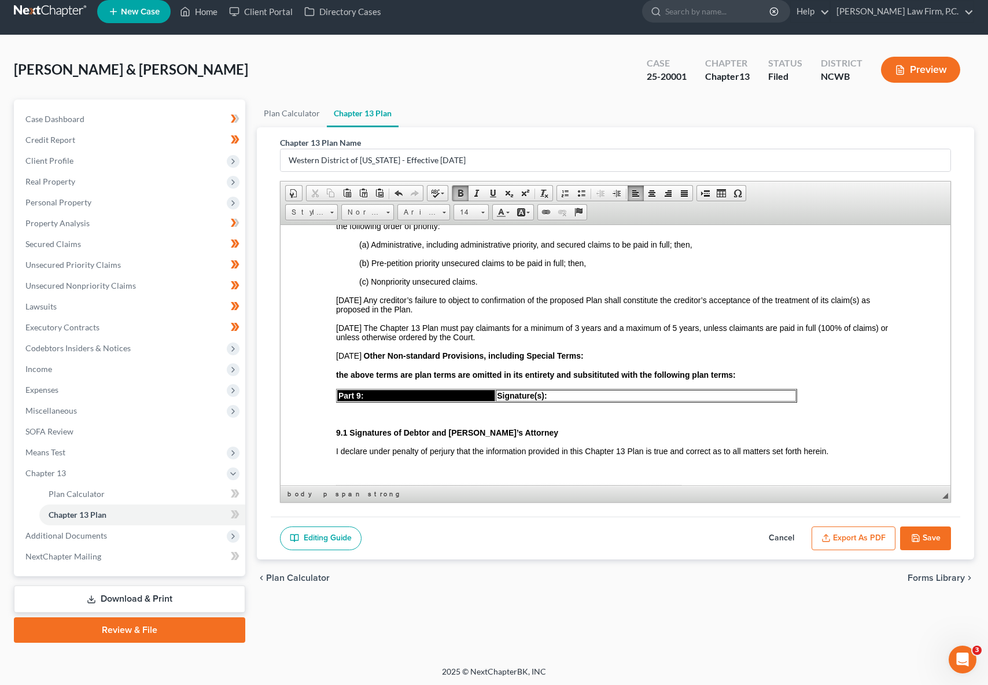
scroll to position [4535, 0]
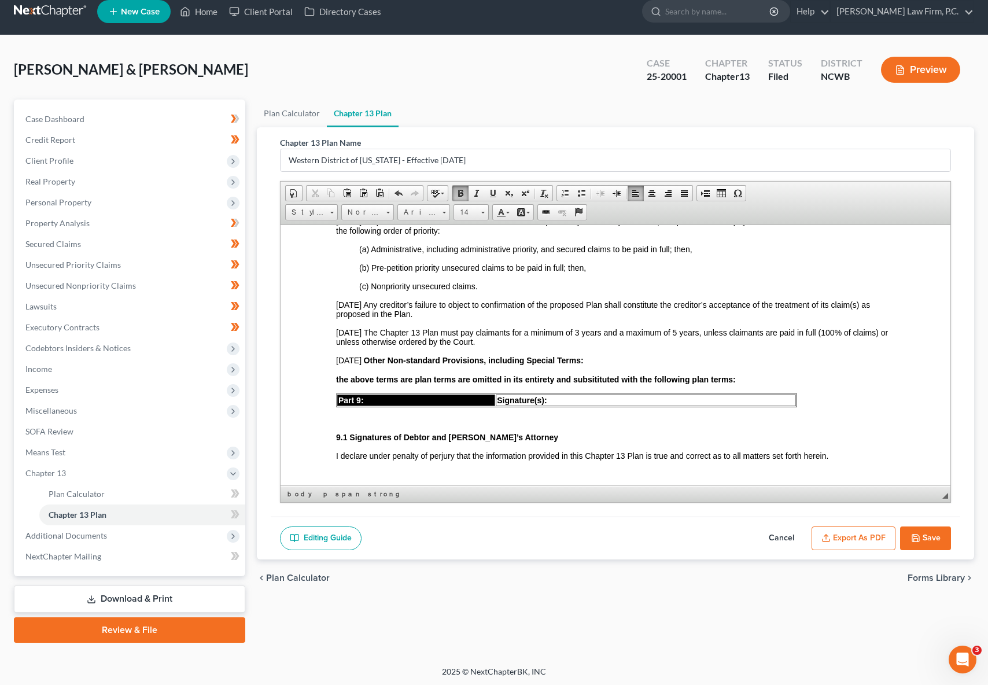
click at [771, 383] on p "the above terms are plan terms are omitted in its entirety and subsitituted wit…" at bounding box center [615, 378] width 559 height 9
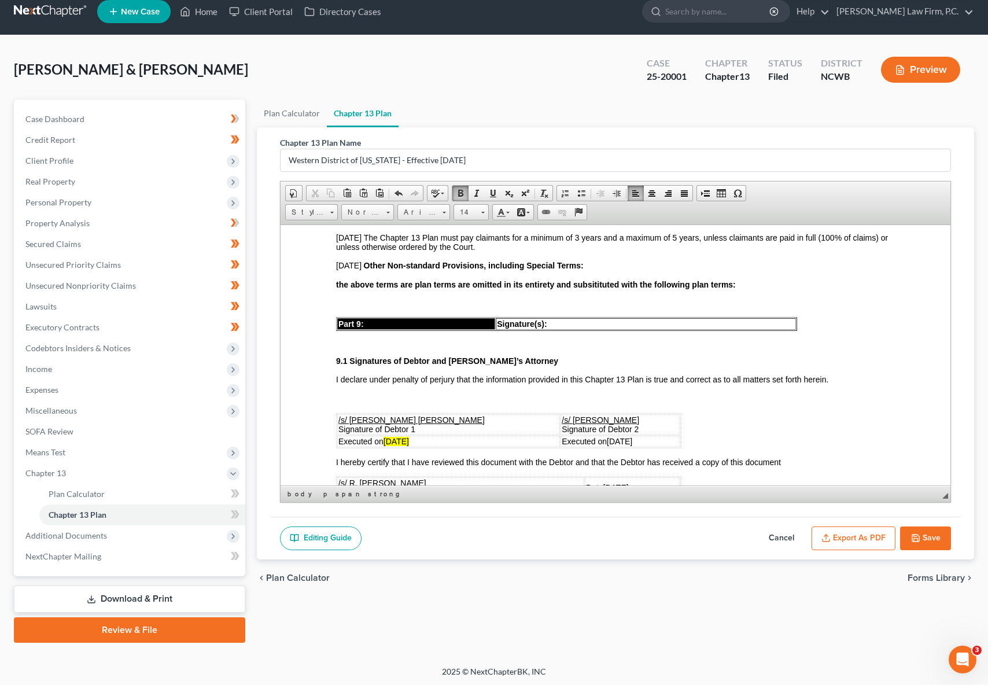
scroll to position [4593, 0]
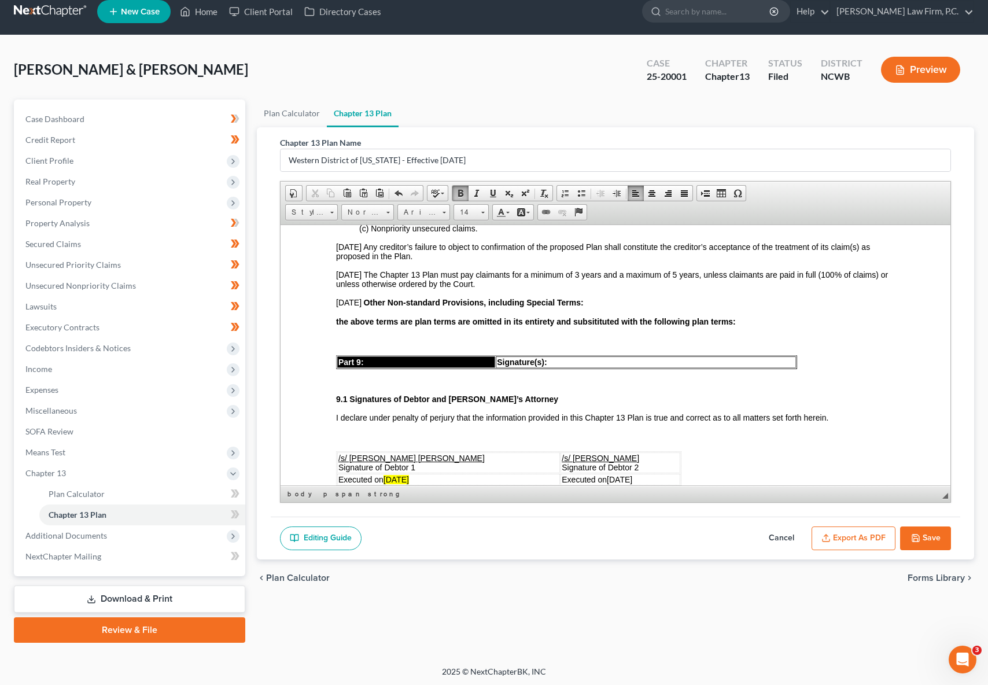
click at [596, 307] on p "[DATE] Other Non-standard Provisions, including Special Terms:" at bounding box center [615, 302] width 559 height 10
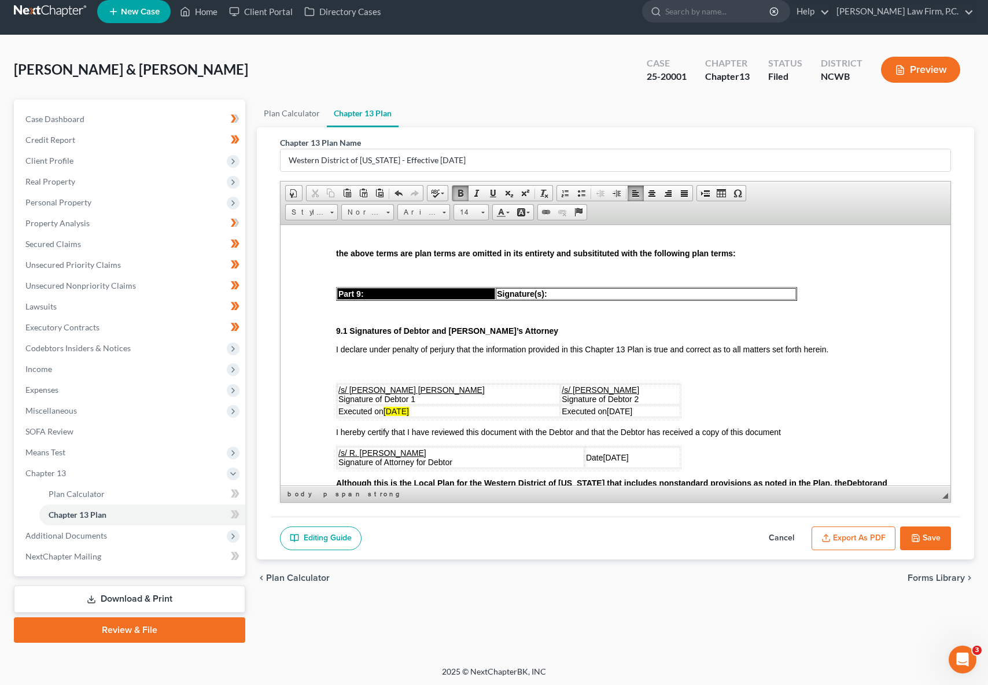
scroll to position [4824, 0]
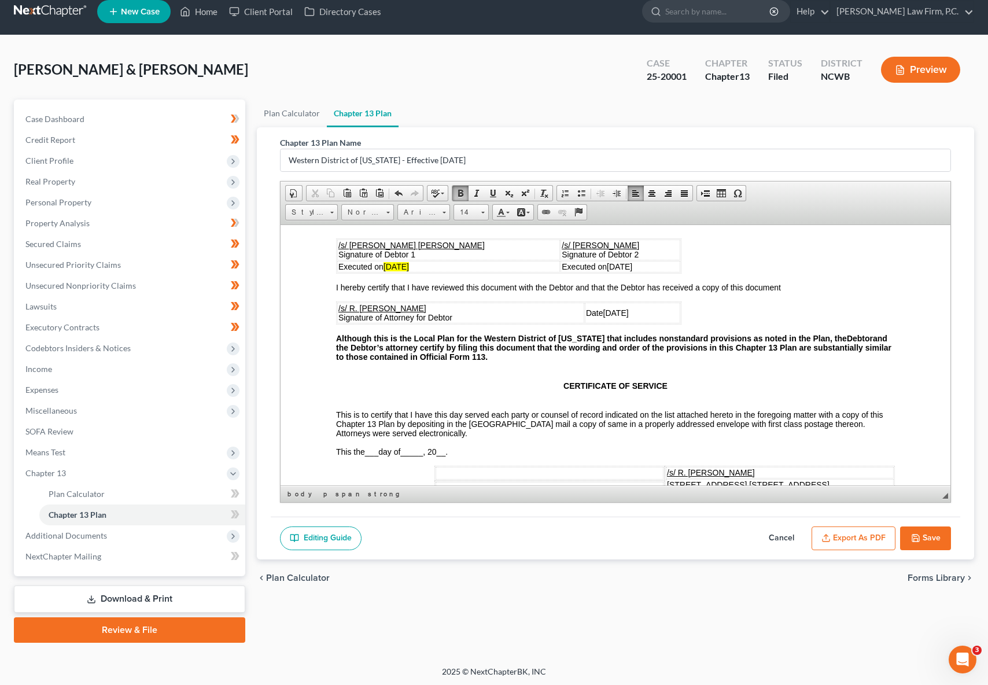
drag, startPoint x: 579, startPoint y: 363, endPoint x: 317, endPoint y: 346, distance: 263.0
click at [383, 349] on span "Cut" at bounding box center [402, 348] width 61 height 14
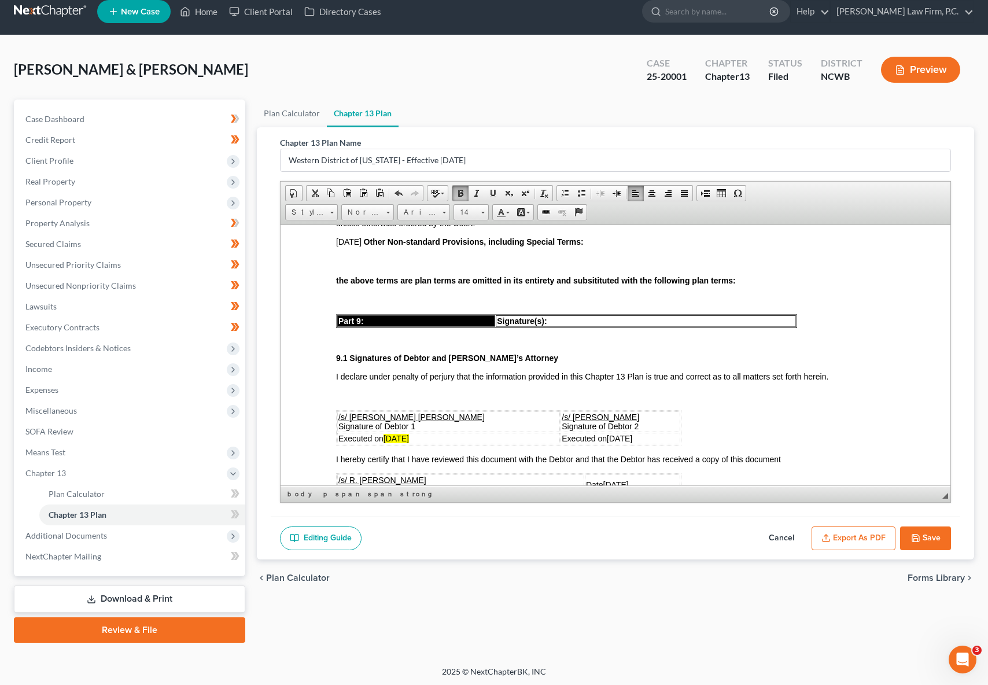
scroll to position [4536, 0]
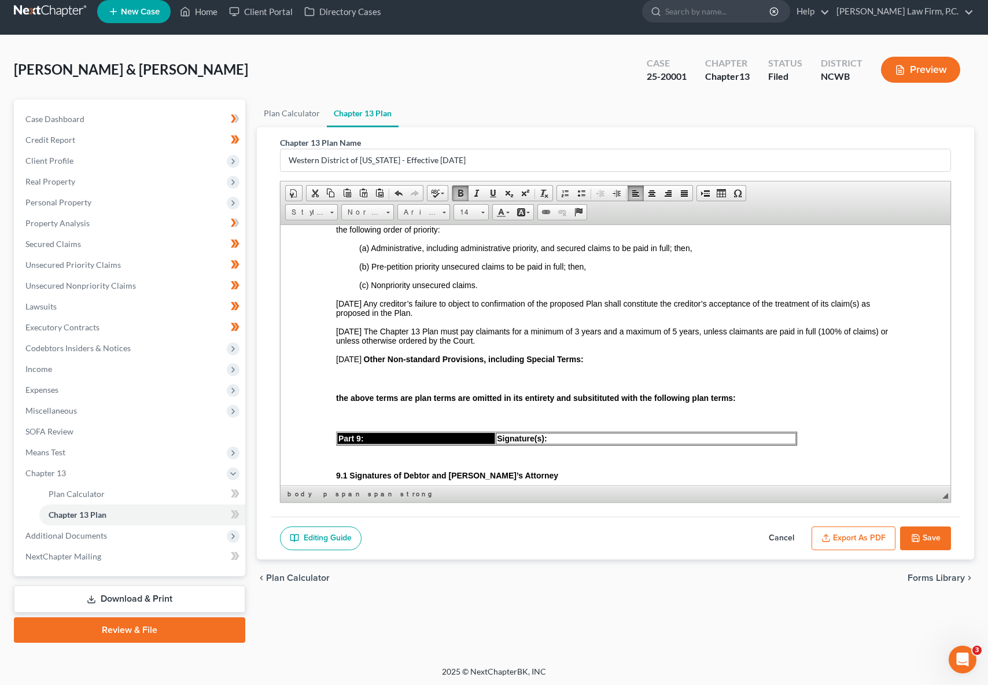
click at [343, 382] on p at bounding box center [615, 378] width 559 height 10
click at [367, 389] on span "Paste" at bounding box center [387, 388] width 61 height 14
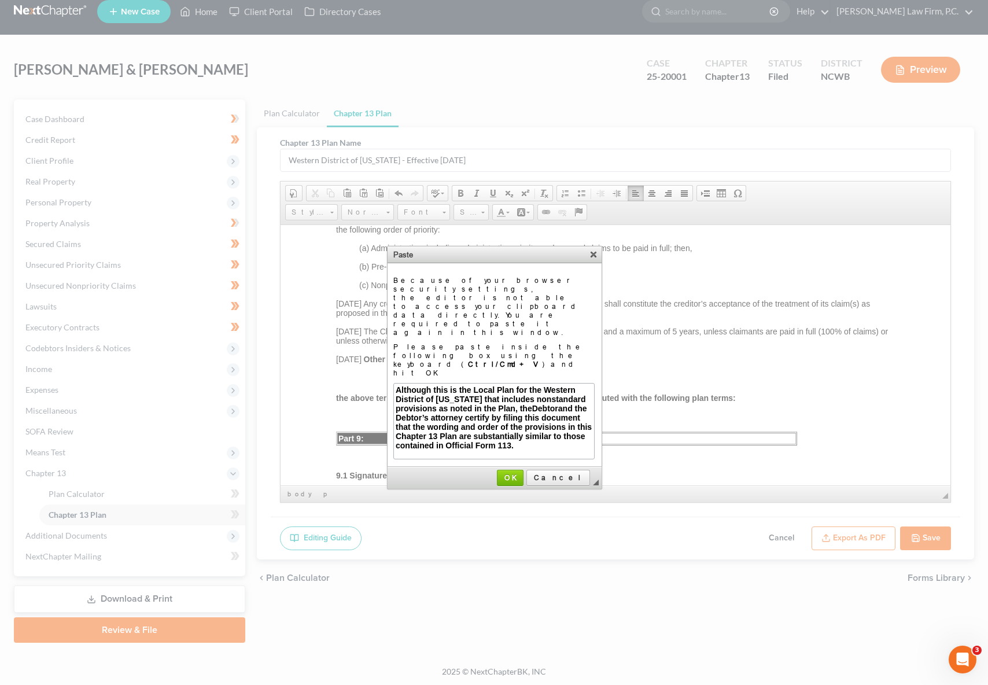
scroll to position [0, 0]
click at [522, 473] on span "OK" at bounding box center [510, 477] width 24 height 9
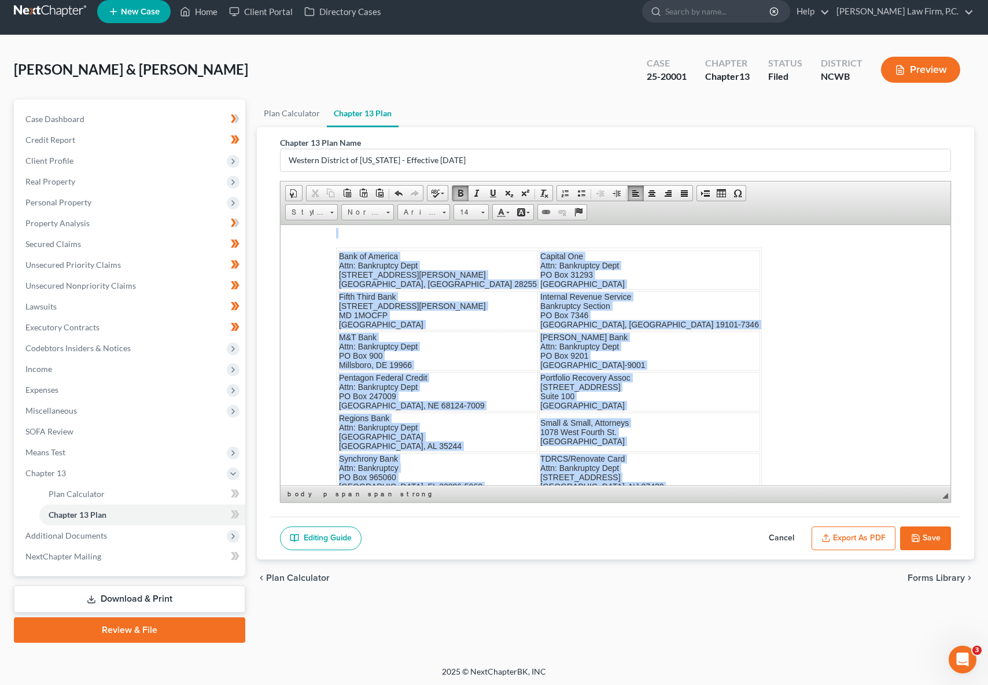
scroll to position [5329, 0]
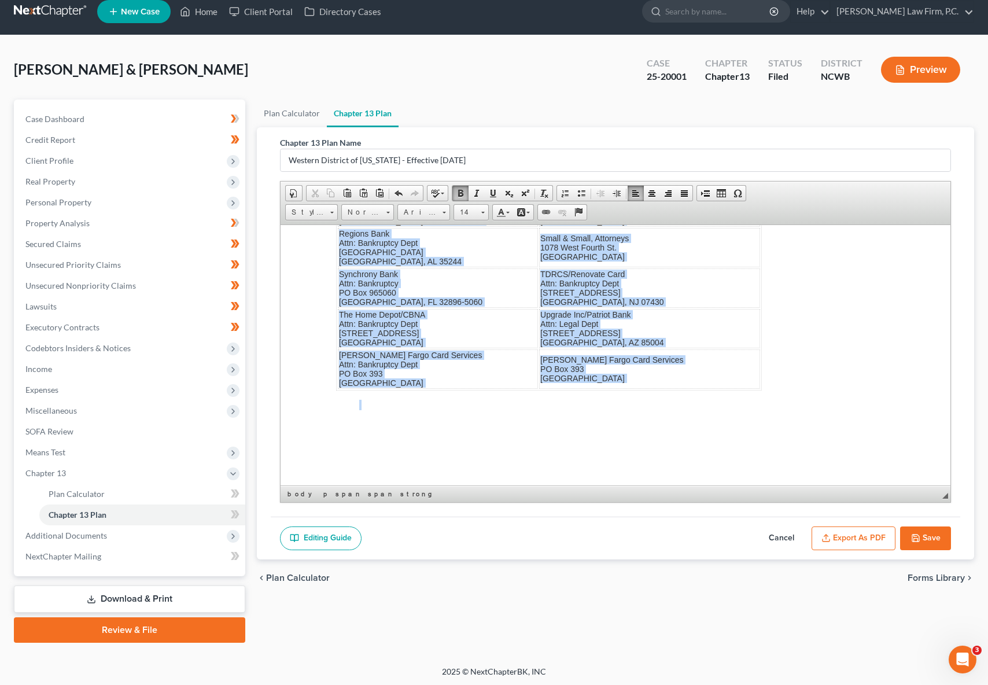
drag, startPoint x: 338, startPoint y: 386, endPoint x: 711, endPoint y: 489, distance: 386.9
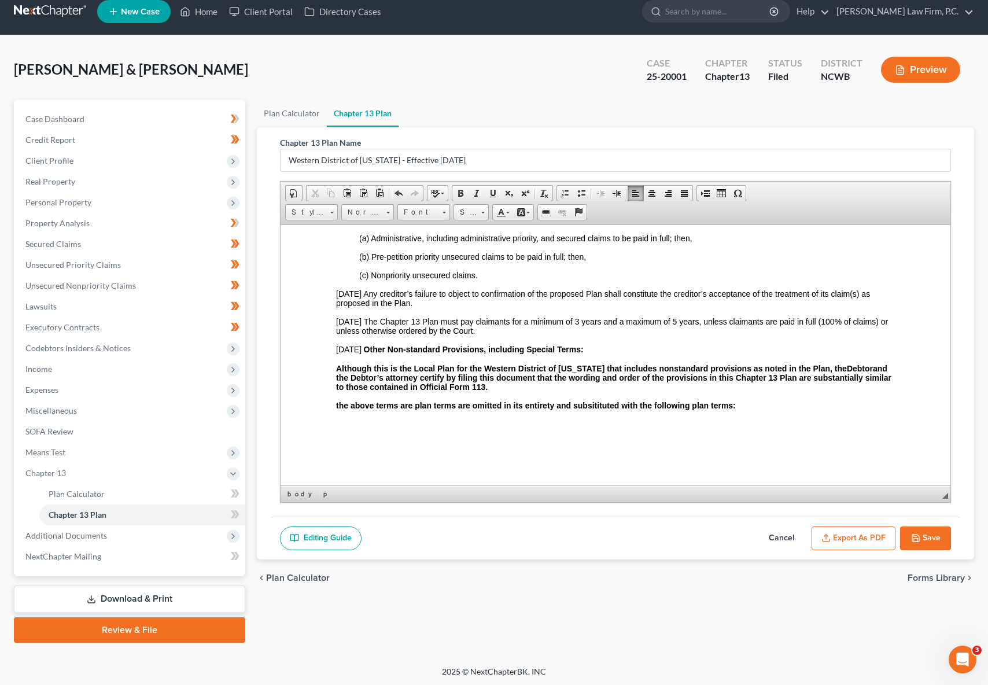
scroll to position [4556, 0]
drag, startPoint x: 549, startPoint y: 441, endPoint x: 554, endPoint y: 440, distance: 5.9
click at [913, 534] on polyline "button" at bounding box center [914, 535] width 3 height 2
select select "1"
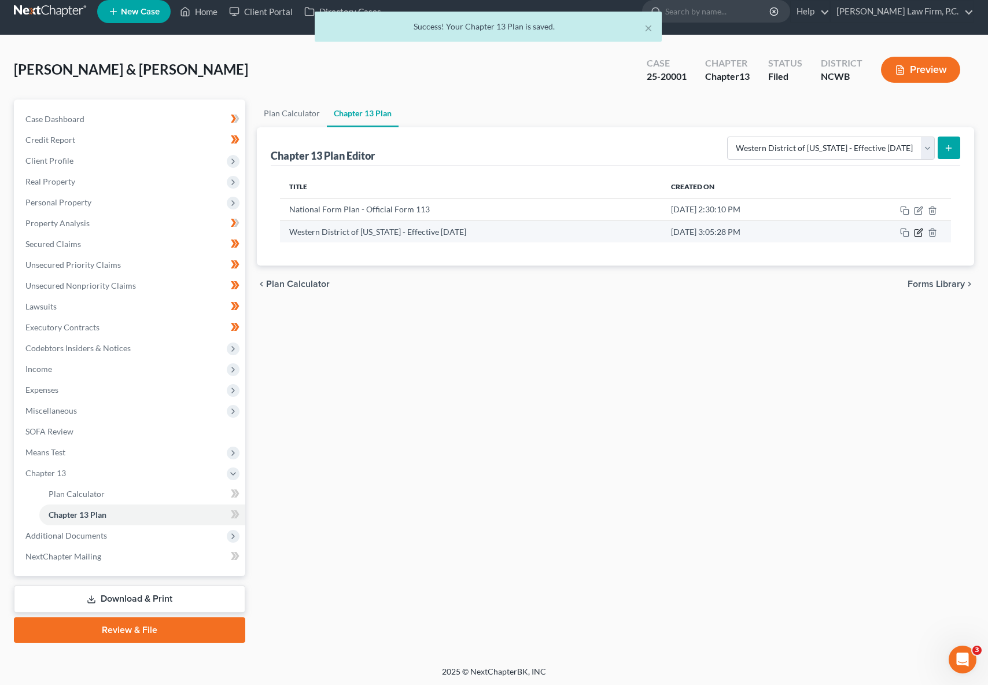
click at [916, 232] on icon "button" at bounding box center [918, 232] width 9 height 9
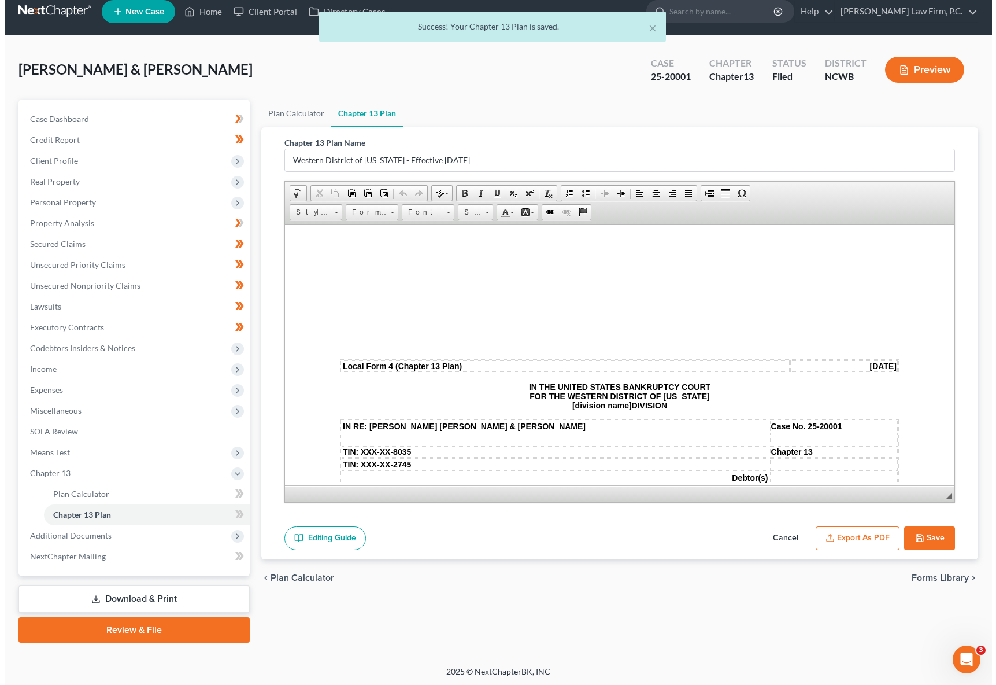
scroll to position [0, 0]
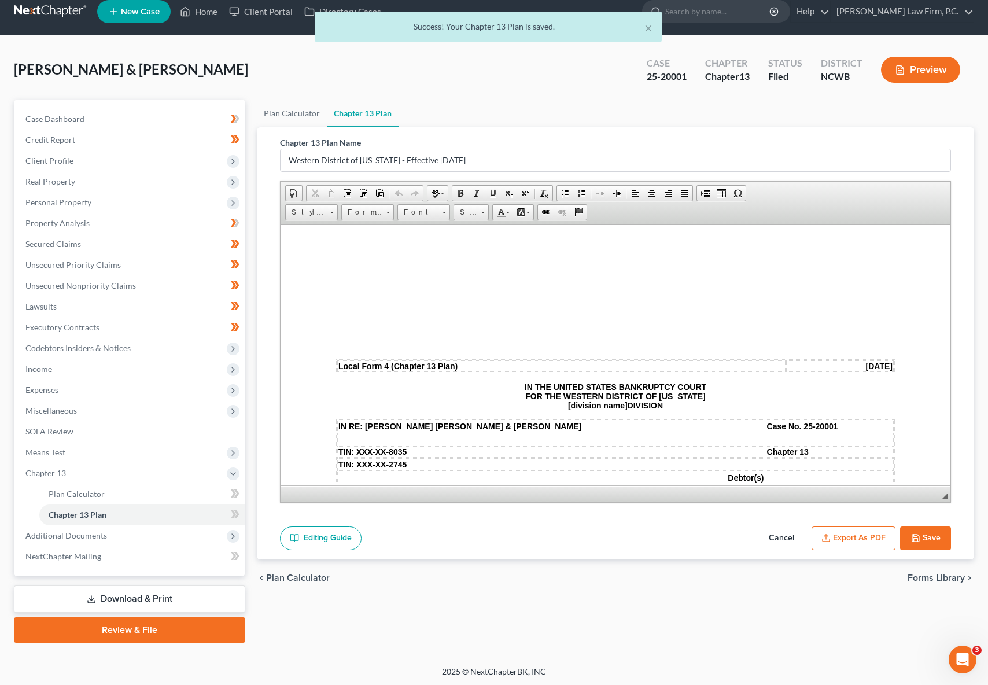
click at [844, 533] on button "Export as PDF" at bounding box center [853, 538] width 84 height 24
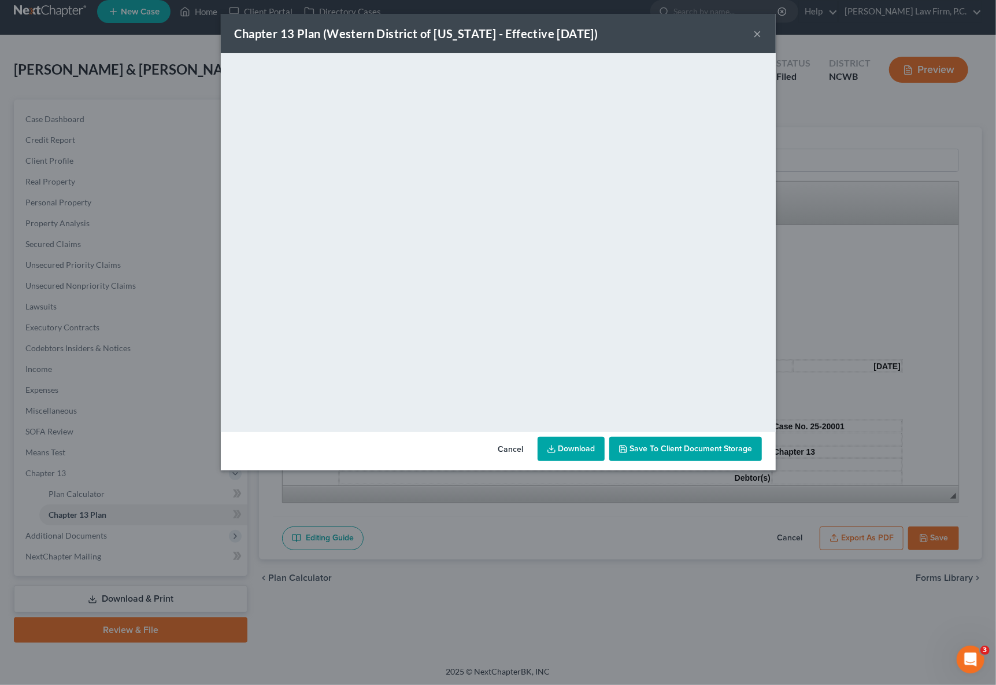
click at [582, 445] on link "Download" at bounding box center [571, 449] width 67 height 24
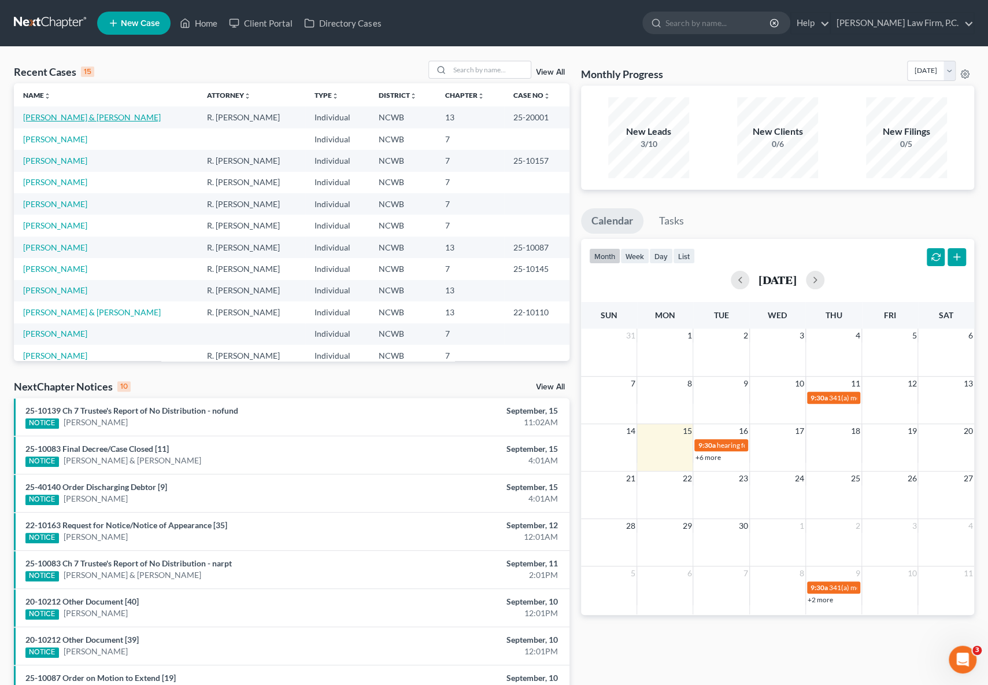
click at [72, 116] on link "[PERSON_NAME] & [PERSON_NAME]" at bounding box center [92, 117] width 138 height 10
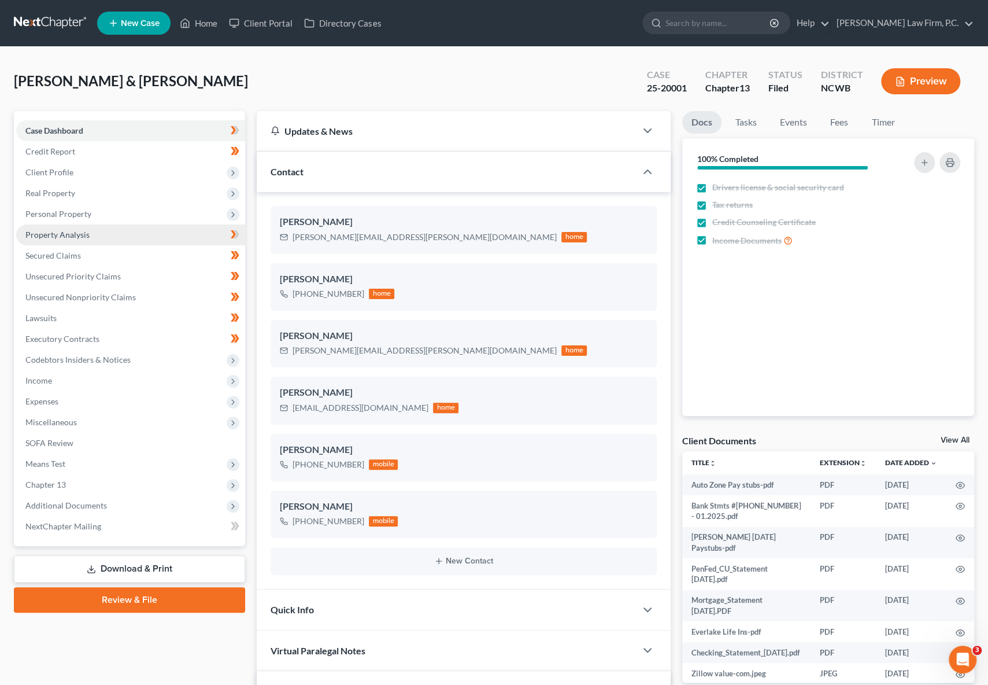
click at [61, 238] on span "Property Analysis" at bounding box center [57, 235] width 64 height 10
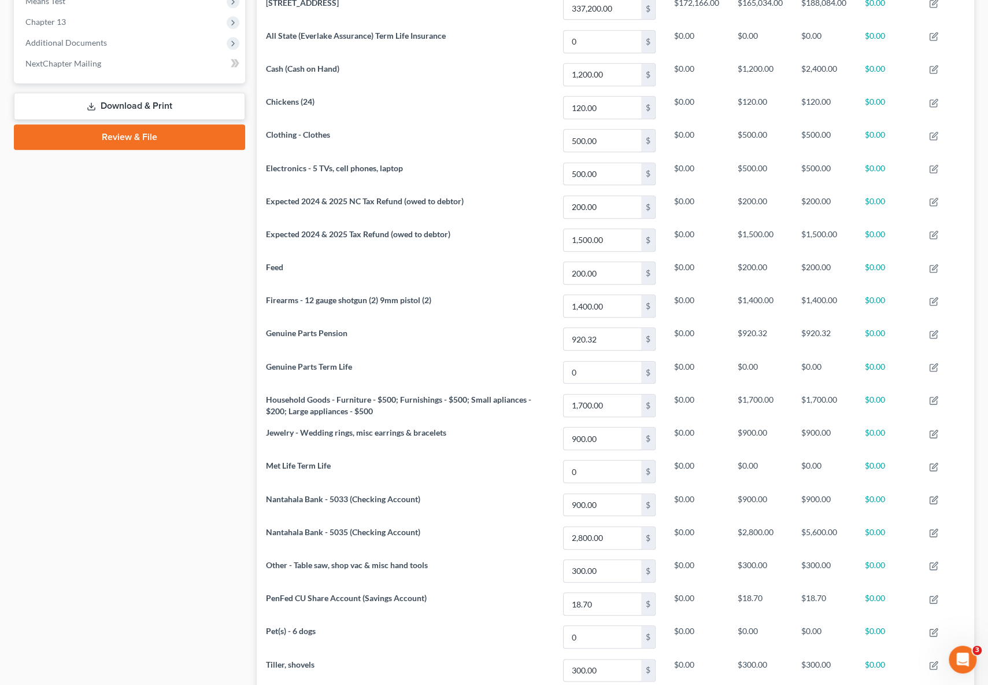
scroll to position [601, 0]
